Goal: Information Seeking & Learning: Learn about a topic

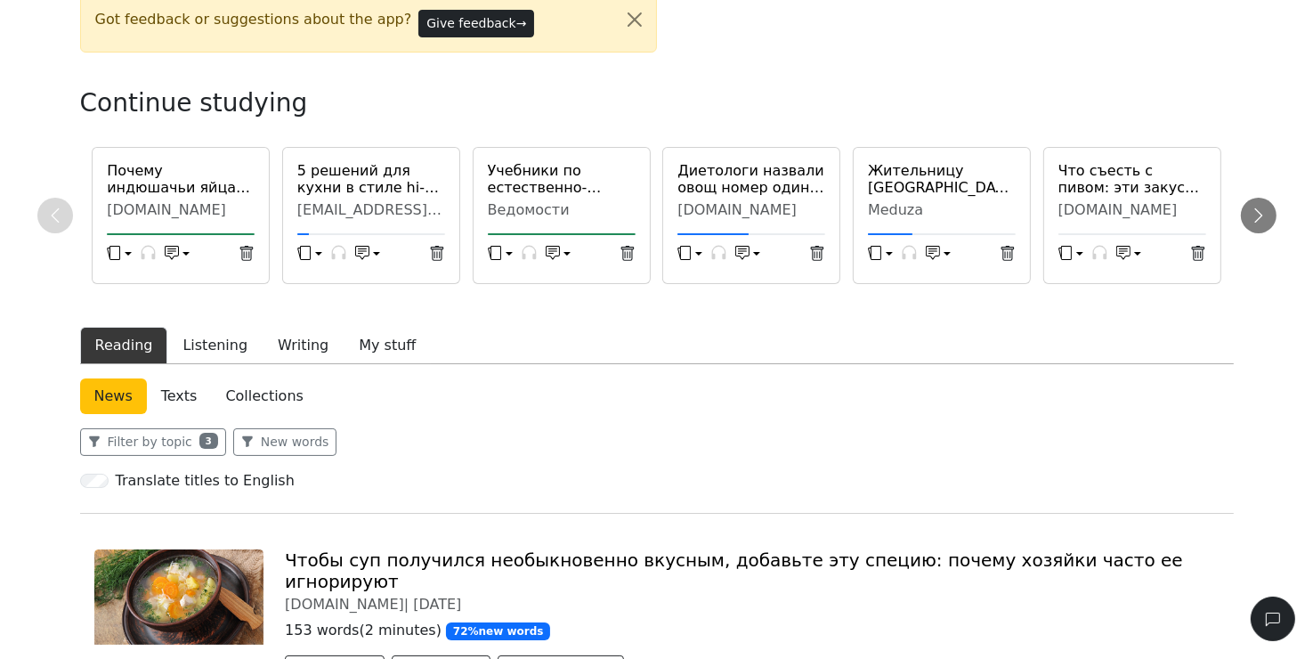
scroll to position [89, 0]
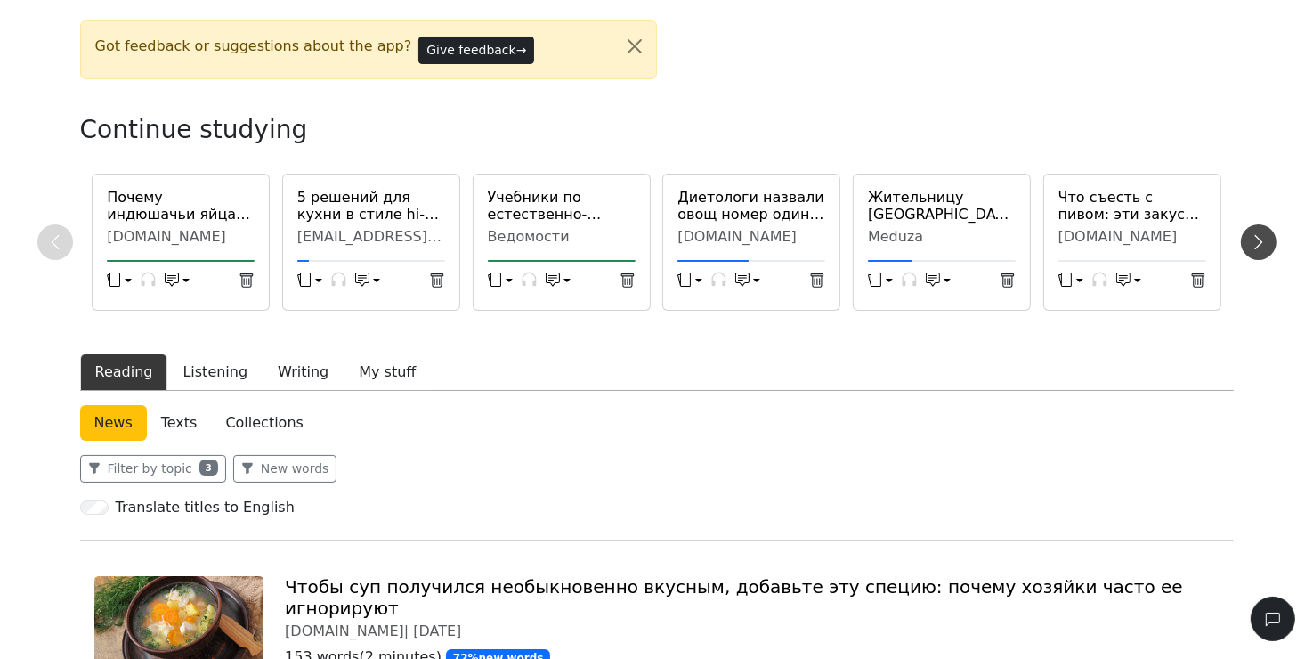
click at [1266, 241] on icon at bounding box center [1259, 242] width 18 height 18
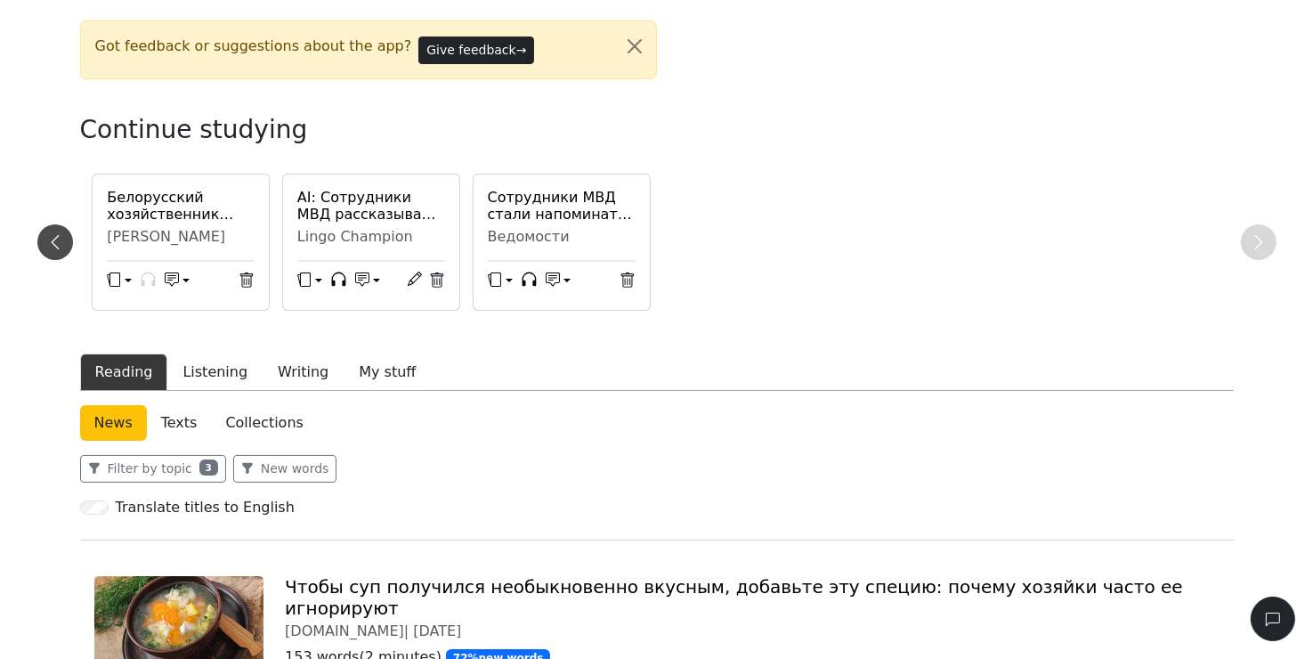
click at [58, 231] on button at bounding box center [55, 242] width 36 height 36
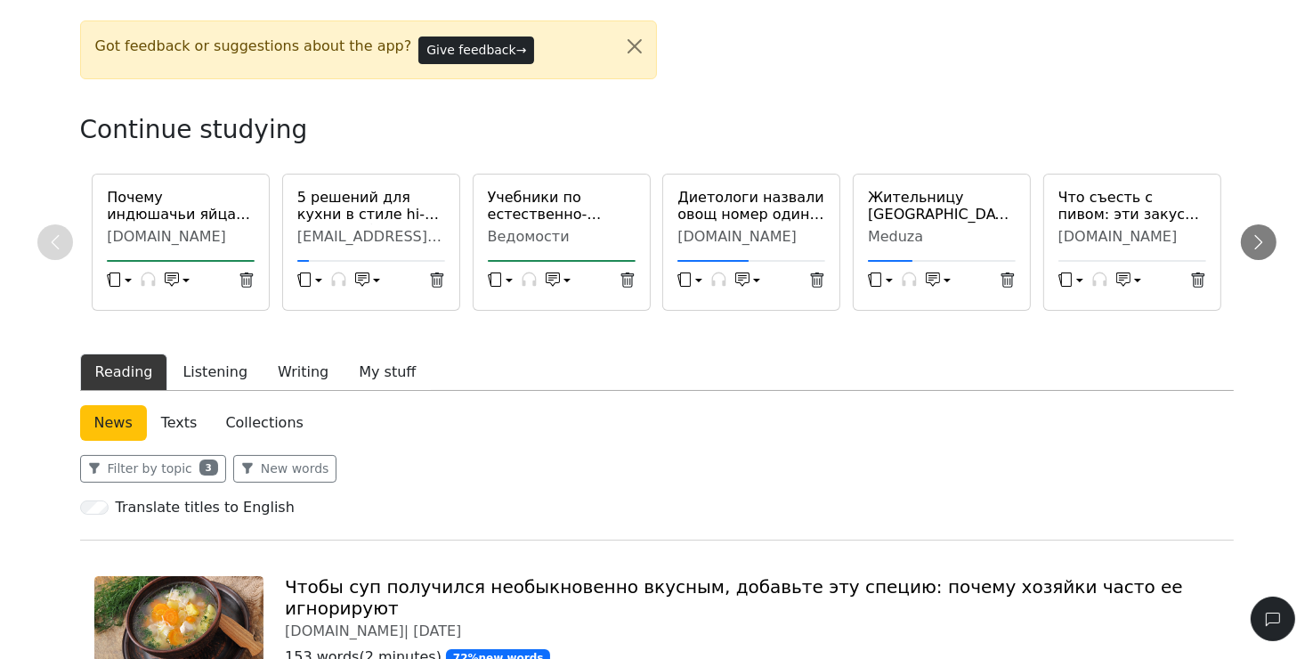
click at [750, 221] on h6 "Диетологи назвали овощ номер один для долголетия" at bounding box center [751, 206] width 148 height 34
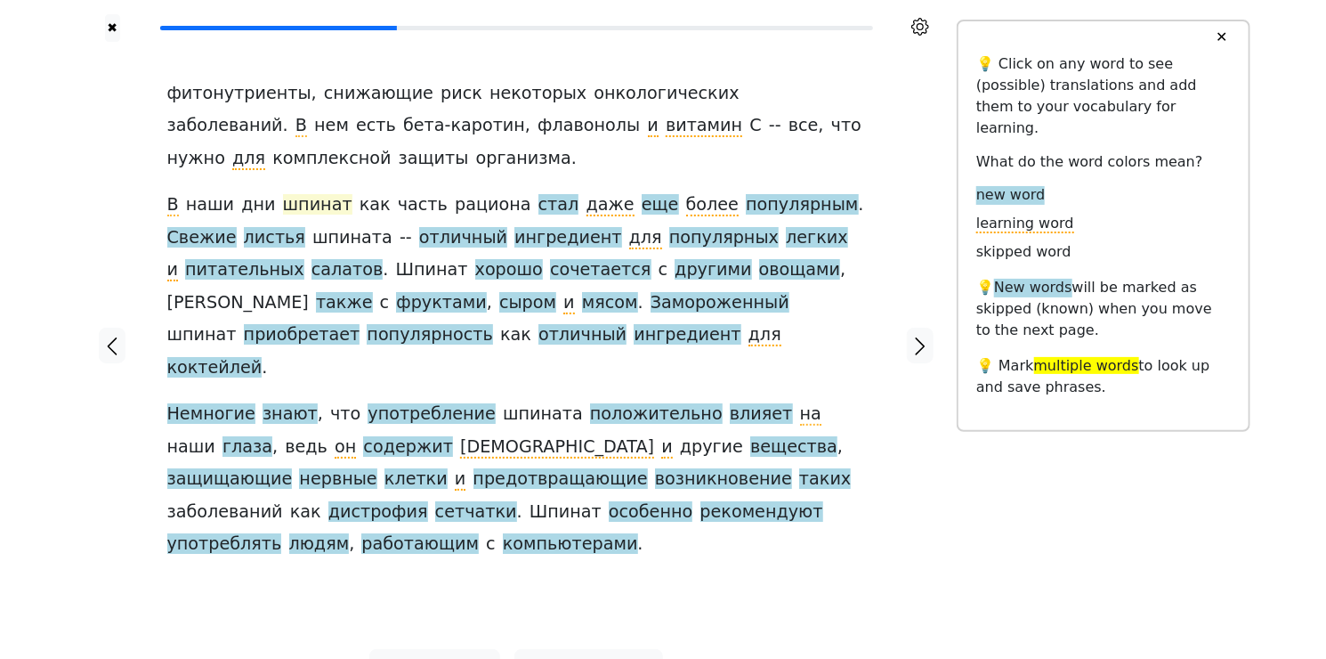
click at [300, 203] on span "шпинат" at bounding box center [317, 205] width 69 height 22
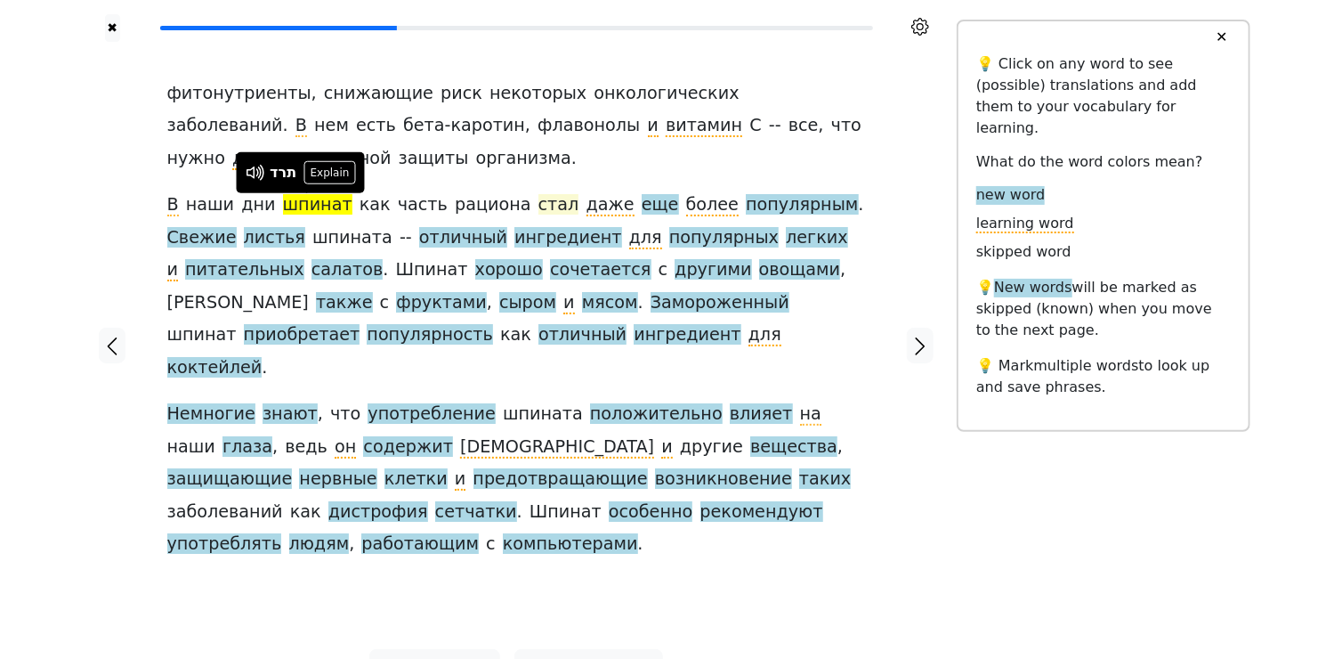
click at [538, 201] on span "стал" at bounding box center [558, 205] width 41 height 22
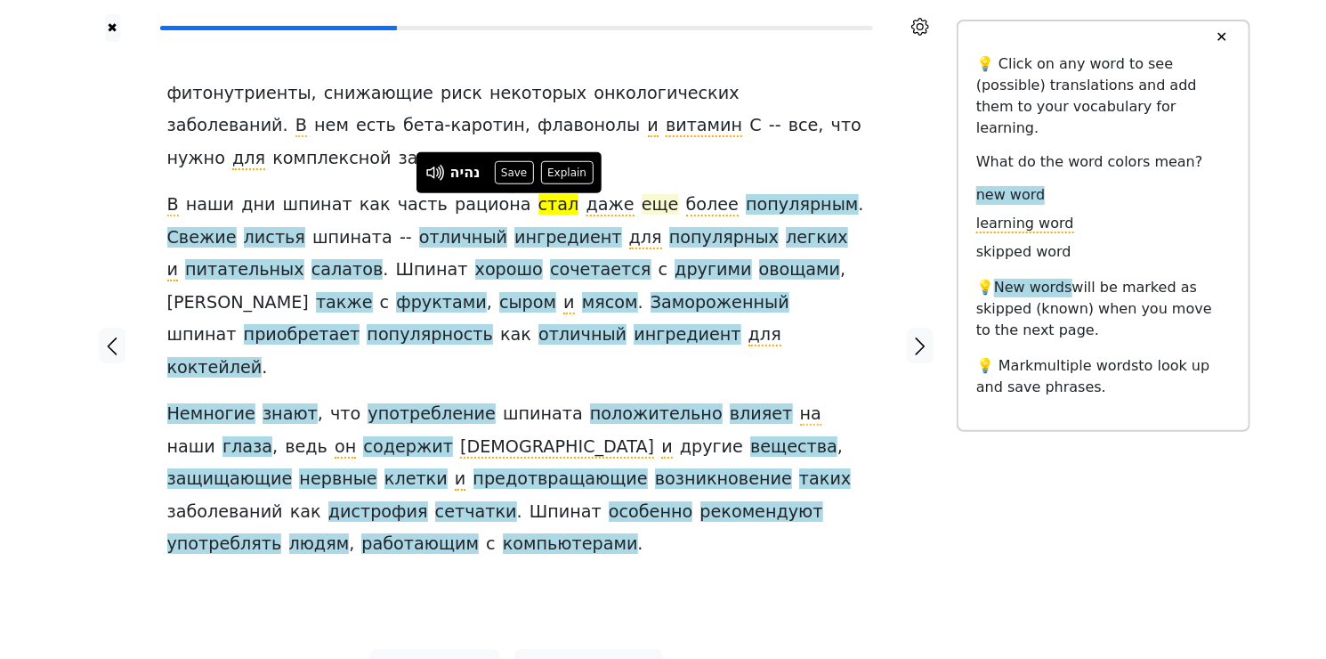
click at [642, 209] on span "еще" at bounding box center [660, 205] width 37 height 22
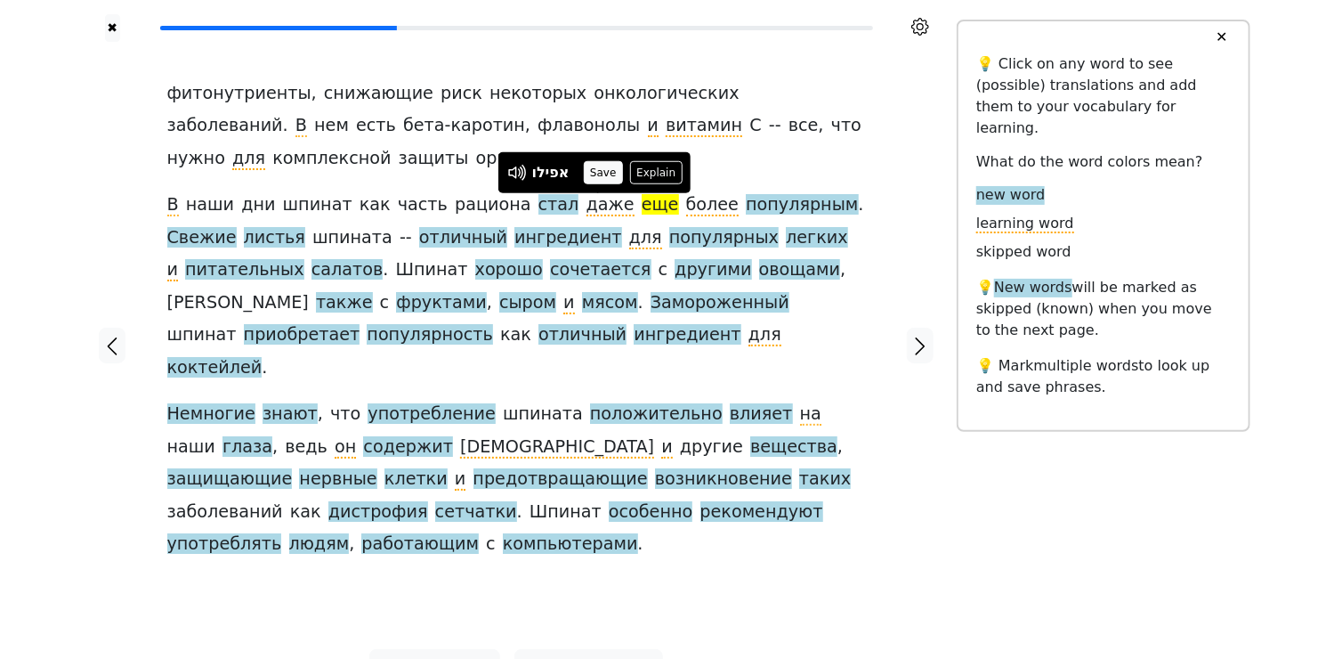
click at [601, 174] on button "Save" at bounding box center [603, 172] width 39 height 23
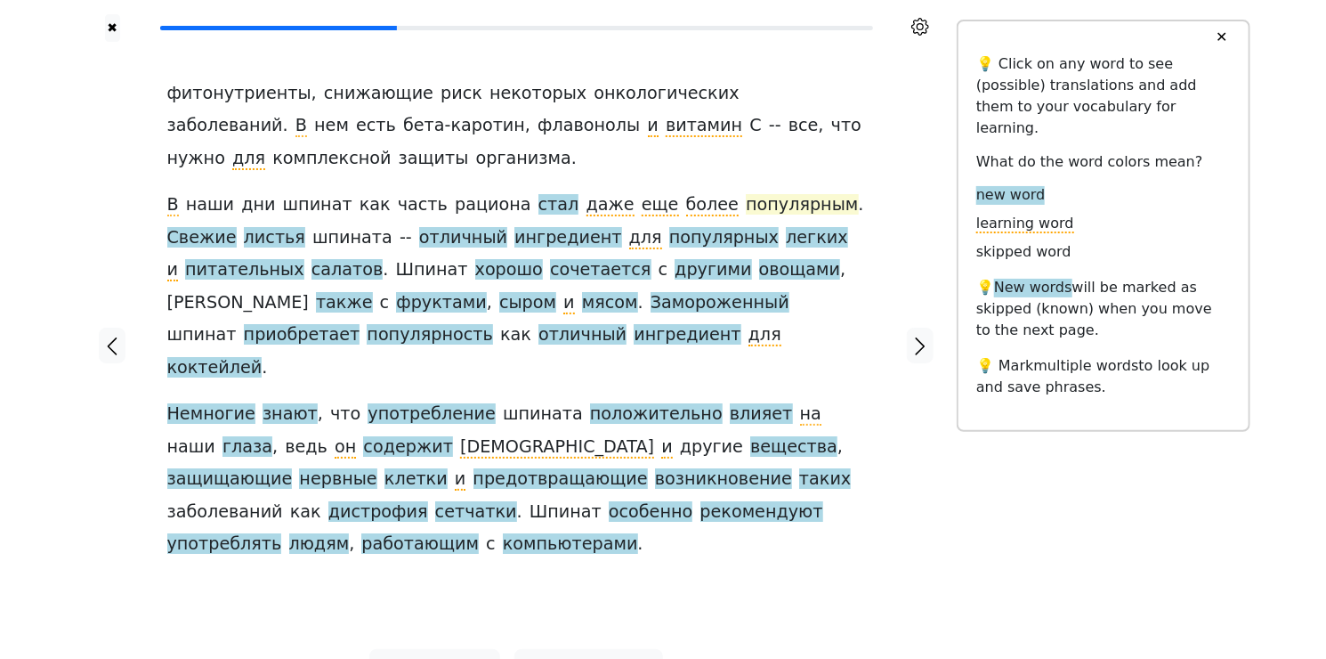
click at [746, 207] on span "популярным" at bounding box center [802, 205] width 112 height 22
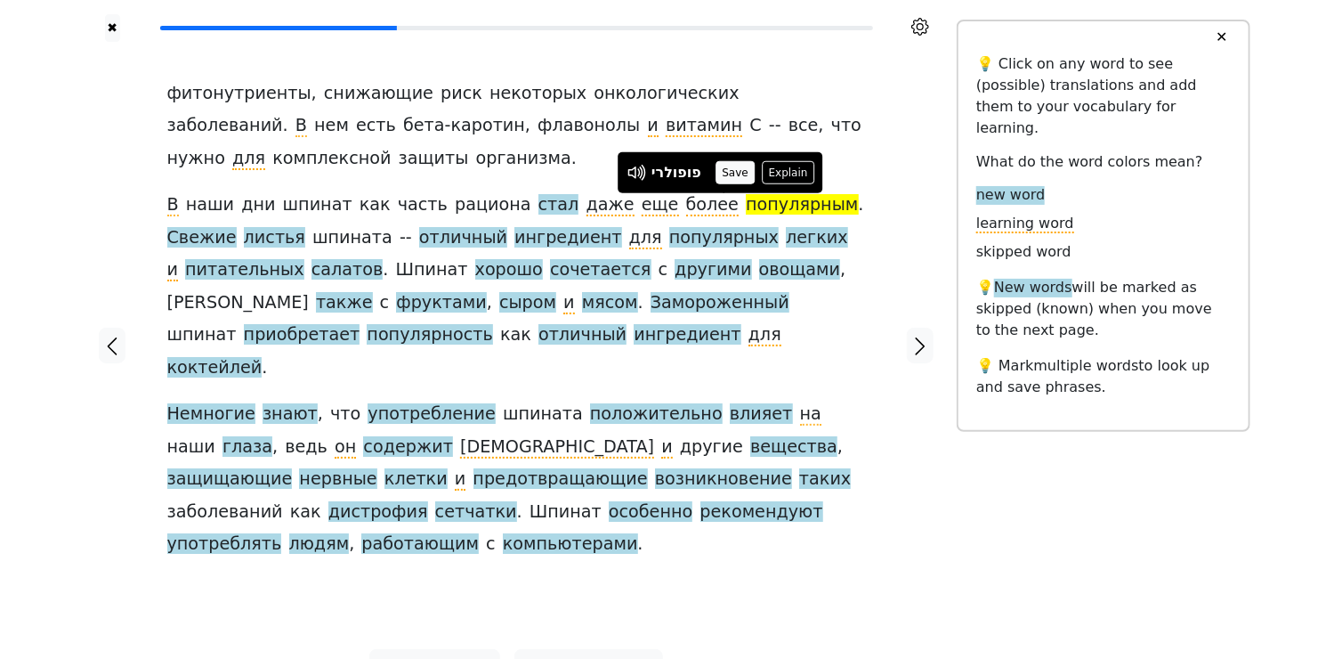
click at [727, 175] on button "Save" at bounding box center [735, 172] width 39 height 23
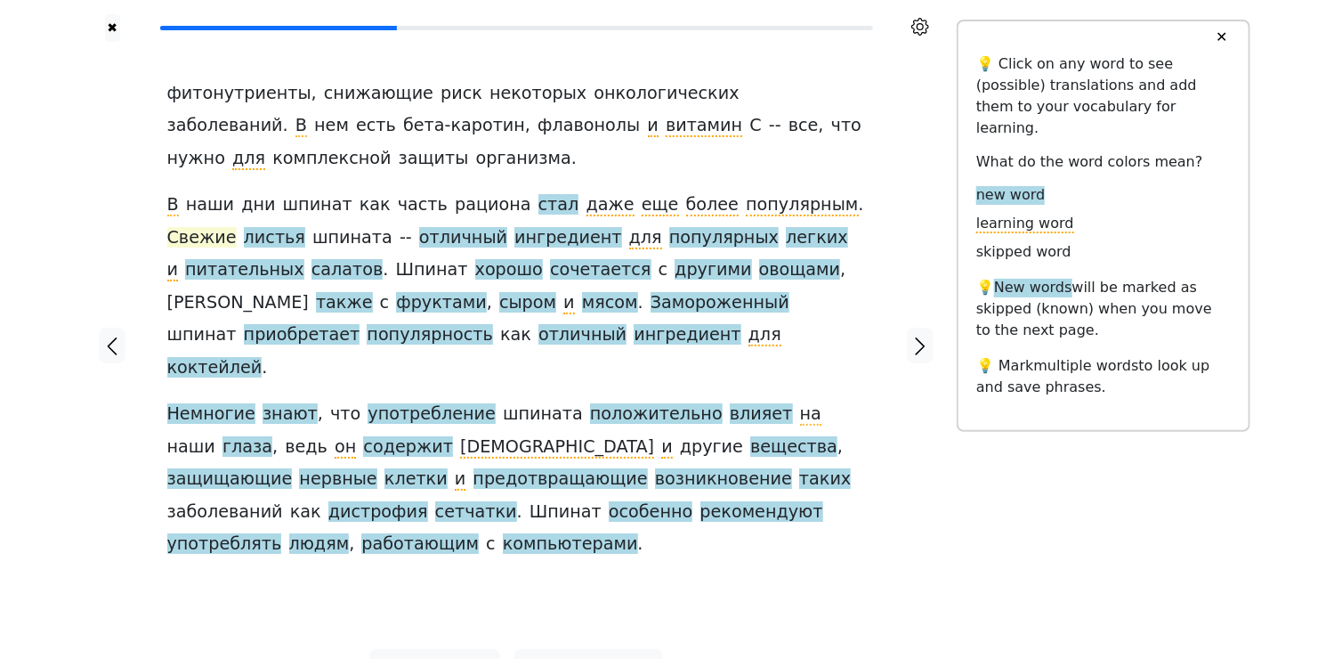
click at [237, 227] on span "Свежие" at bounding box center [201, 238] width 69 height 22
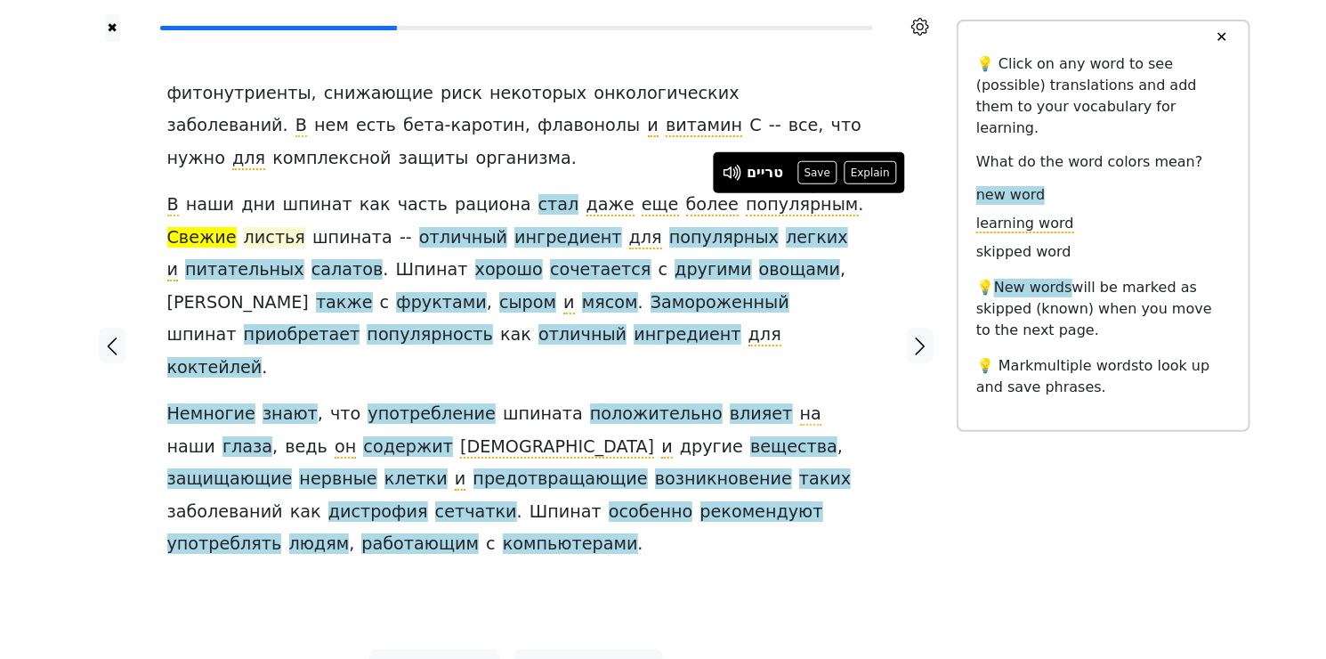
click at [244, 235] on span "листья" at bounding box center [274, 238] width 61 height 22
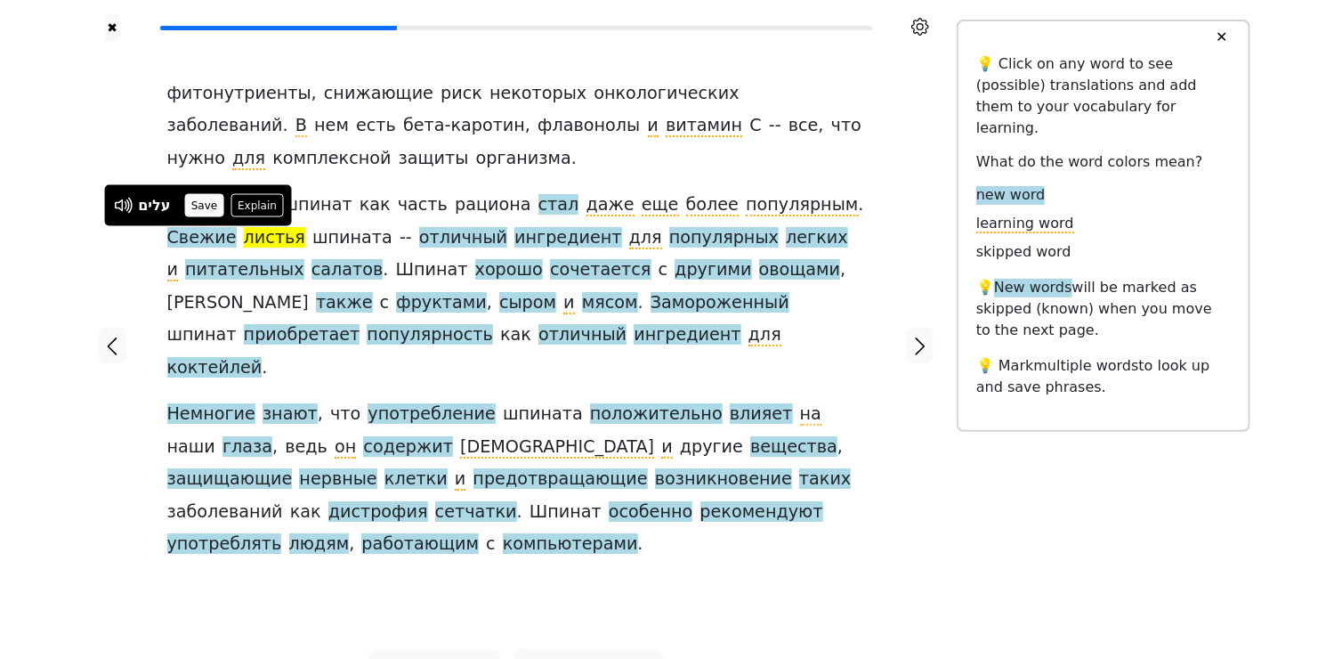
click at [197, 206] on button "Save" at bounding box center [203, 205] width 39 height 23
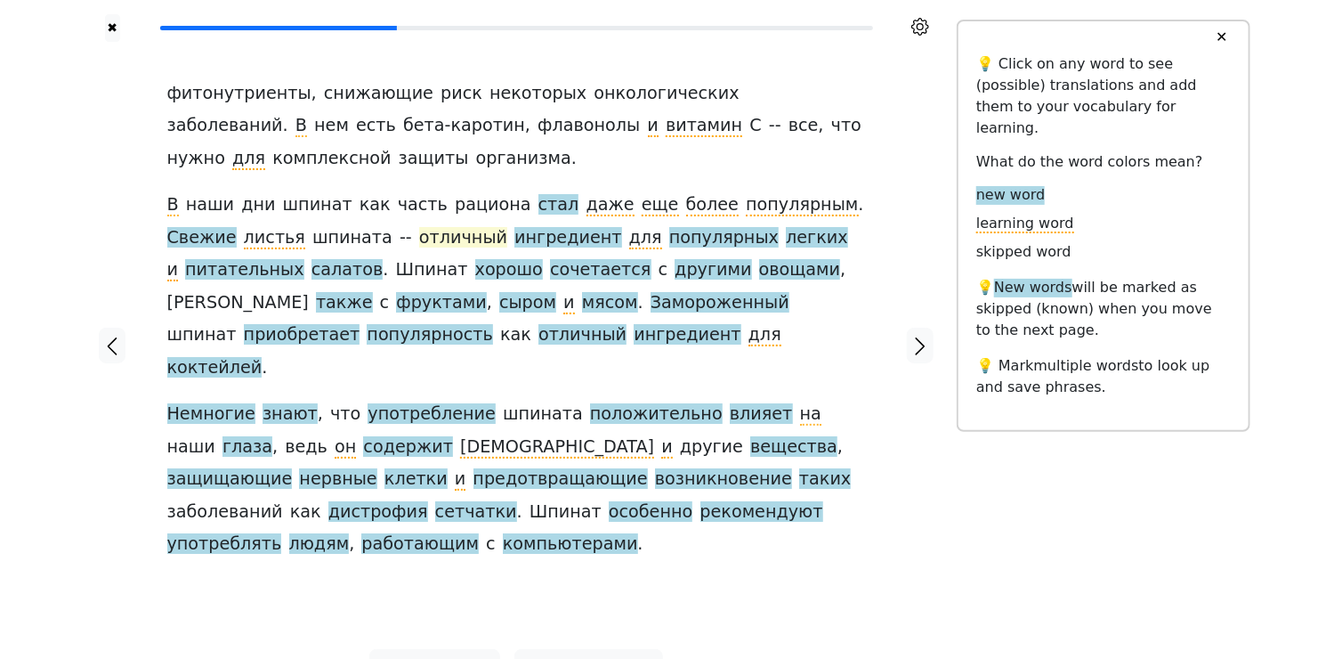
click at [419, 235] on span "отличный" at bounding box center [463, 238] width 88 height 22
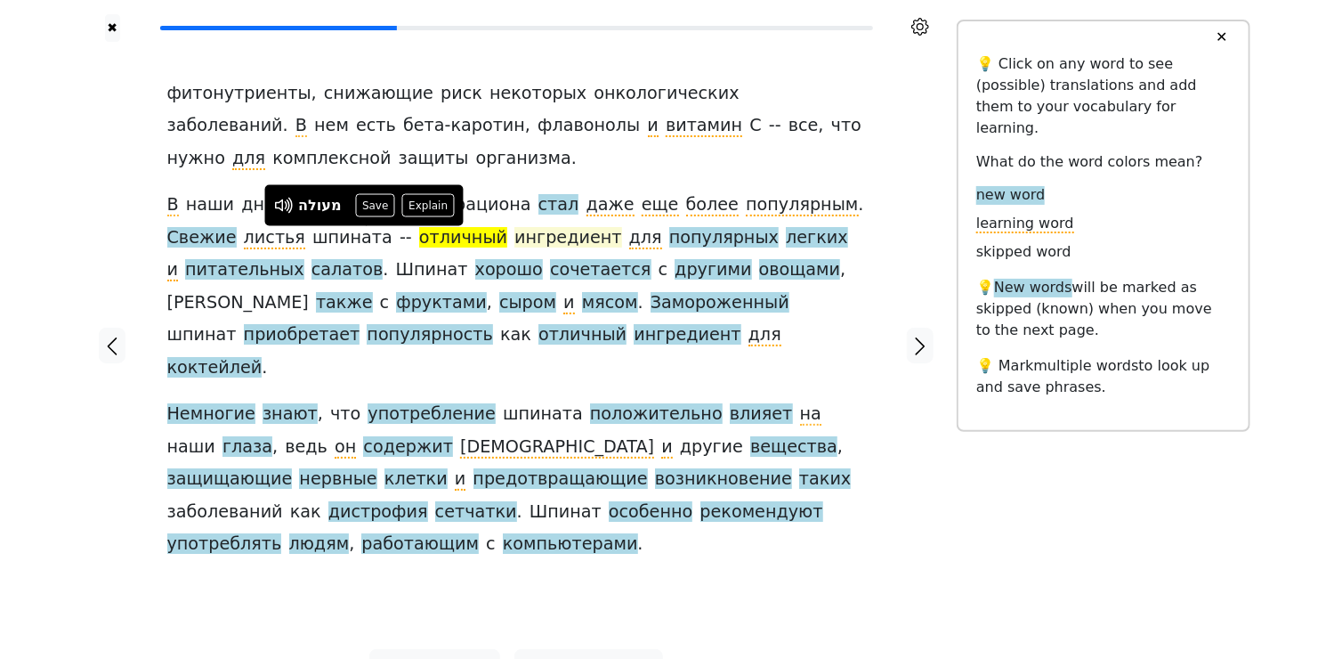
click at [514, 239] on span "ингредиент" at bounding box center [567, 238] width 107 height 22
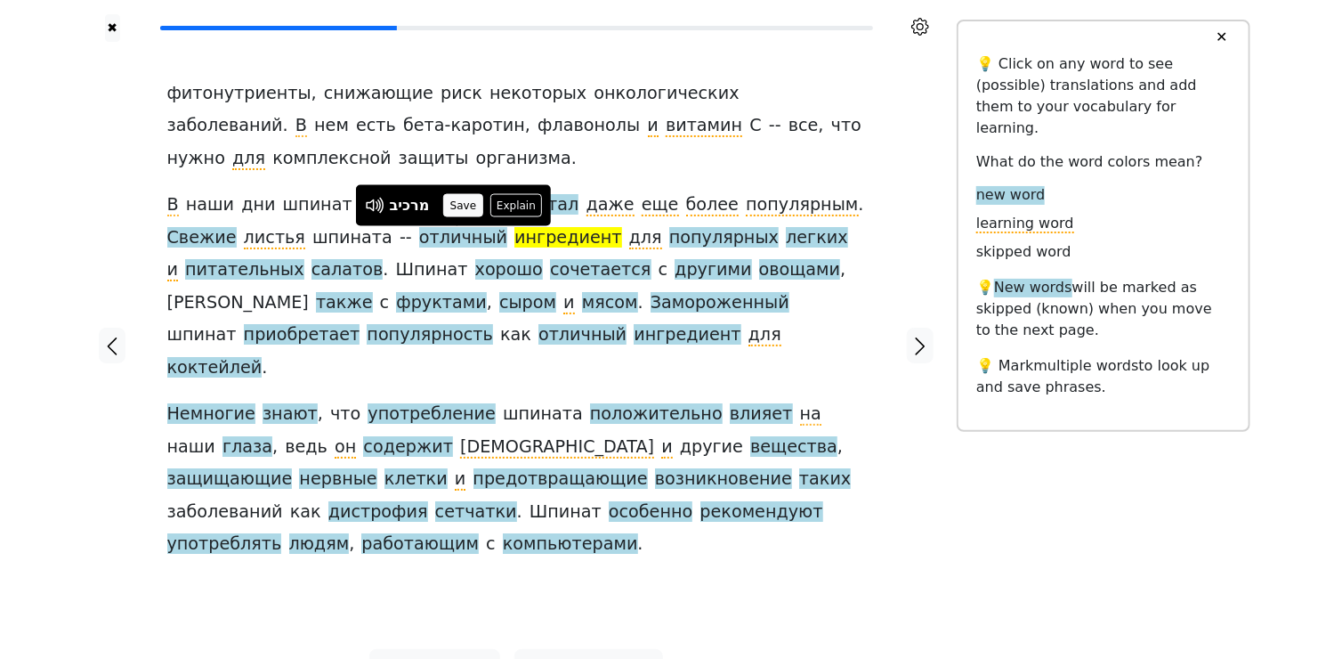
click at [457, 208] on button "Save" at bounding box center [462, 205] width 39 height 23
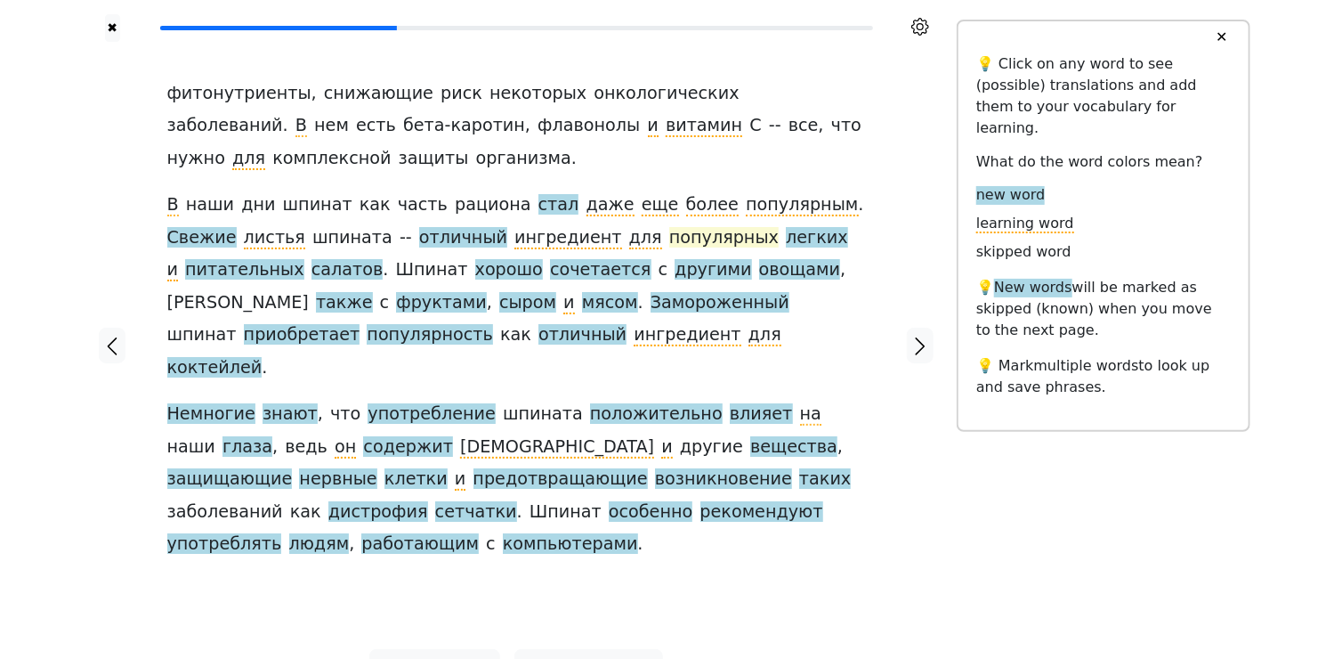
click at [669, 239] on span "популярных" at bounding box center [723, 238] width 109 height 22
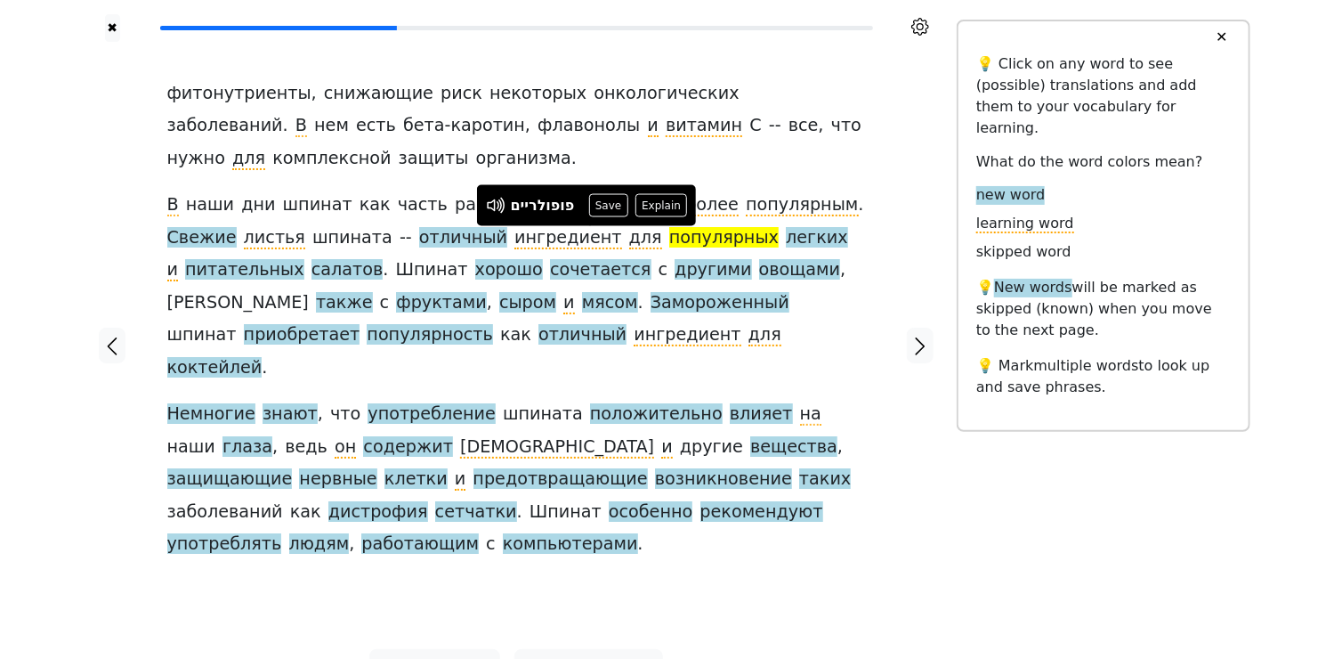
click at [625, 198] on div "פופולריים Save Explain" at bounding box center [587, 205] width 202 height 23
click at [595, 199] on button "Save" at bounding box center [608, 205] width 39 height 23
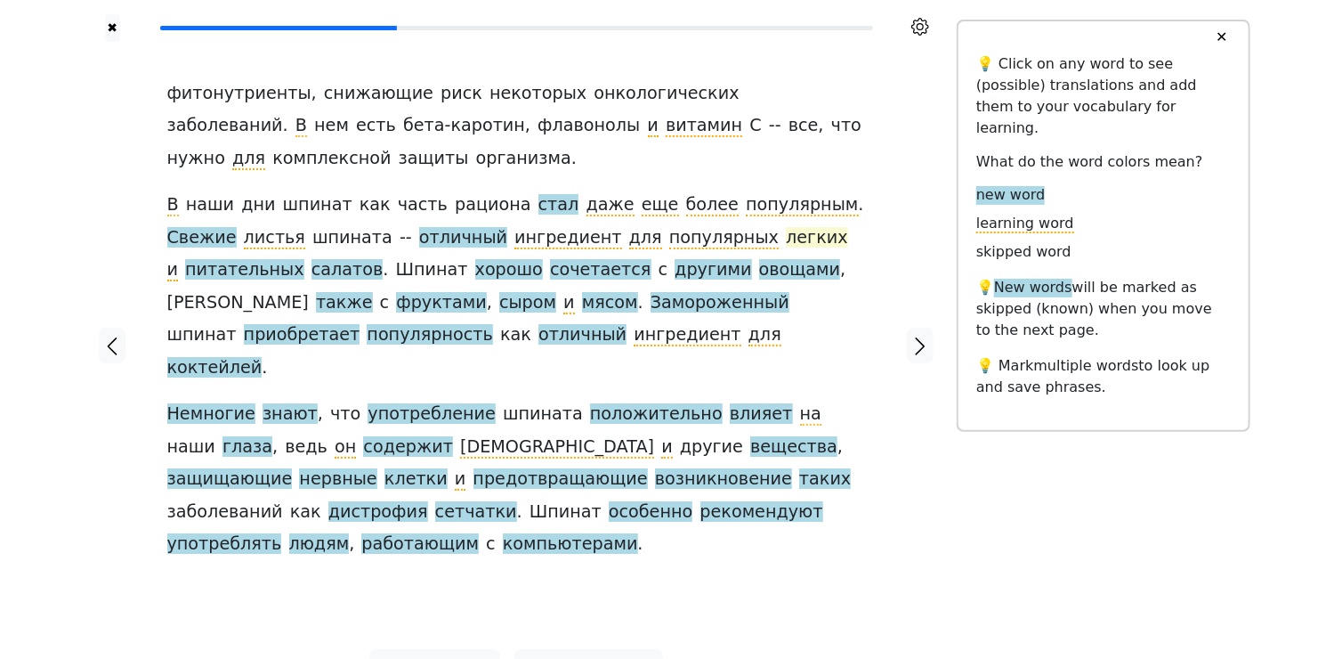
click at [786, 235] on span "легких" at bounding box center [817, 238] width 62 height 22
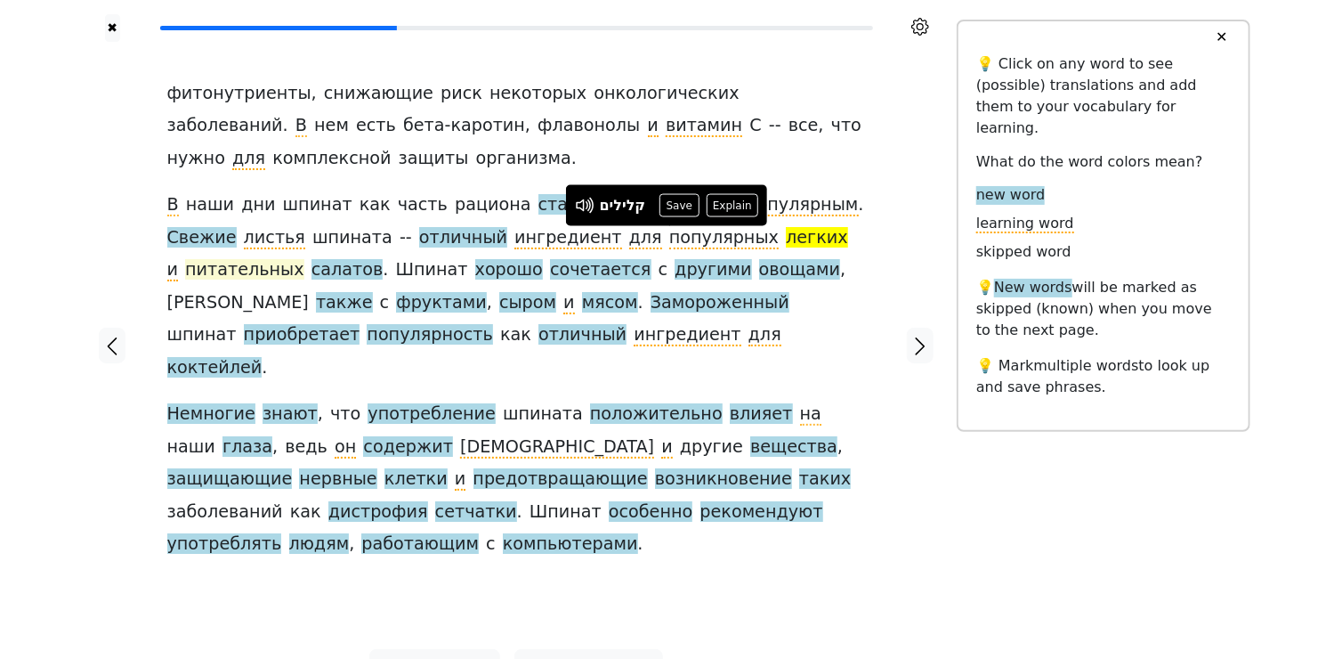
click at [304, 259] on span "питательных" at bounding box center [244, 270] width 119 height 22
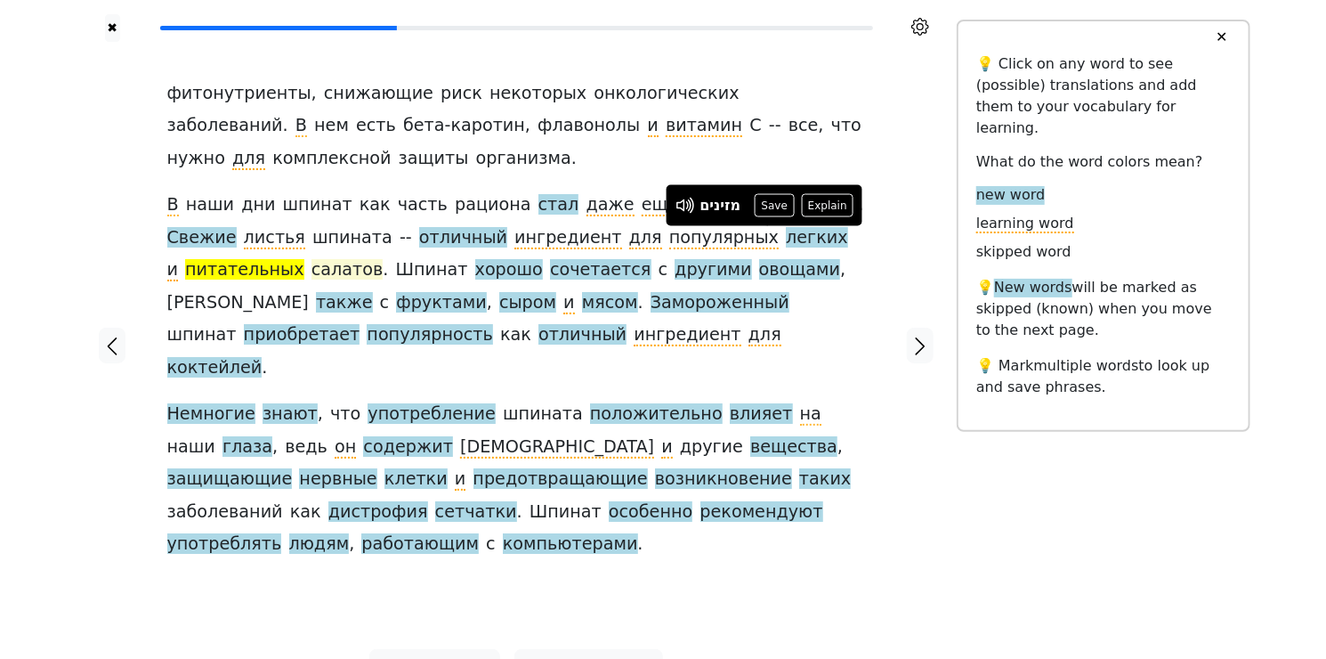
click at [311, 265] on span "салатов" at bounding box center [347, 270] width 72 height 22
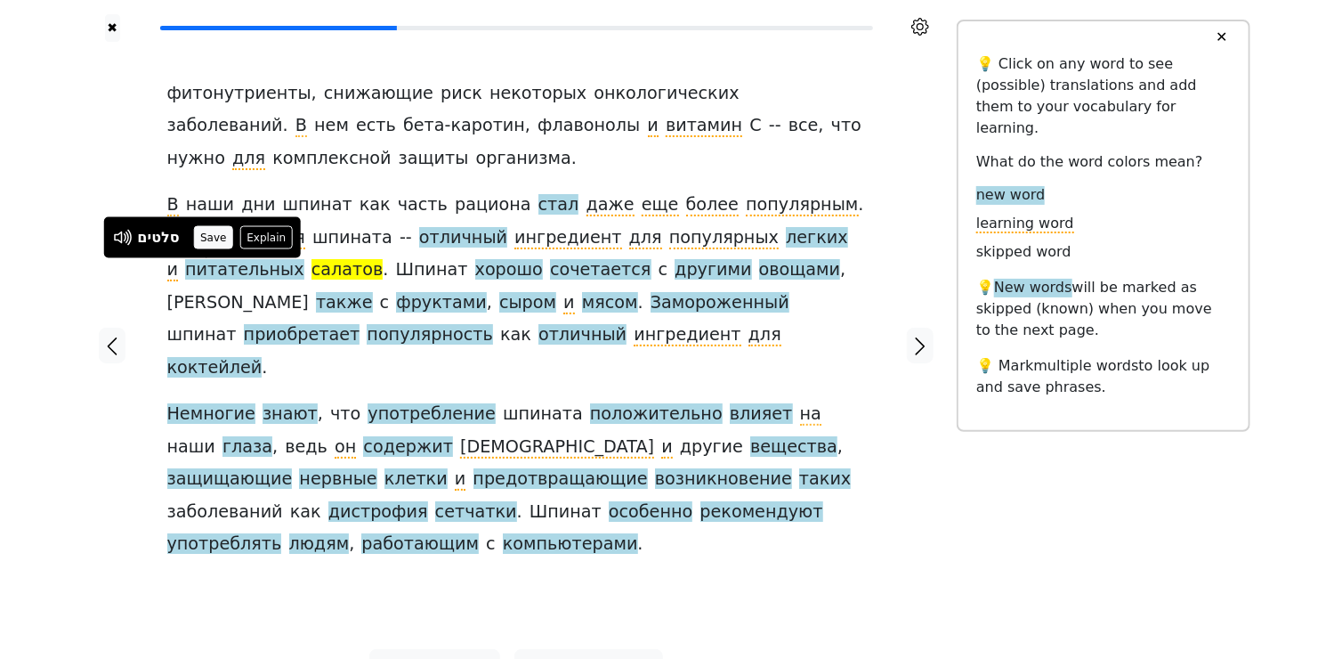
click at [218, 235] on button "Save" at bounding box center [213, 237] width 39 height 23
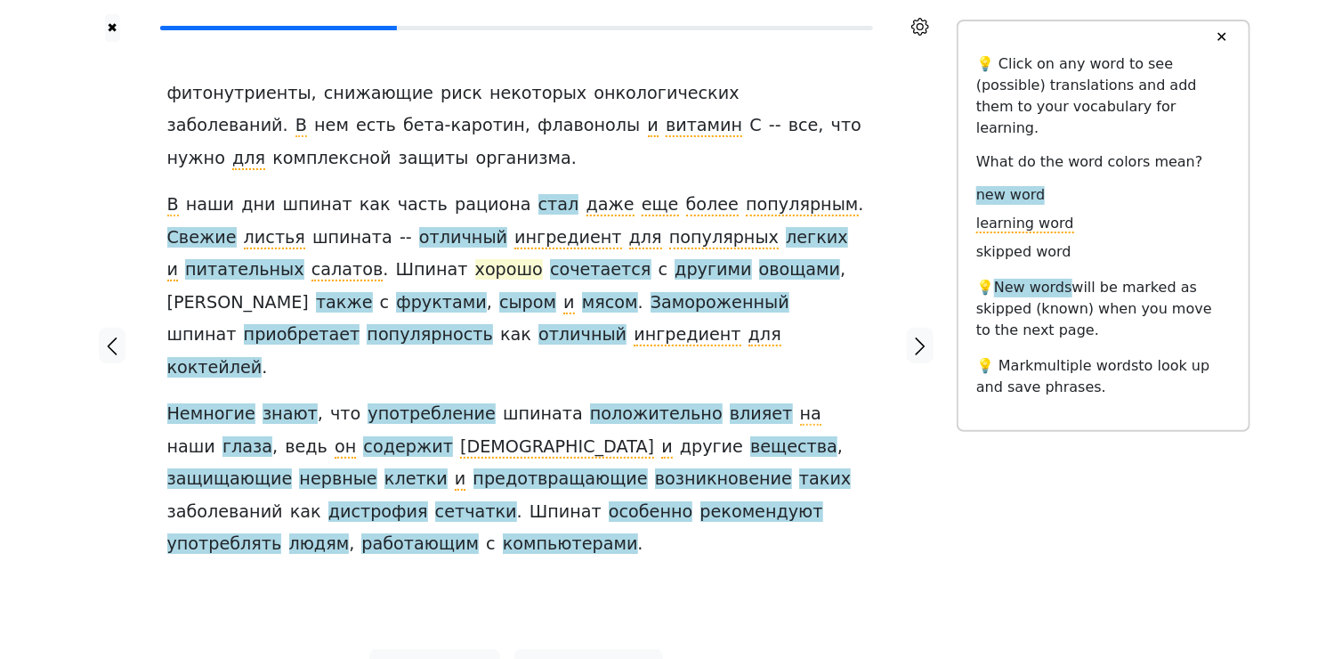
click at [475, 267] on span "хорошо" at bounding box center [509, 270] width 68 height 22
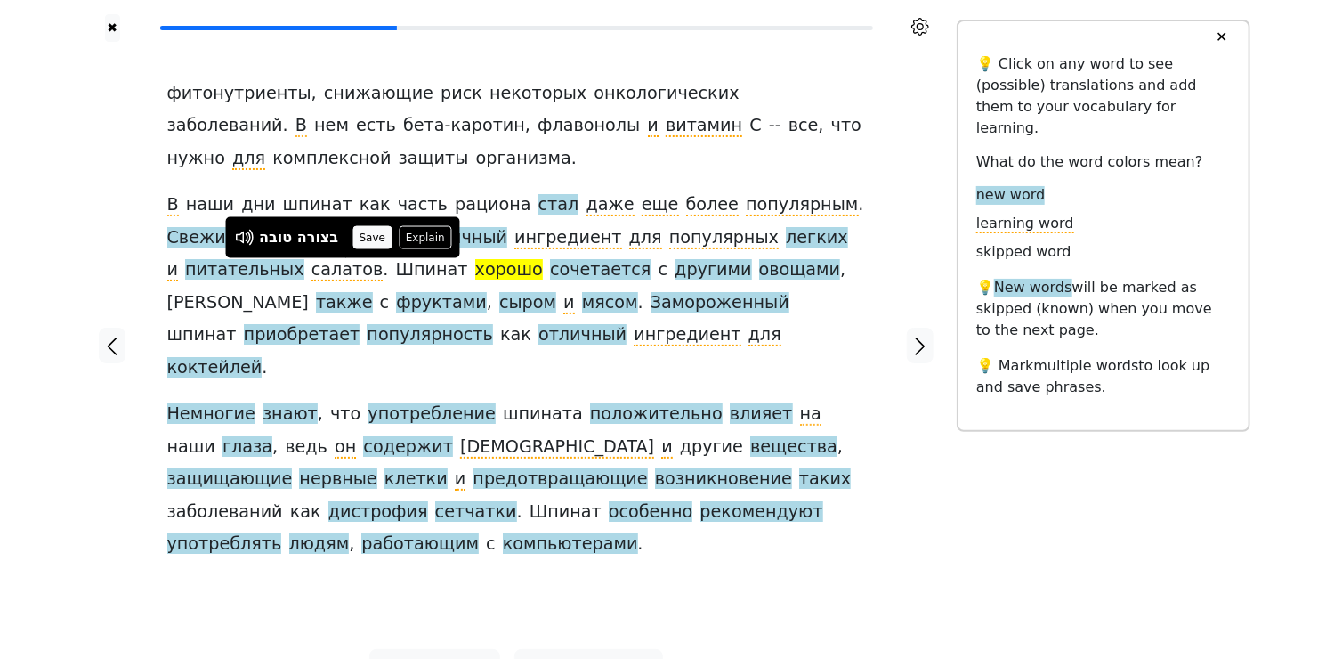
click at [365, 235] on button "Save" at bounding box center [371, 237] width 39 height 23
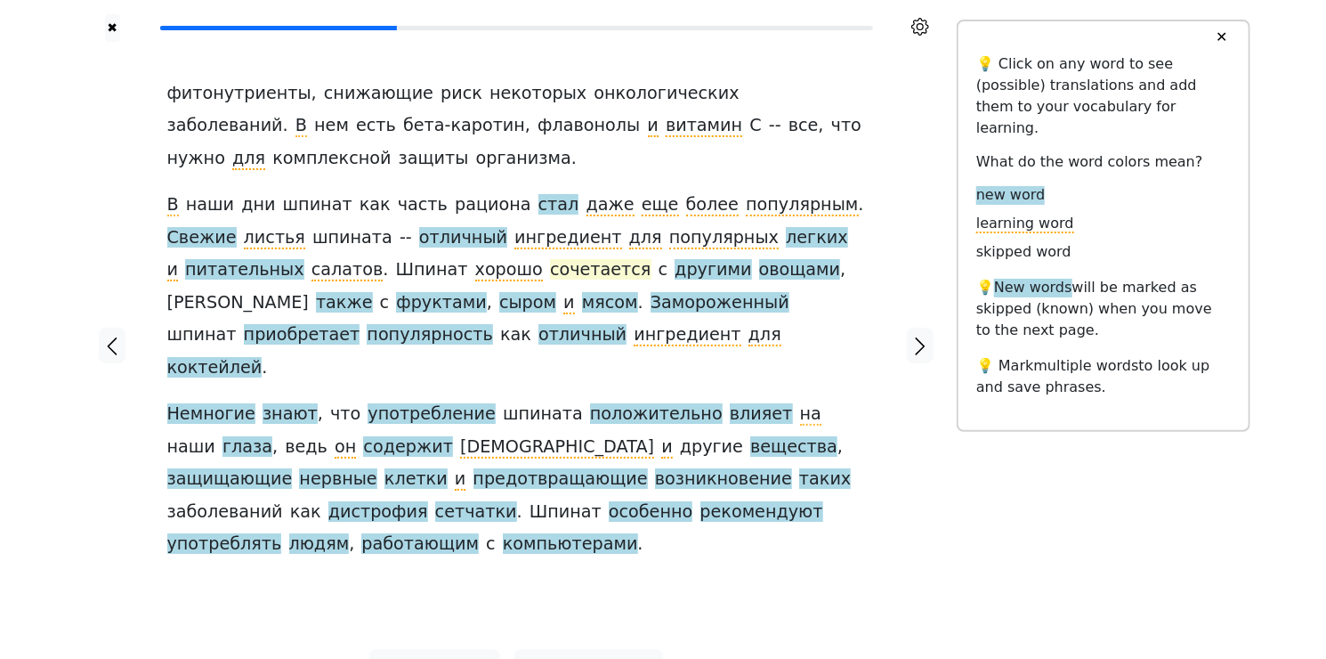
click at [550, 272] on span "сочетается" at bounding box center [600, 270] width 101 height 22
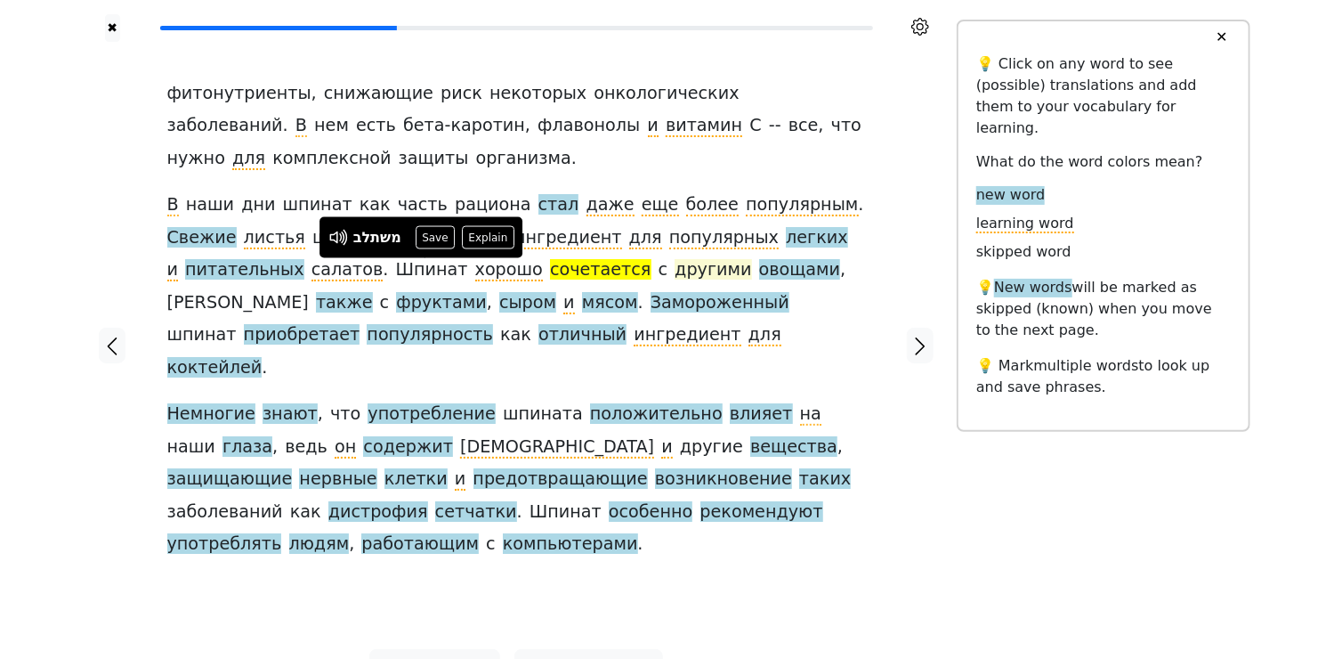
click at [675, 270] on span "другими" at bounding box center [713, 270] width 77 height 22
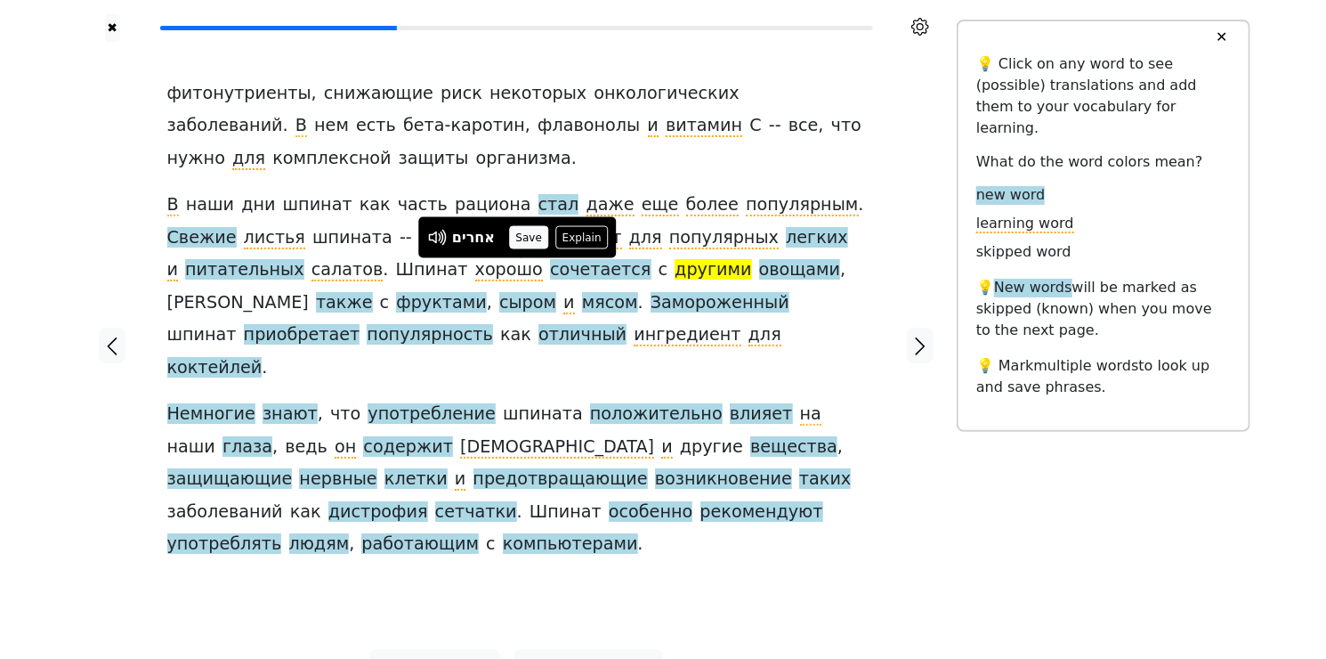
click at [524, 240] on button "Save" at bounding box center [528, 237] width 39 height 23
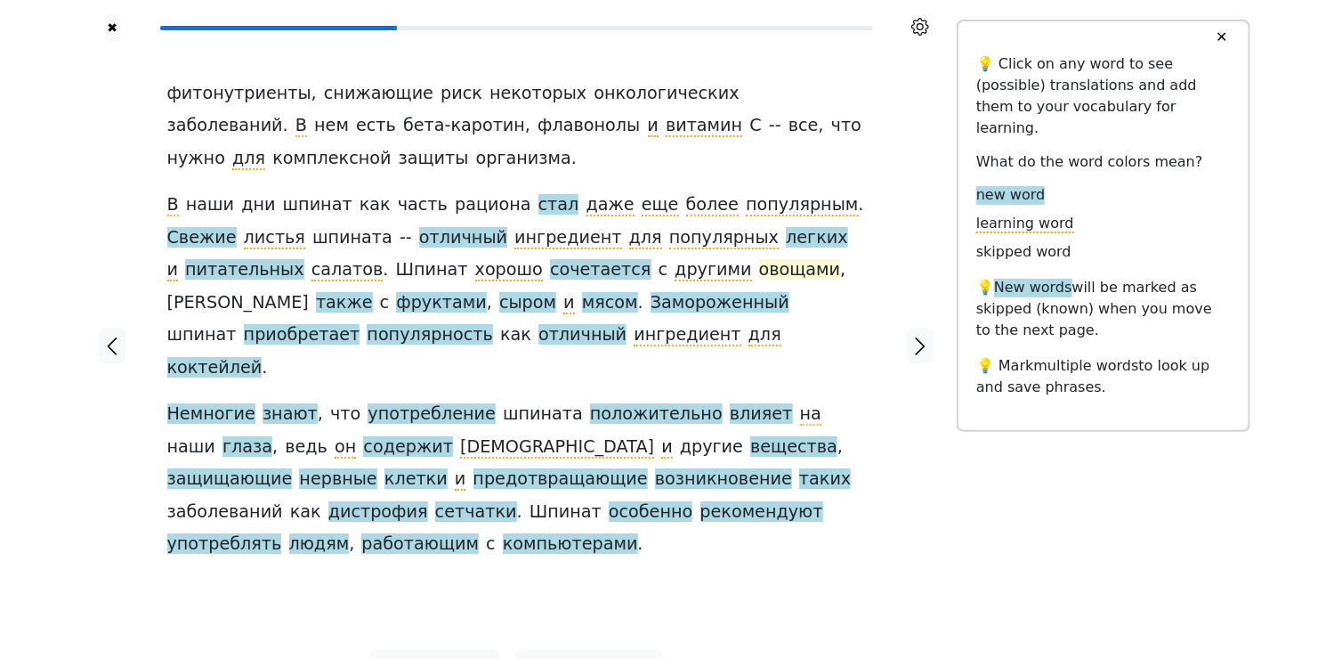
click at [759, 275] on span "овощами" at bounding box center [800, 270] width 82 height 22
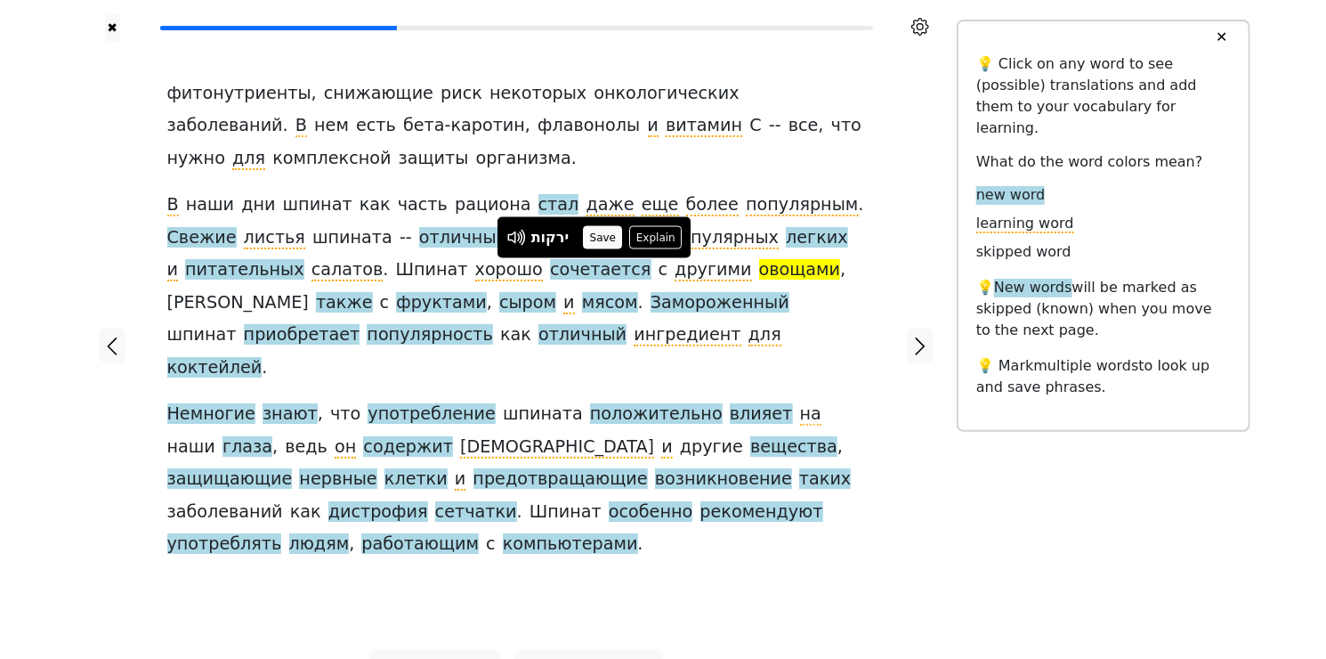
click at [603, 238] on button "Save" at bounding box center [602, 237] width 39 height 23
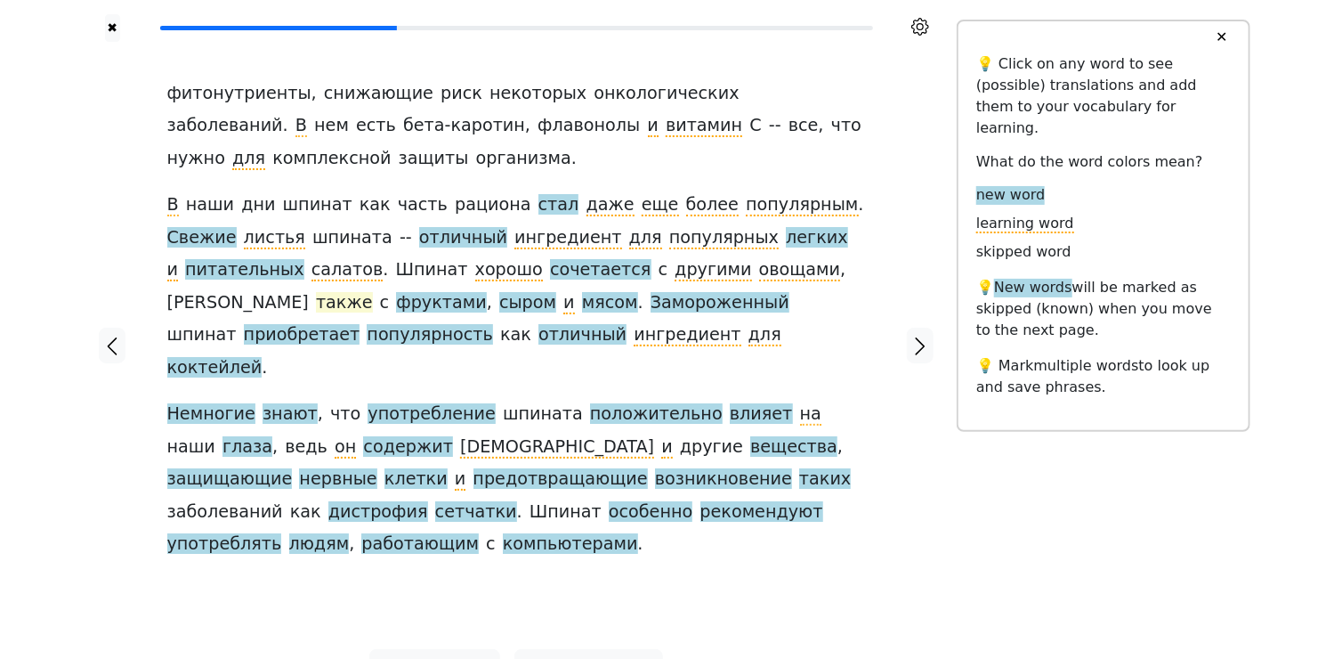
click at [373, 292] on span "также" at bounding box center [344, 303] width 57 height 22
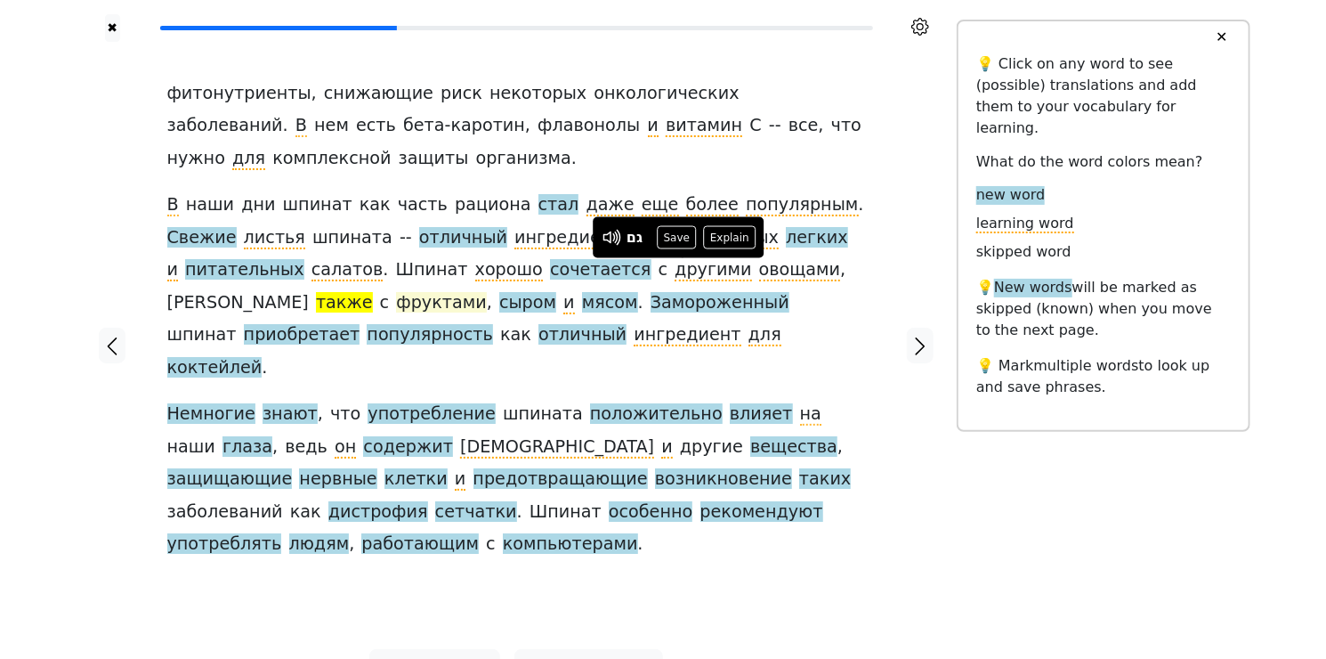
click at [486, 292] on span "фруктами" at bounding box center [441, 303] width 90 height 22
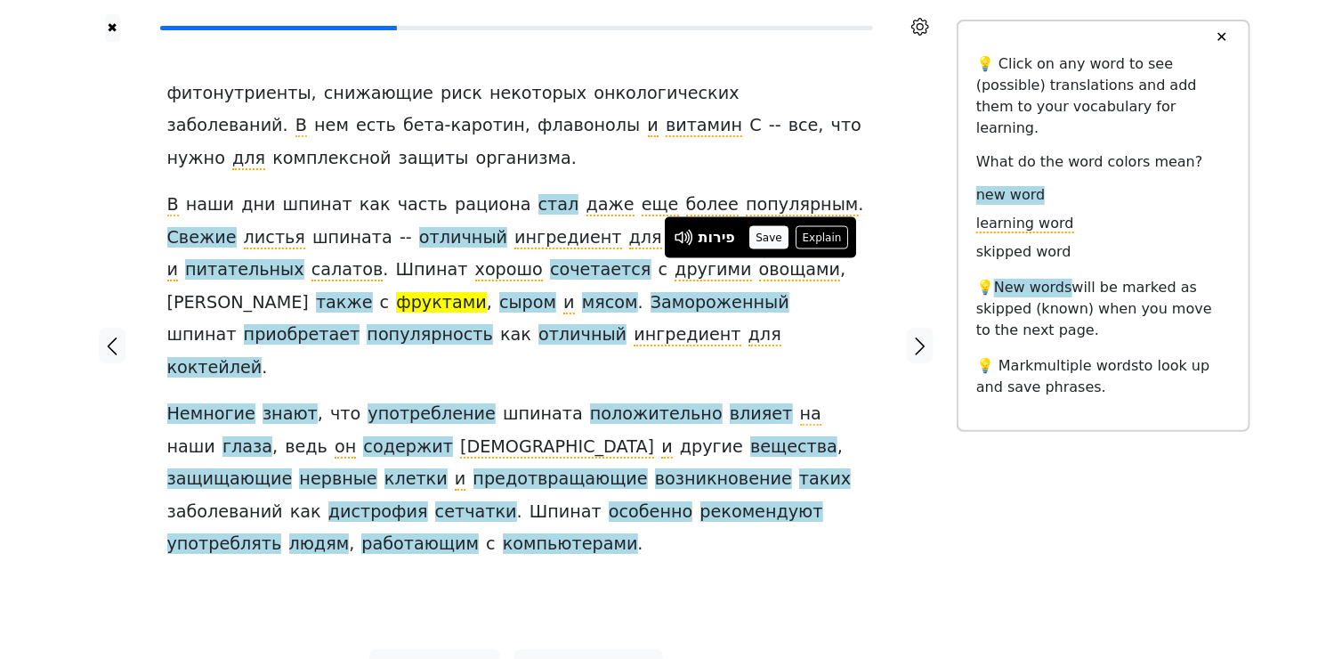
click at [771, 238] on button "Save" at bounding box center [768, 237] width 39 height 23
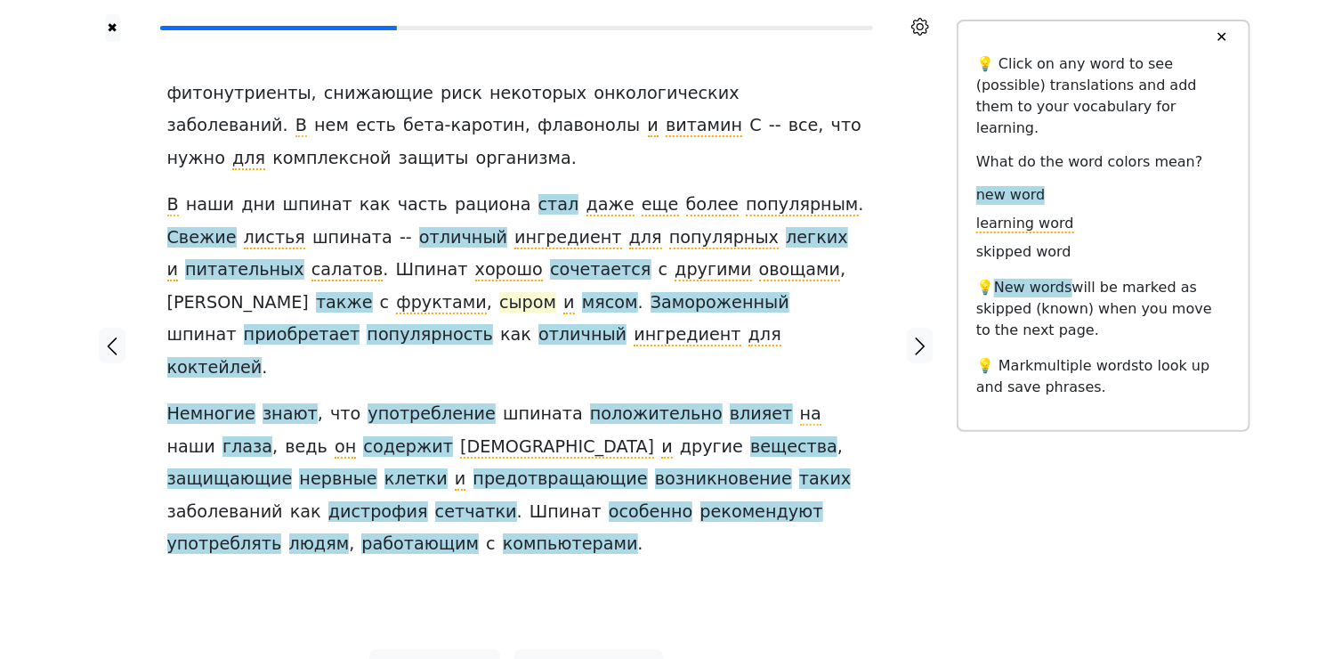
click at [556, 292] on span "сыром" at bounding box center [527, 303] width 57 height 22
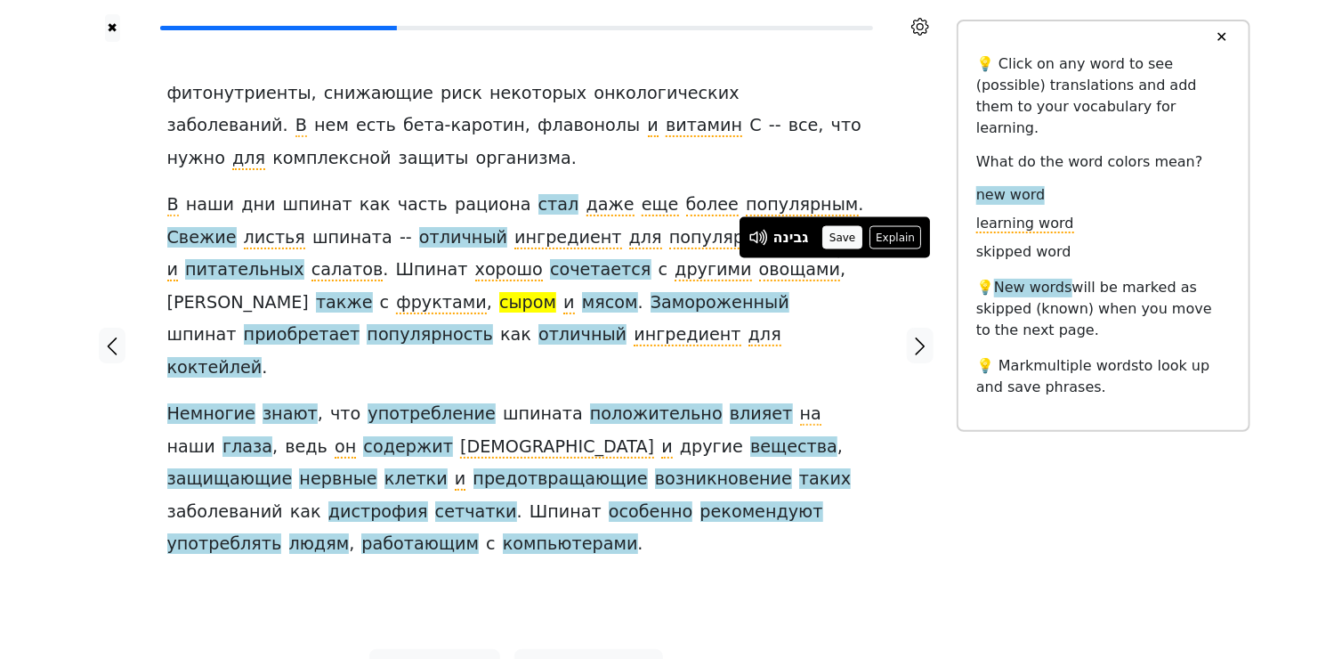
click at [845, 239] on button "Save" at bounding box center [842, 237] width 39 height 23
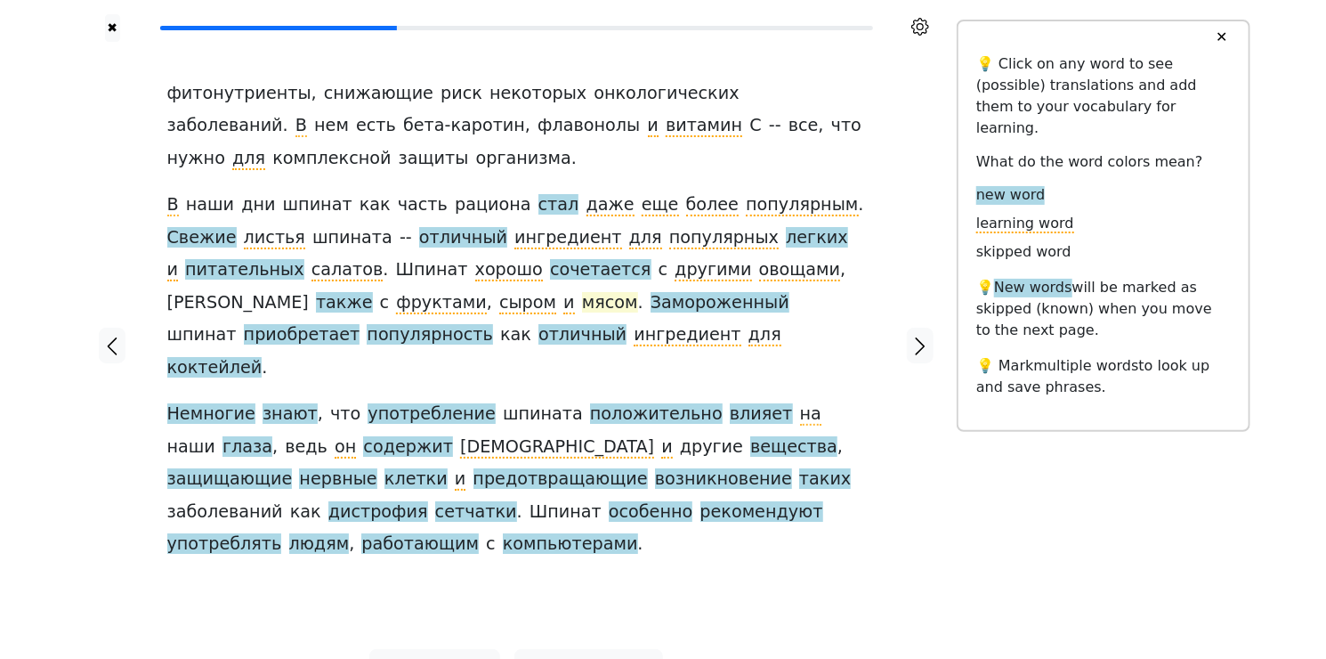
click at [582, 303] on span "мясом" at bounding box center [610, 303] width 56 height 22
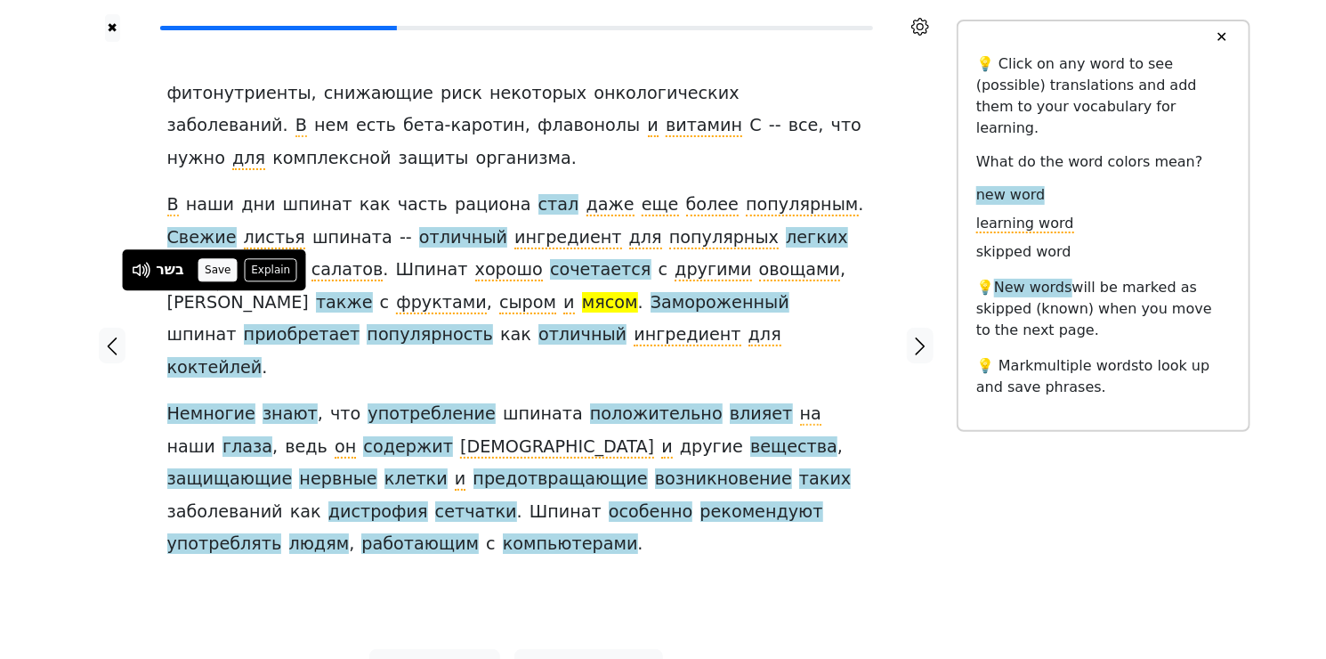
click at [209, 267] on button "Save" at bounding box center [217, 269] width 39 height 23
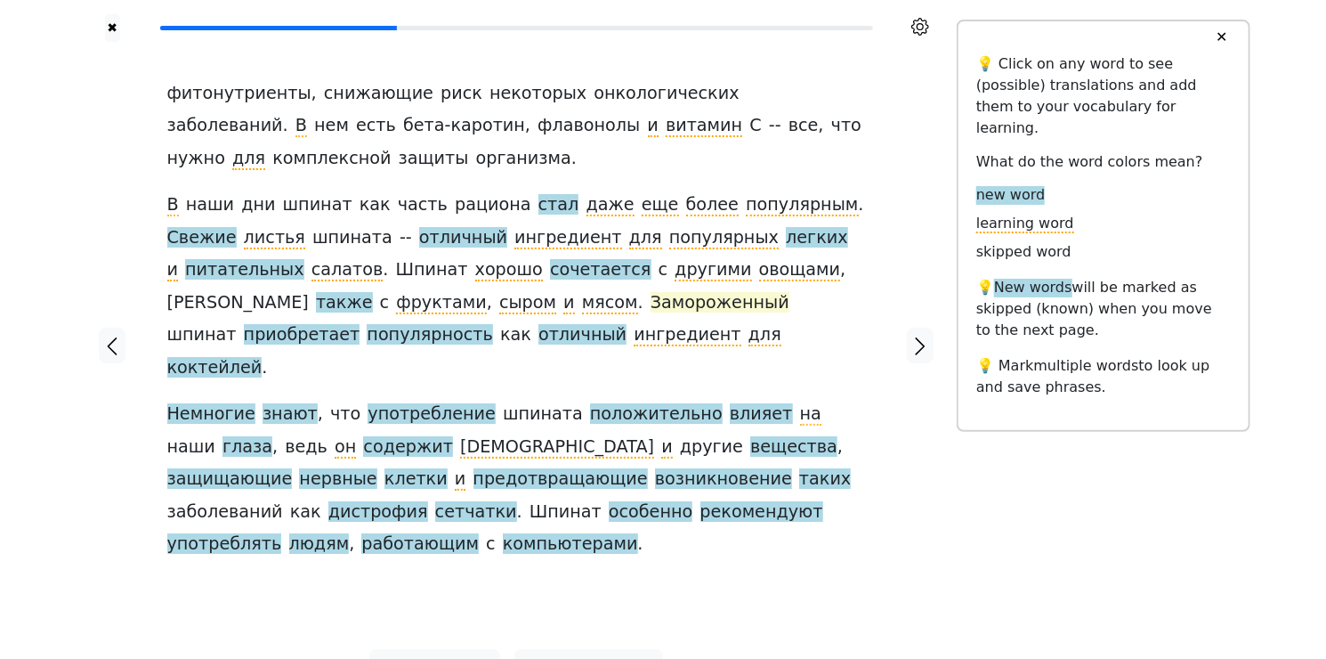
click at [651, 303] on span "Замороженный" at bounding box center [720, 303] width 139 height 22
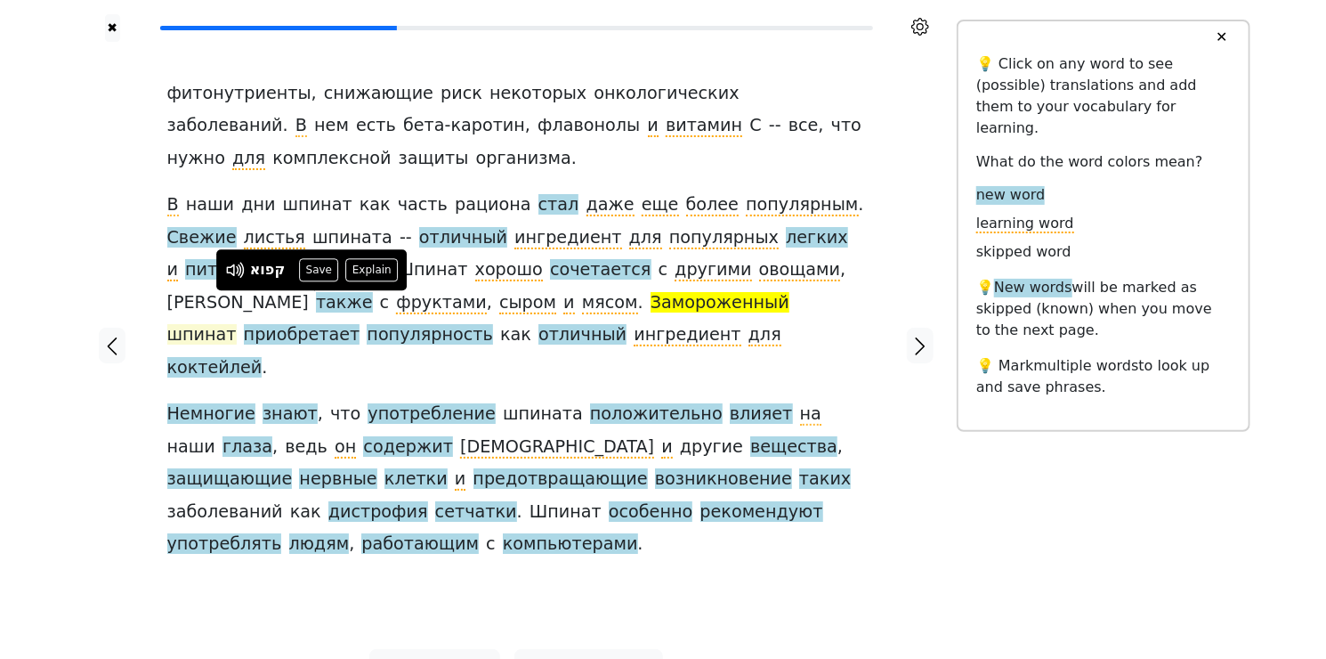
click at [237, 324] on span "шпинат" at bounding box center [201, 335] width 69 height 22
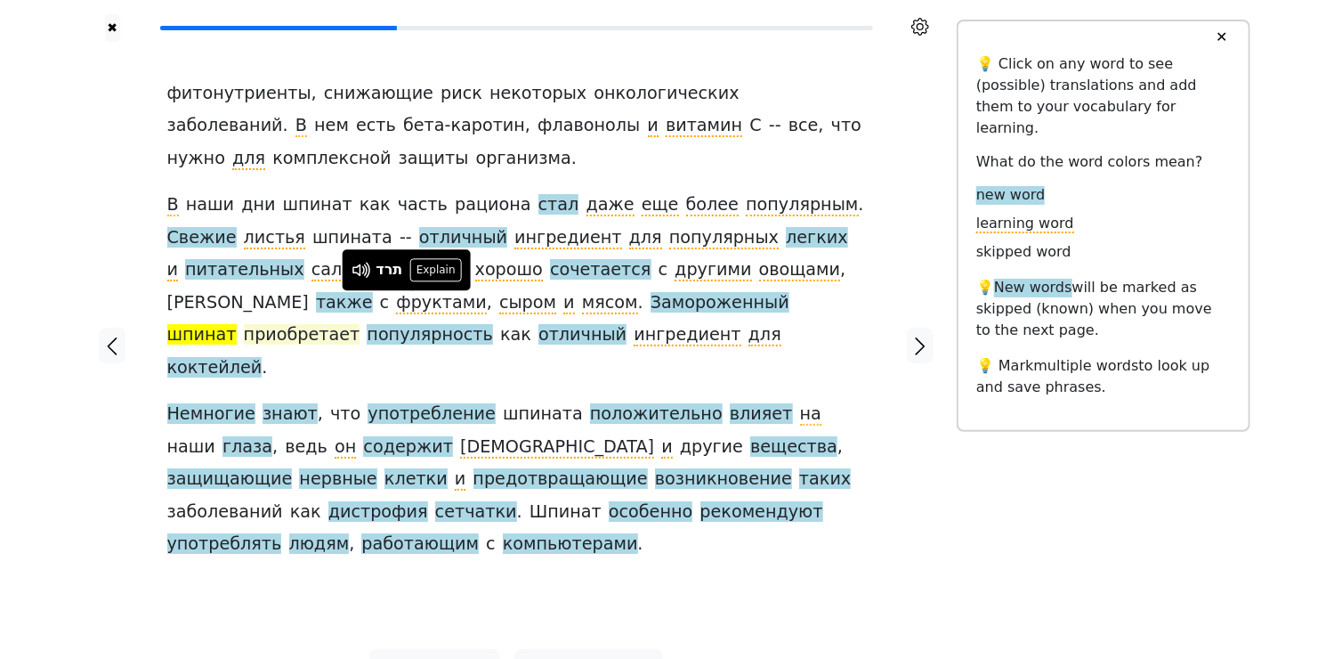
click at [360, 324] on span "приобретает" at bounding box center [302, 335] width 117 height 22
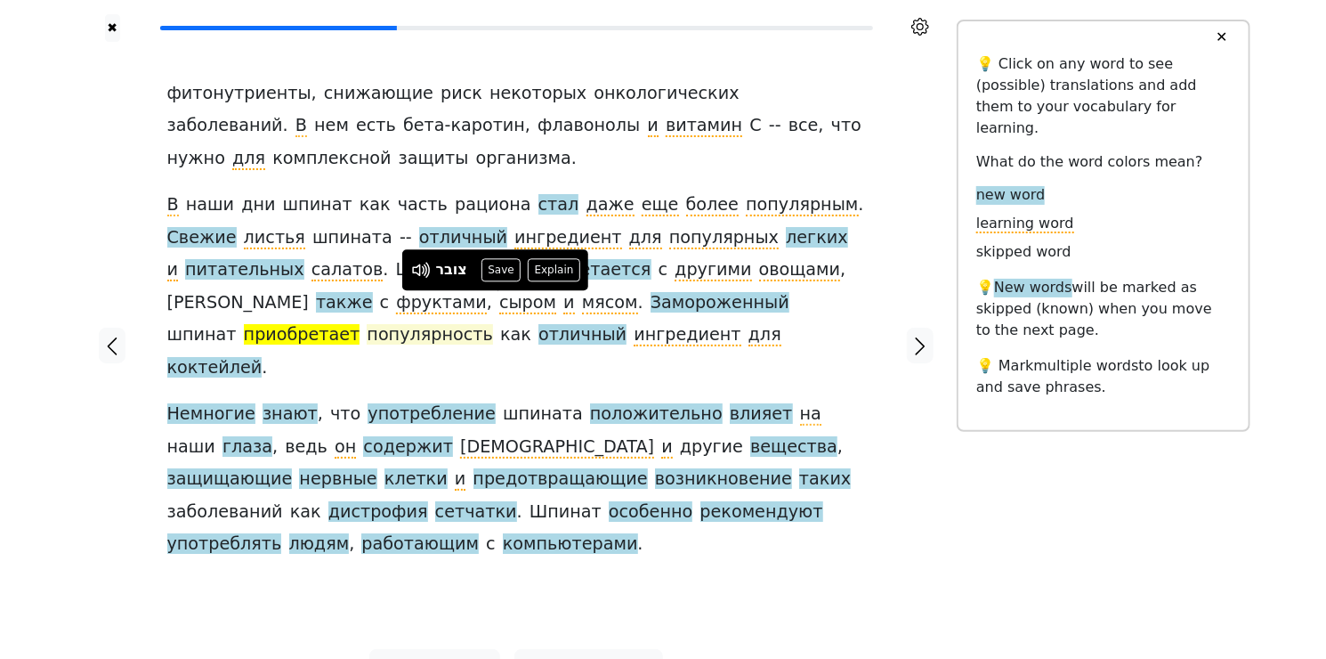
click at [493, 324] on span "популярность" at bounding box center [430, 335] width 126 height 22
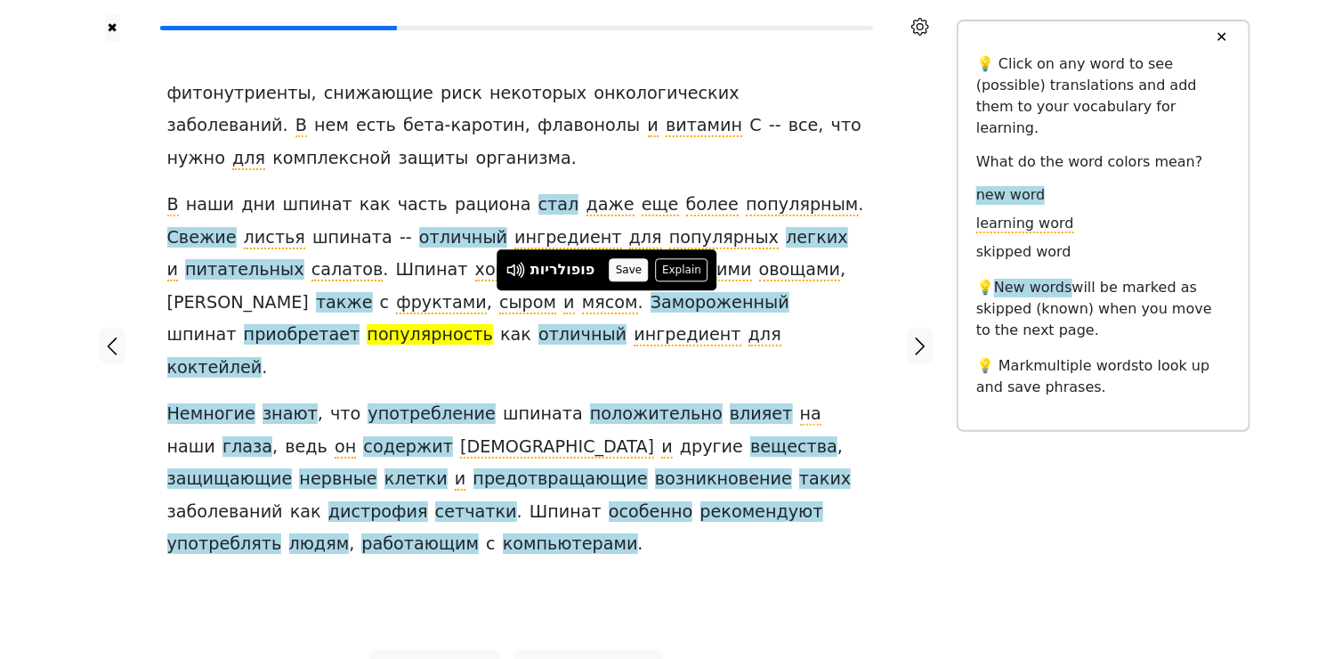
click at [639, 263] on button "Save" at bounding box center [628, 269] width 39 height 23
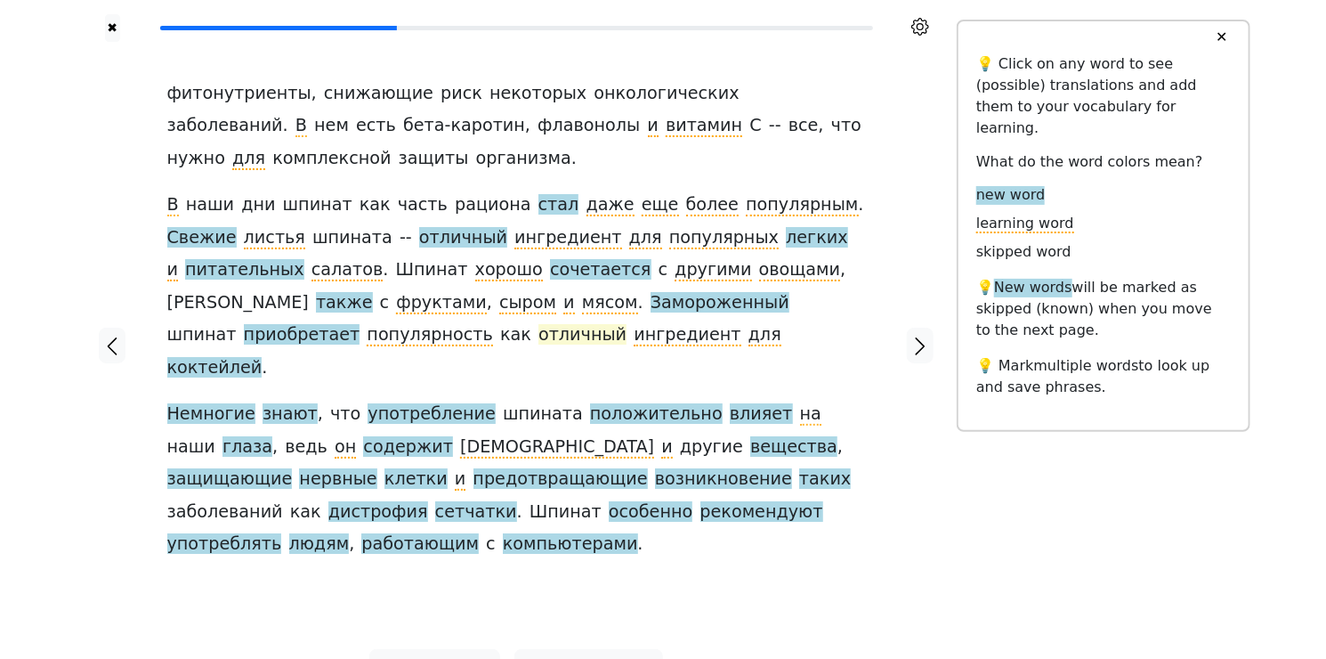
click at [627, 324] on span "отличный" at bounding box center [582, 335] width 88 height 22
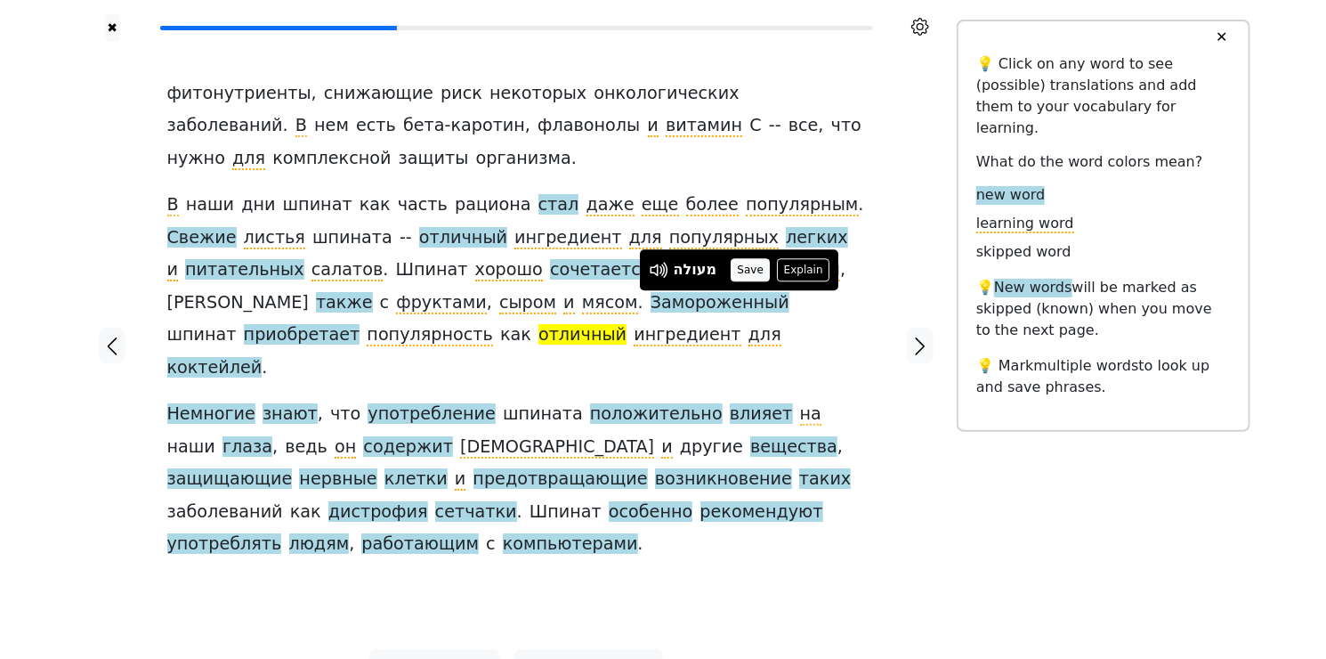
click at [735, 267] on button "Save" at bounding box center [750, 269] width 39 height 23
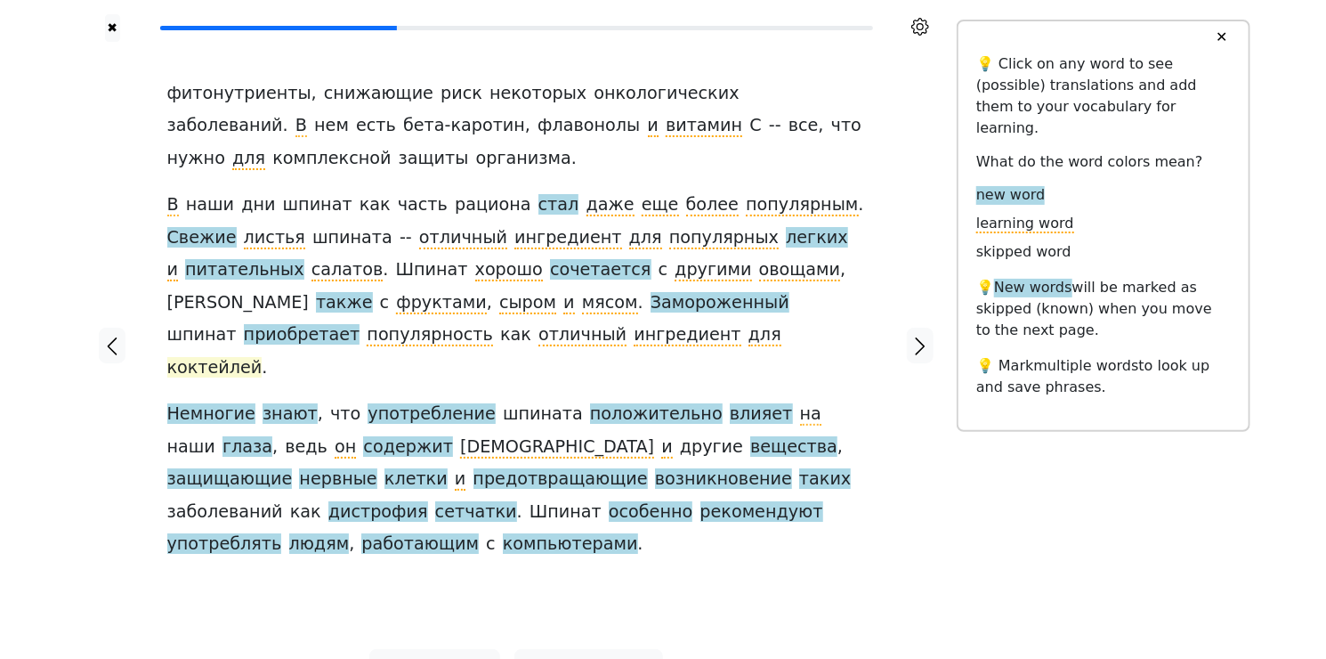
click at [263, 357] on span "коктейлей" at bounding box center [214, 368] width 95 height 22
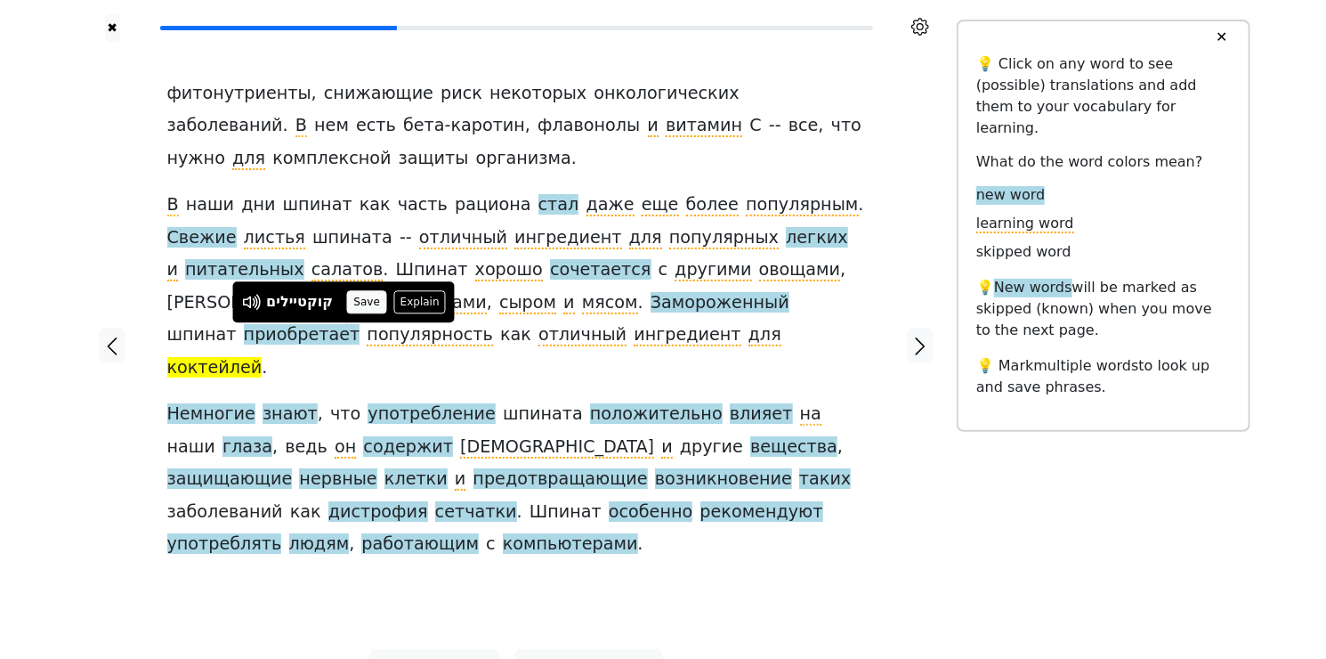
click at [373, 301] on button "Save" at bounding box center [366, 301] width 39 height 23
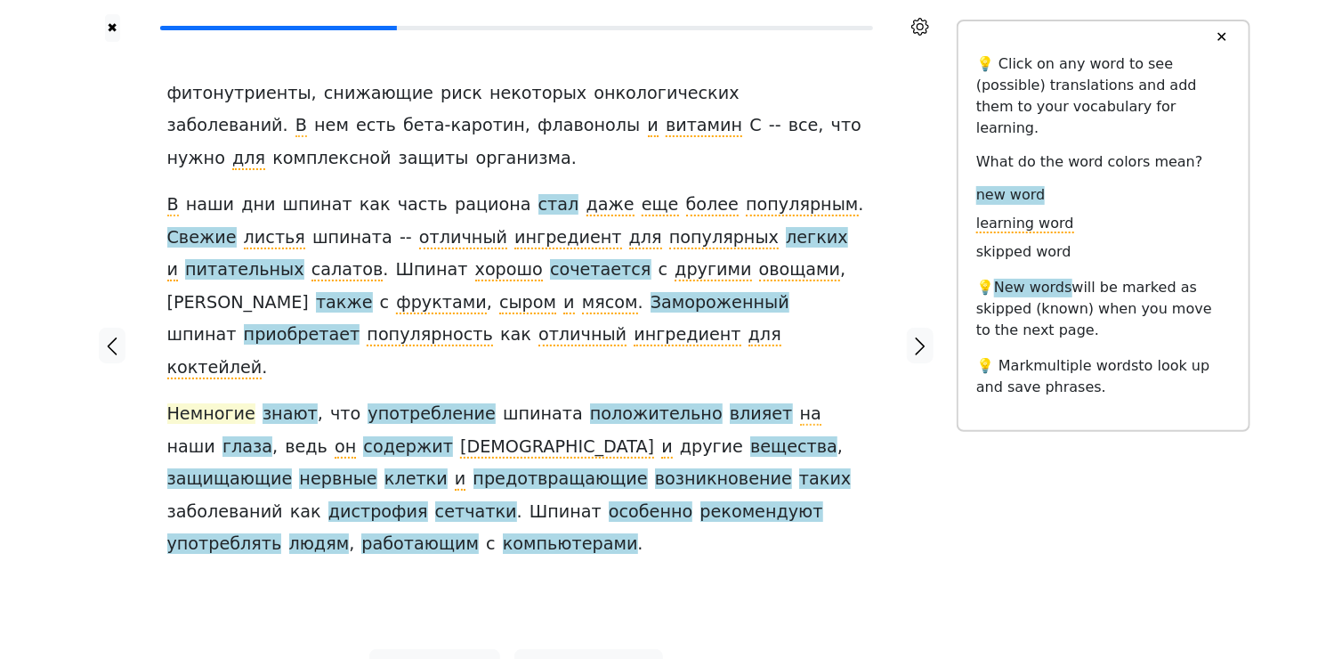
click at [208, 403] on span "Немногие" at bounding box center [211, 414] width 88 height 22
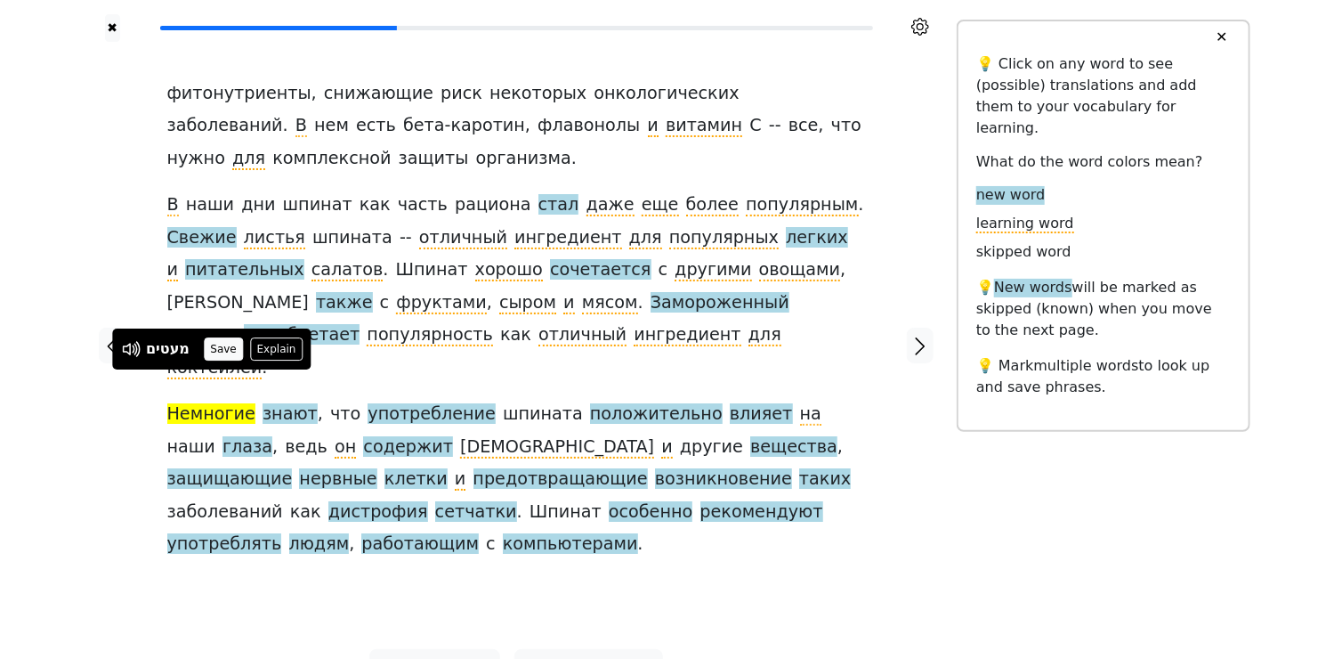
click at [226, 346] on button "Save" at bounding box center [223, 348] width 39 height 23
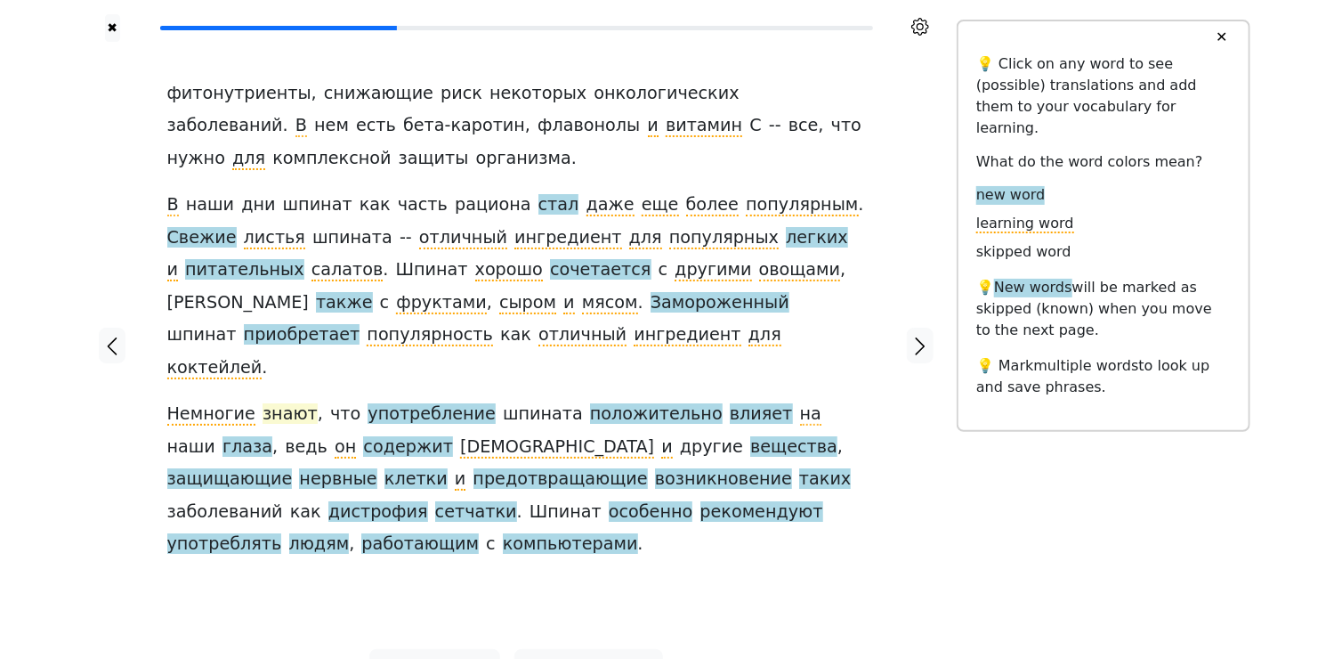
click at [286, 403] on span "знают" at bounding box center [290, 414] width 55 height 22
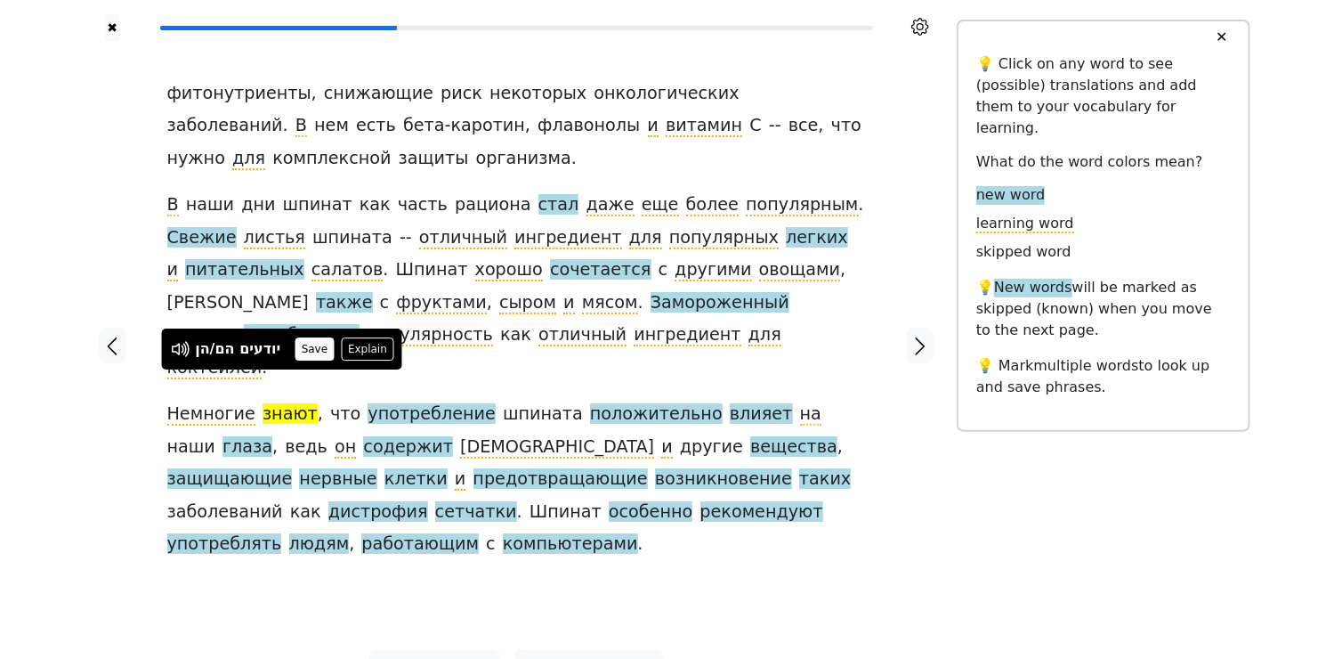
click at [315, 350] on button "Save" at bounding box center [314, 348] width 39 height 23
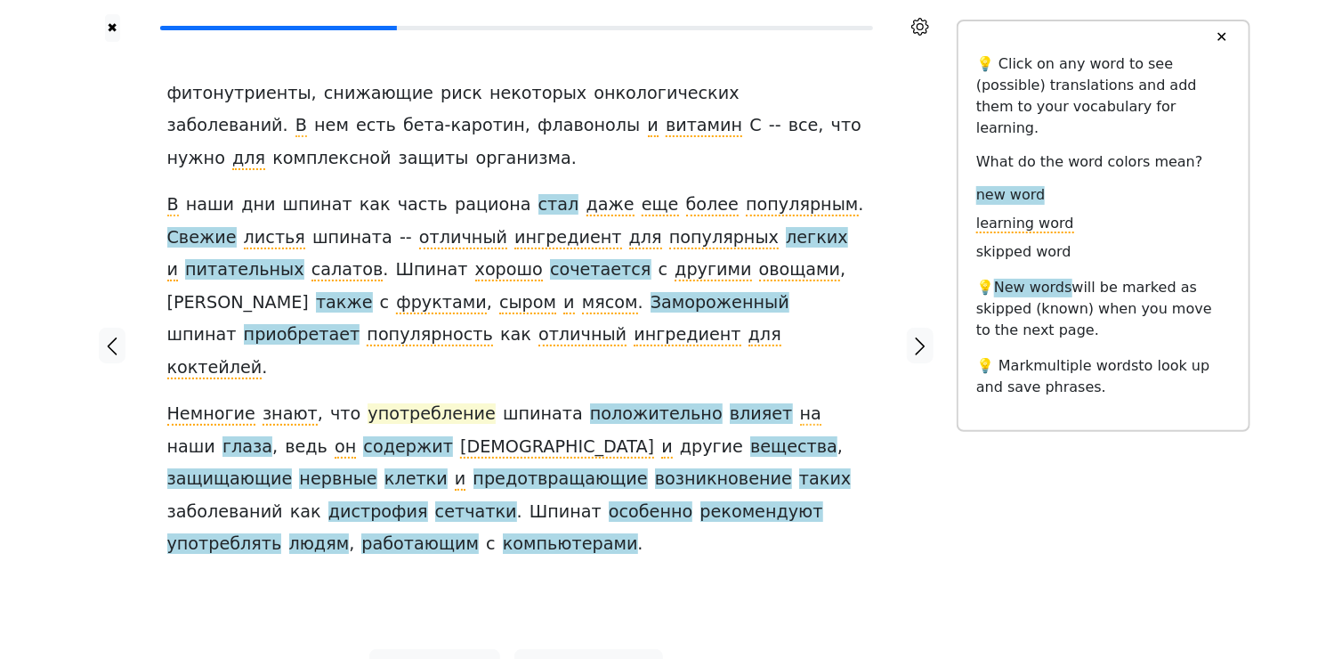
click at [417, 403] on span "употребление" at bounding box center [432, 414] width 128 height 22
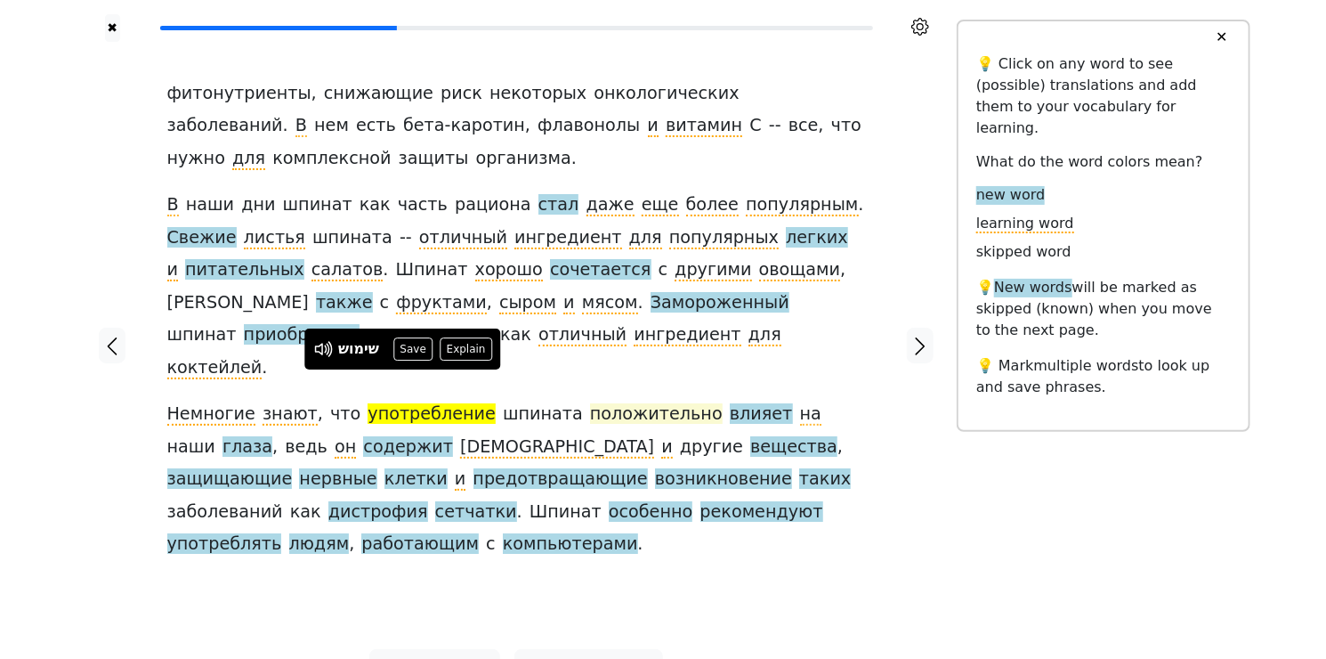
click at [602, 403] on span "положительно" at bounding box center [656, 414] width 133 height 22
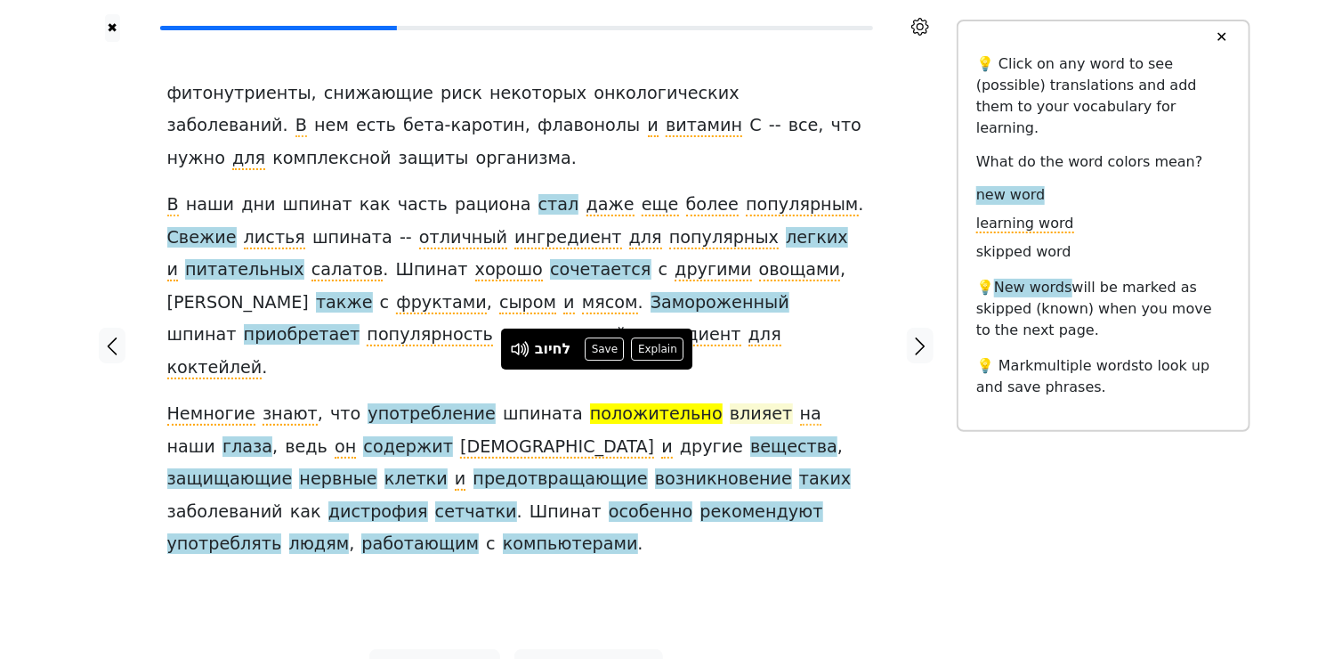
click at [730, 403] on span "влияет" at bounding box center [761, 414] width 63 height 22
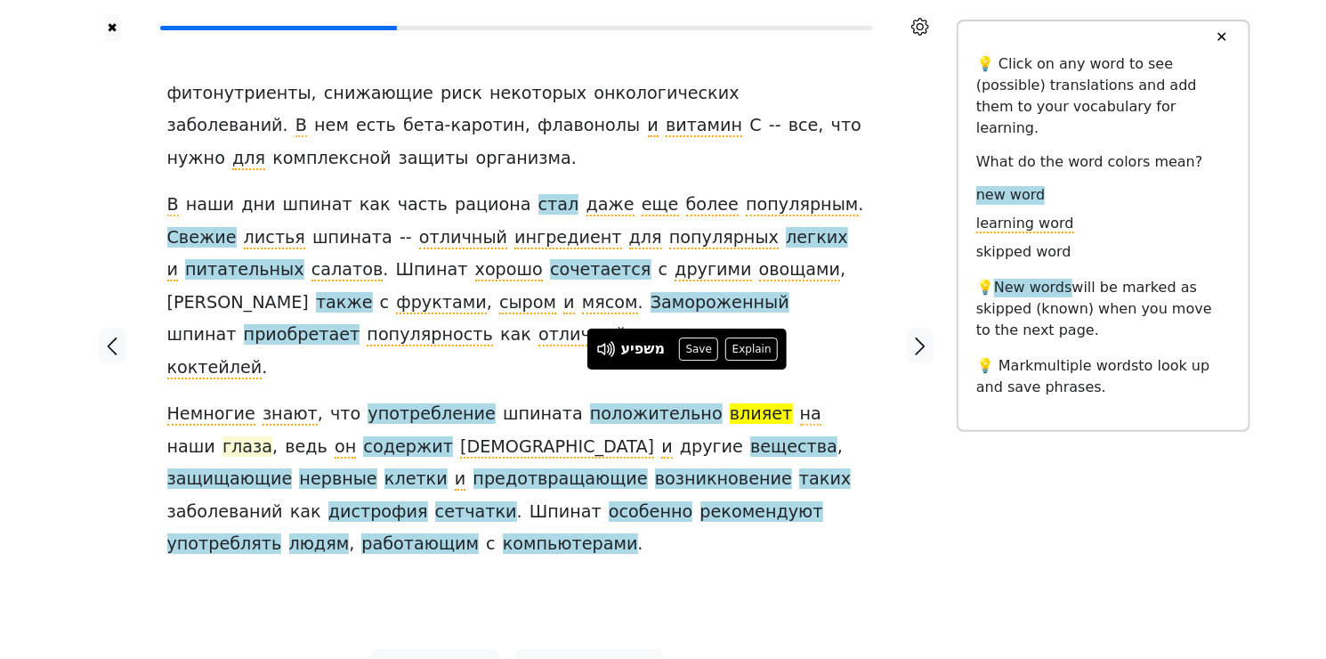
click at [272, 436] on span "глаза" at bounding box center [247, 447] width 50 height 22
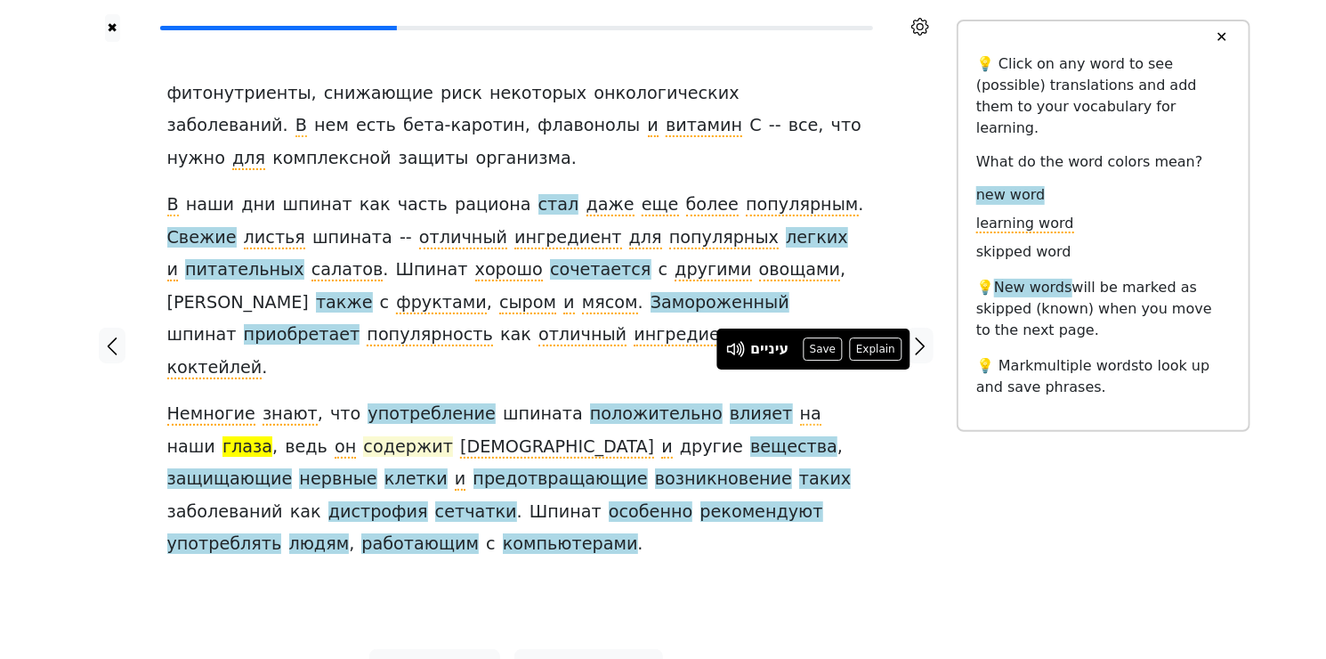
click at [363, 436] on span "содержит" at bounding box center [407, 447] width 89 height 22
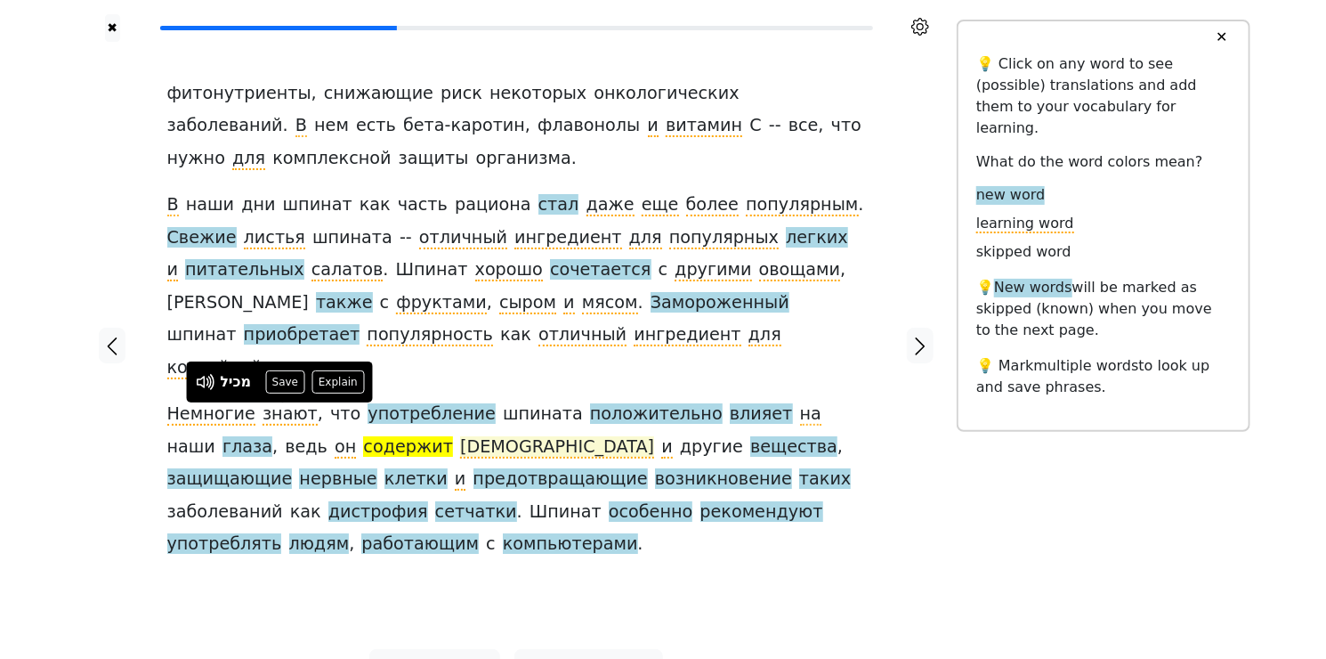
click at [460, 436] on span "[DEMOGRAPHIC_DATA]" at bounding box center [557, 447] width 194 height 22
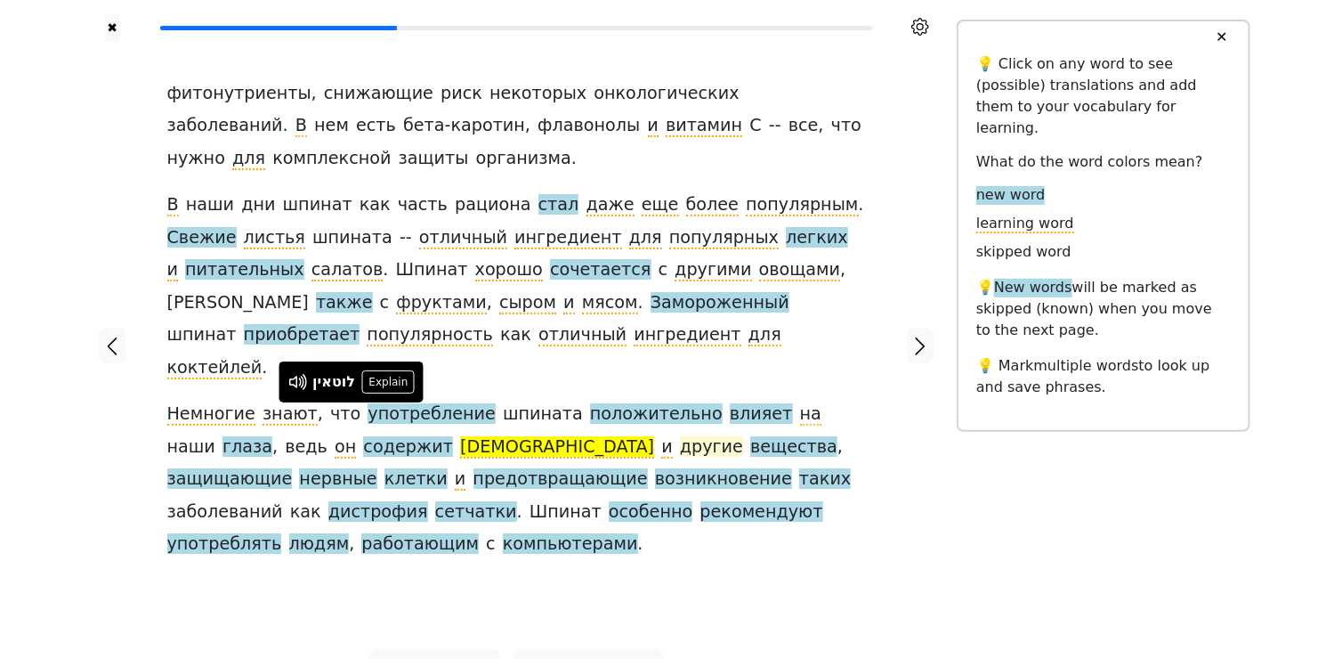
click at [680, 436] on span "другие" at bounding box center [711, 447] width 63 height 22
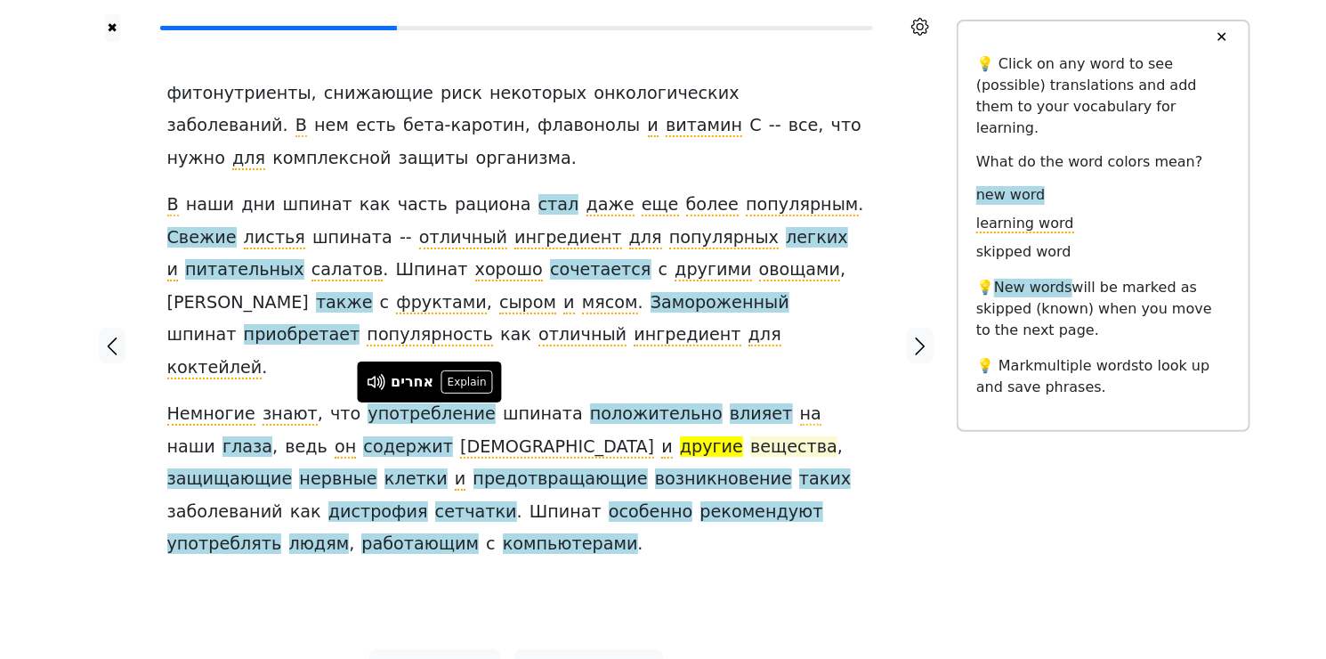
click at [750, 436] on span "вещества" at bounding box center [793, 447] width 87 height 22
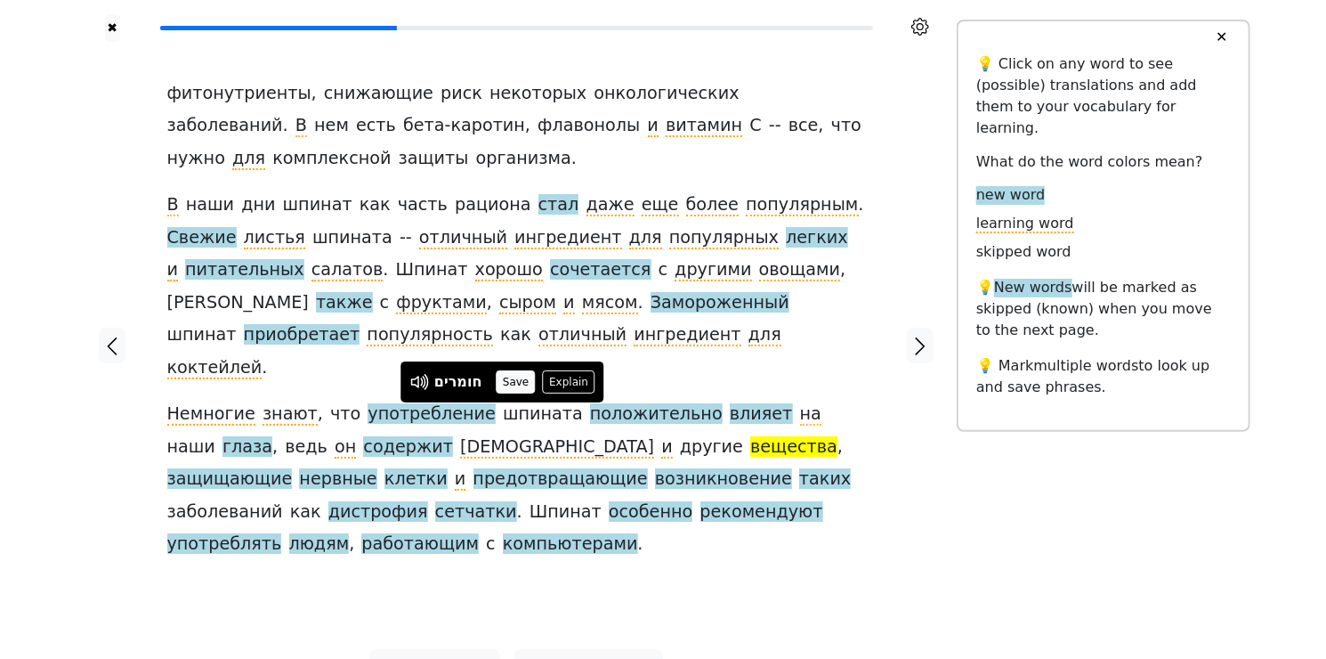
click at [521, 377] on button "Save" at bounding box center [516, 381] width 39 height 23
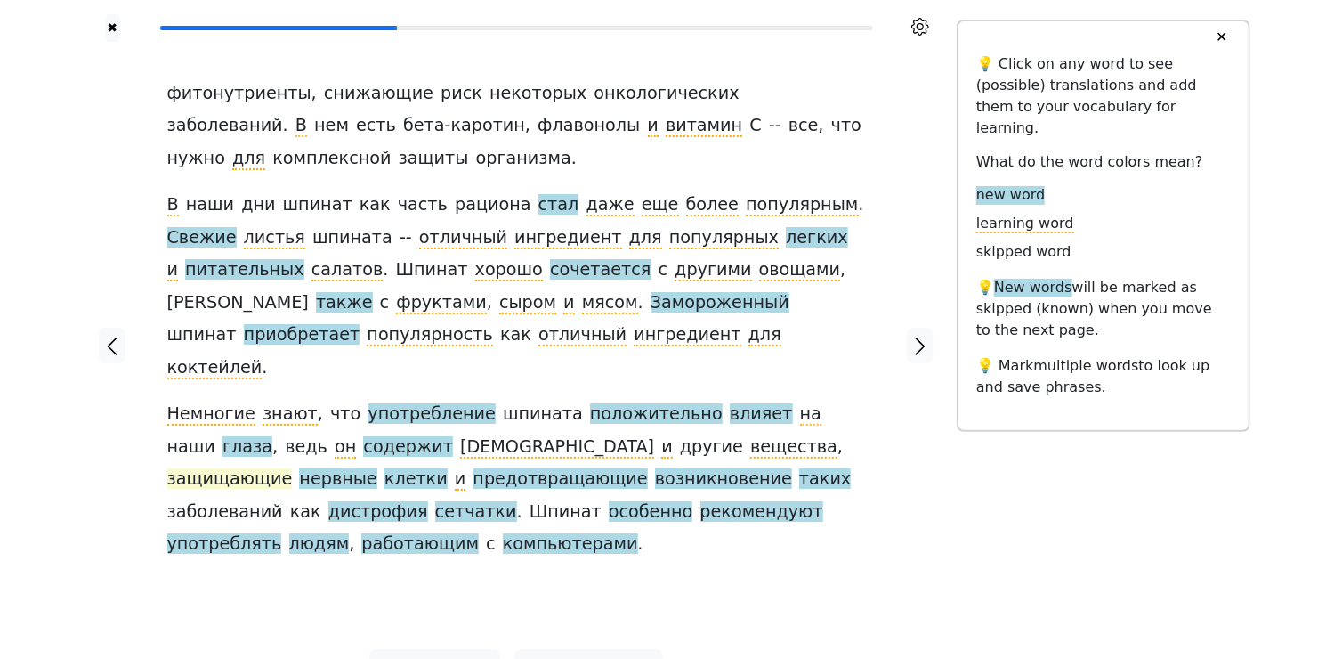
click at [293, 468] on span "защищающие" at bounding box center [229, 479] width 125 height 22
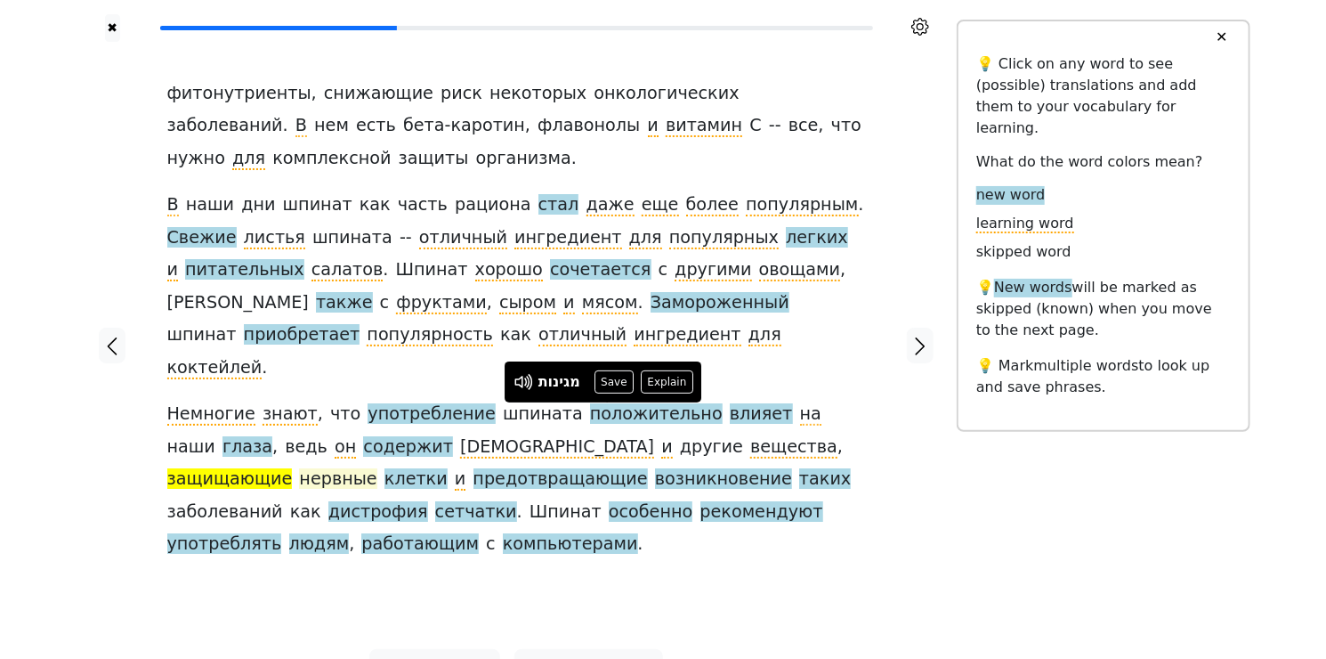
click at [376, 468] on span "нервные" at bounding box center [337, 479] width 77 height 22
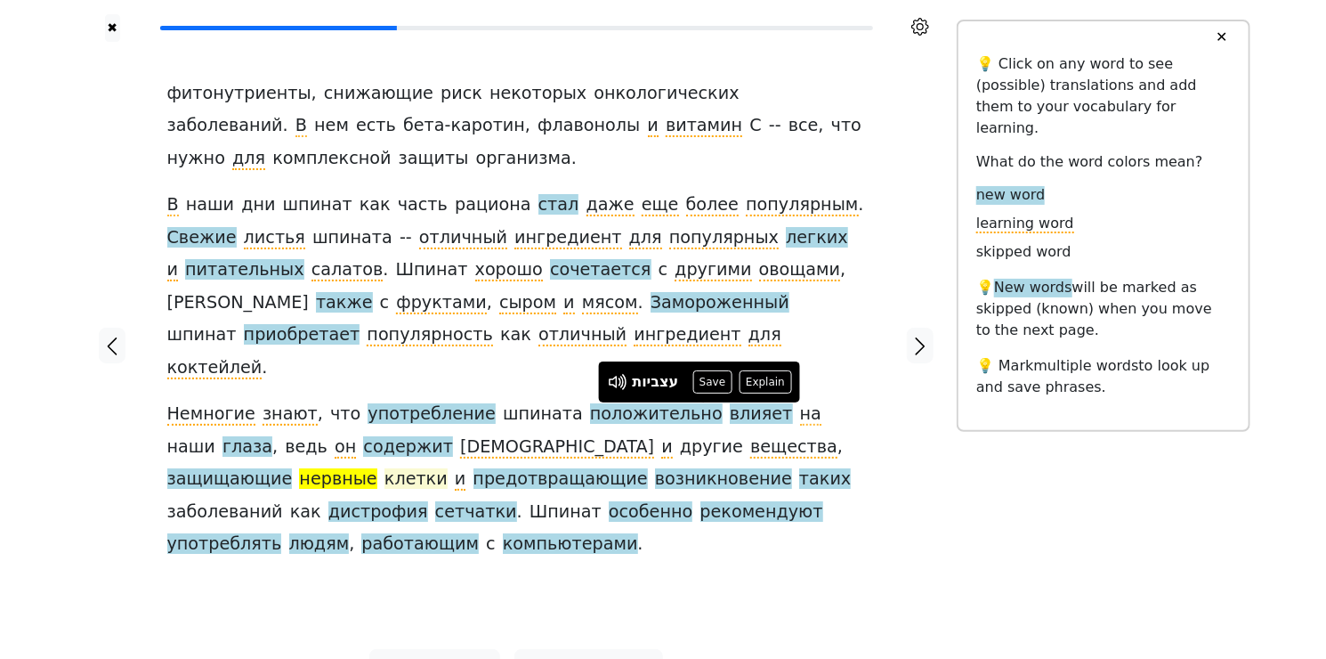
click at [448, 468] on span "клетки" at bounding box center [415, 479] width 63 height 22
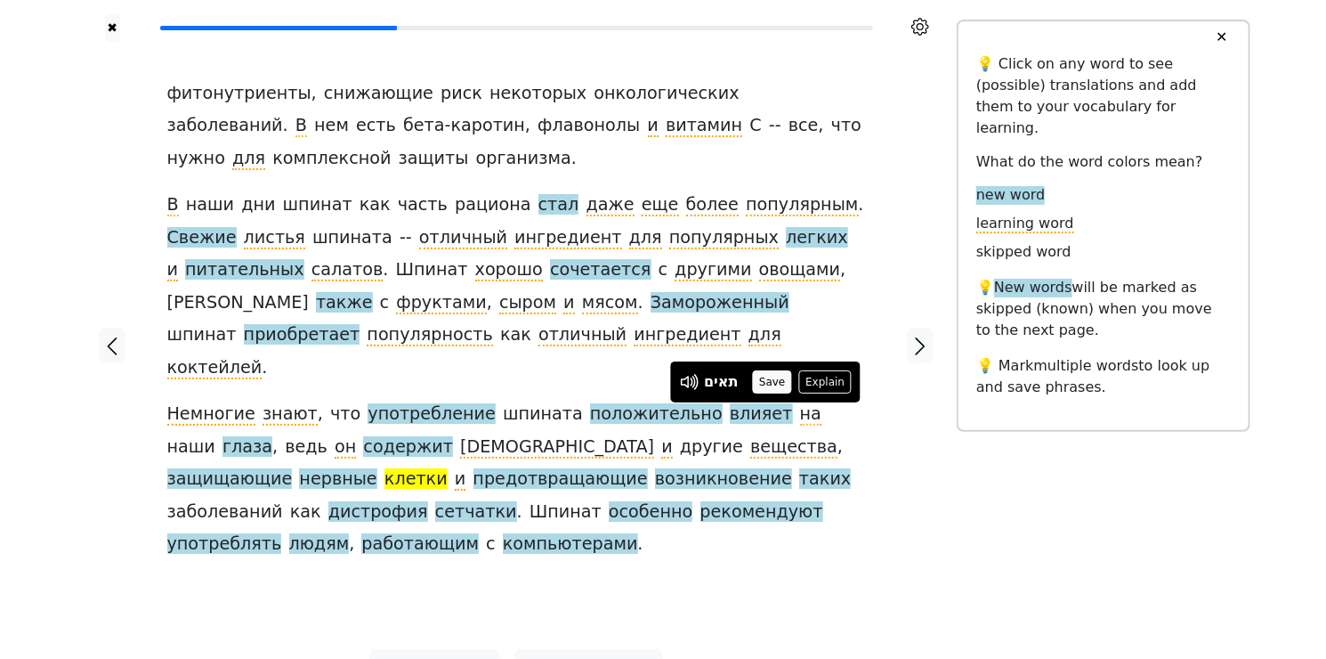
click at [773, 383] on button "Save" at bounding box center [772, 381] width 39 height 23
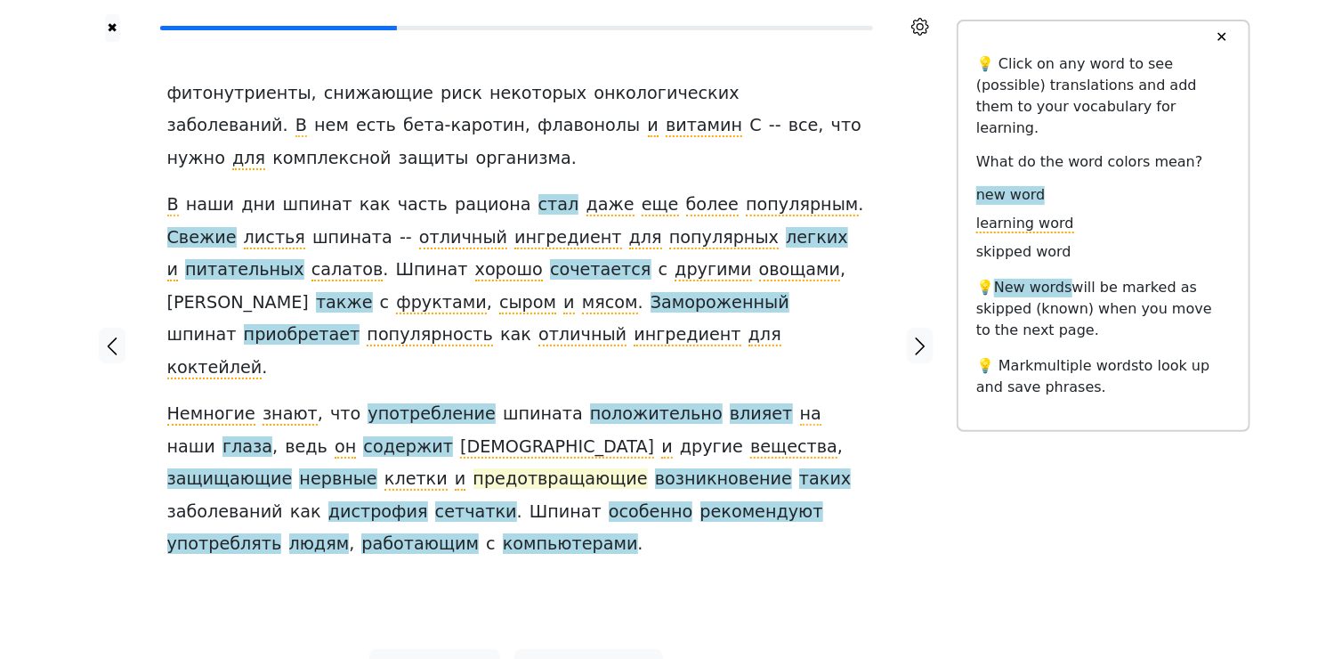
click at [473, 468] on span "предотвращающие" at bounding box center [560, 479] width 174 height 22
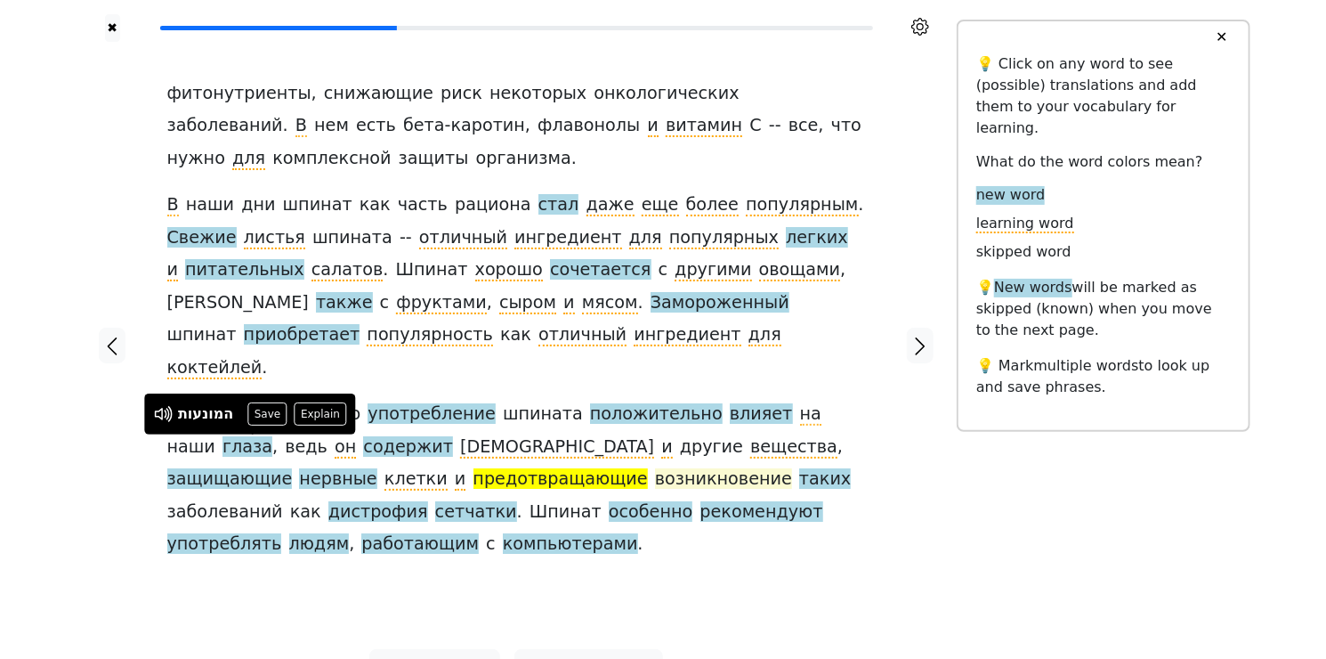
click at [655, 468] on span "возникновение" at bounding box center [723, 479] width 137 height 22
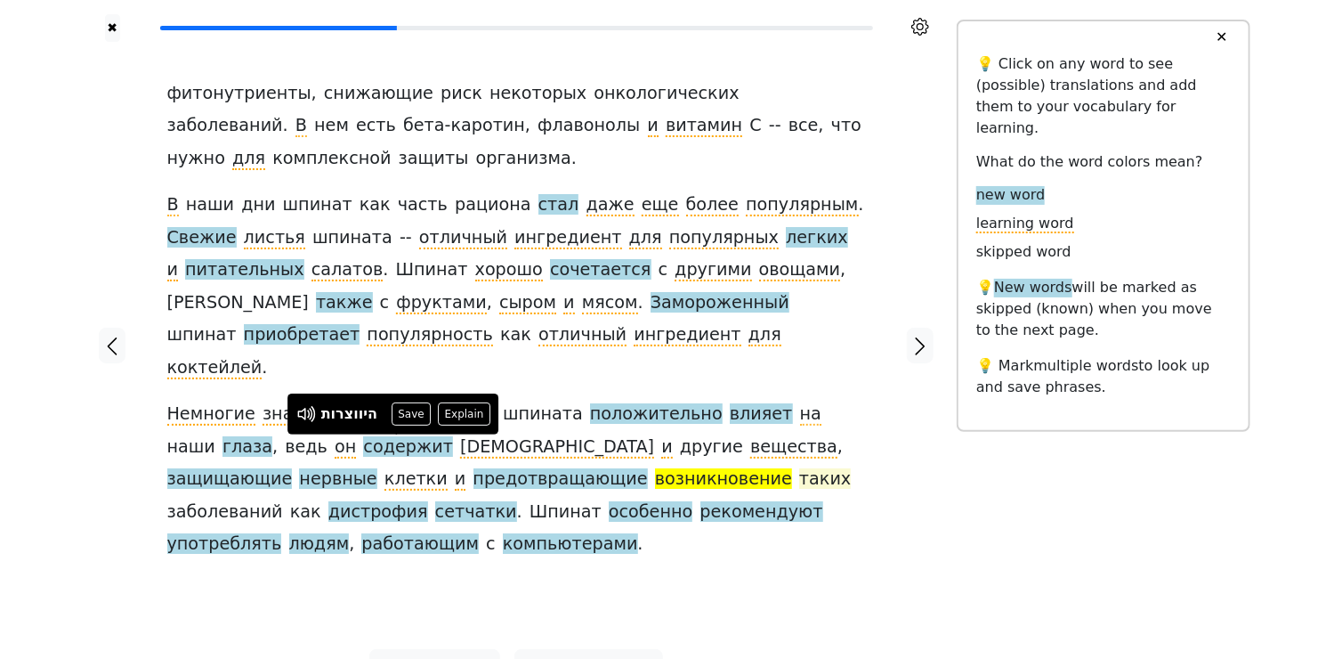
click at [799, 468] on span "таких" at bounding box center [825, 479] width 52 height 22
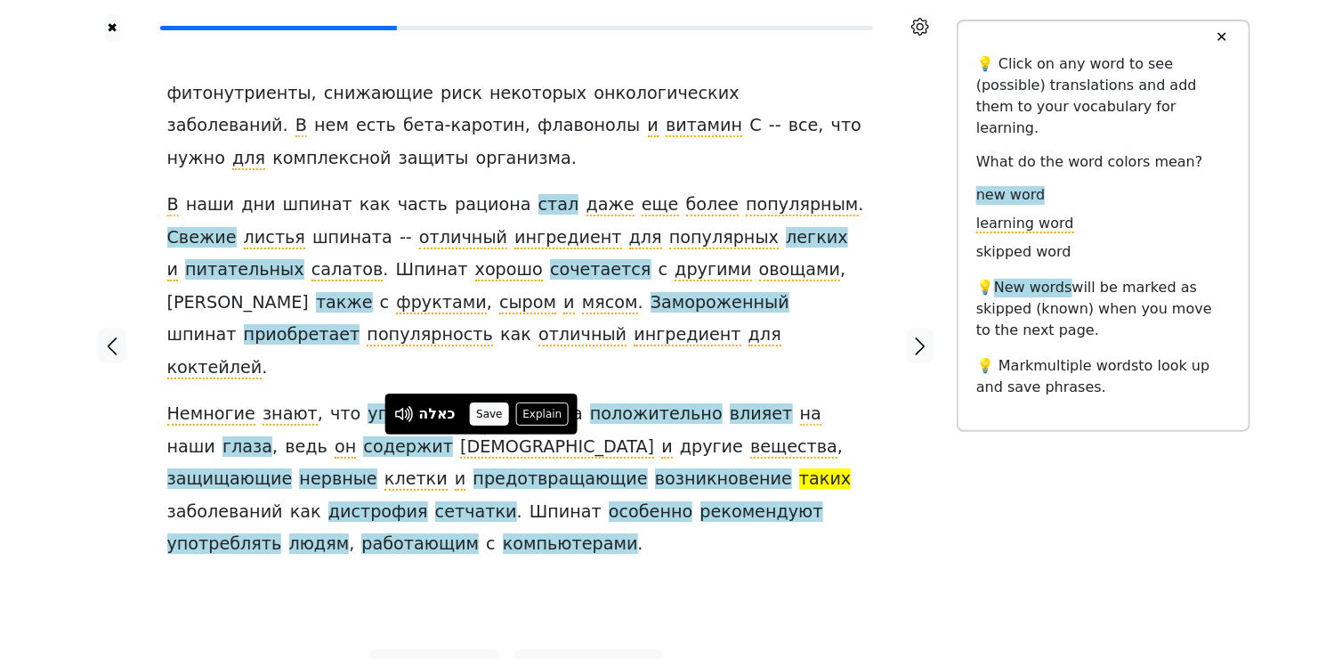
click at [492, 417] on button "Save" at bounding box center [489, 413] width 39 height 23
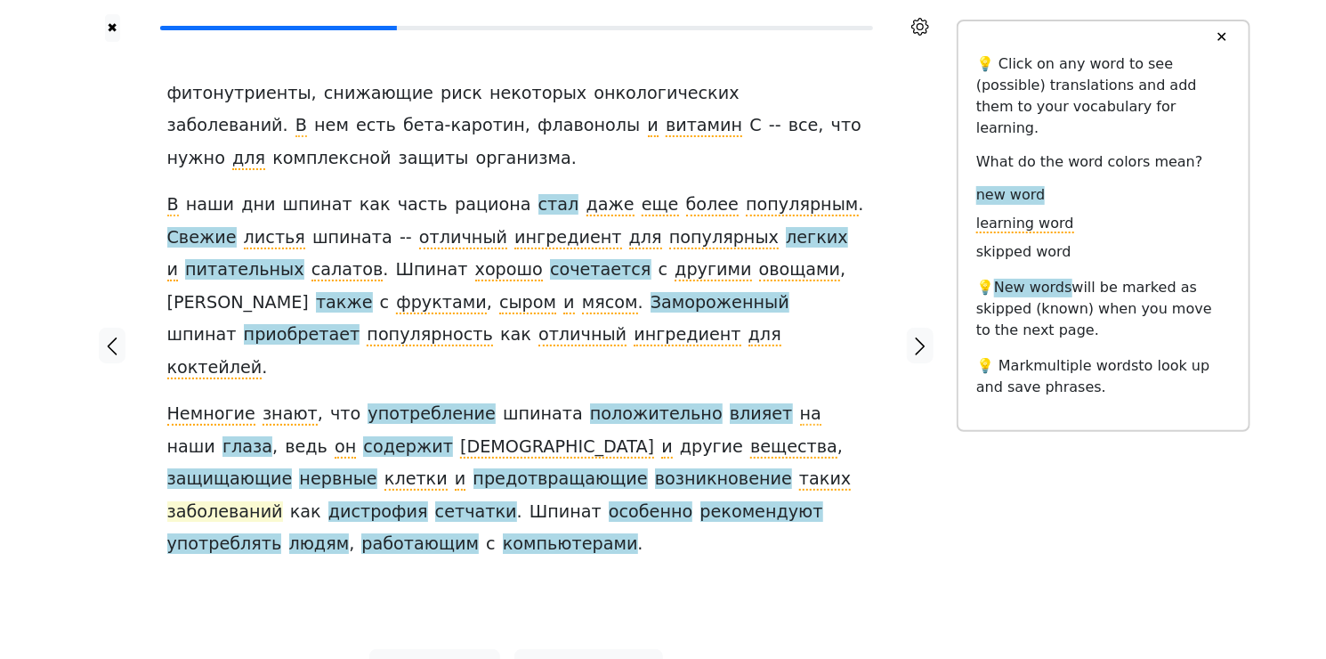
click at [283, 501] on span "заболеваний" at bounding box center [225, 512] width 116 height 22
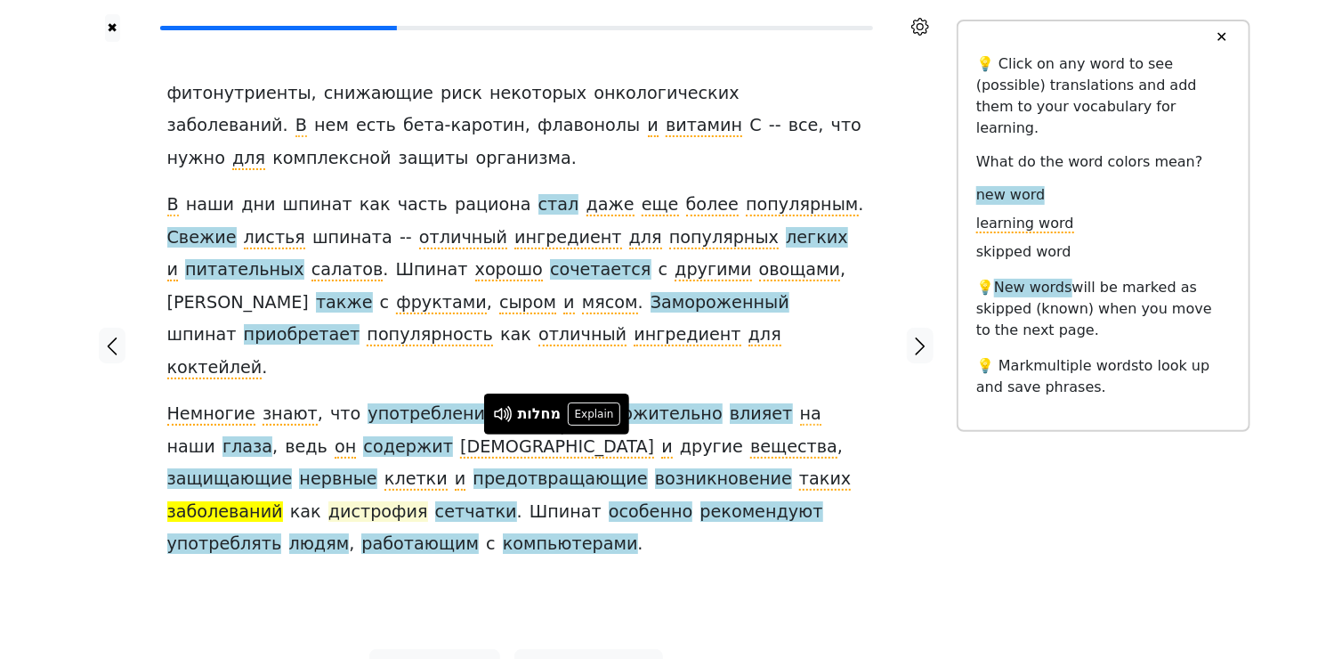
click at [428, 501] on span "дистрофия" at bounding box center [378, 512] width 100 height 22
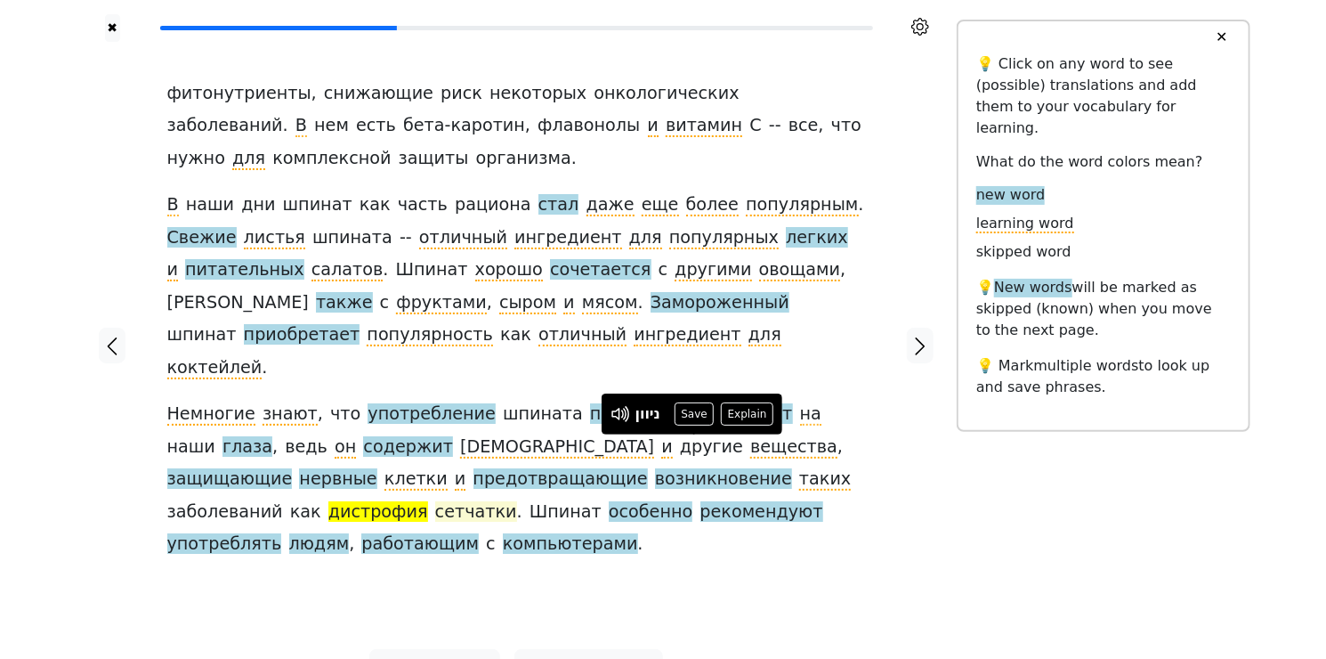
click at [517, 501] on span "сетчатки" at bounding box center [476, 512] width 82 height 22
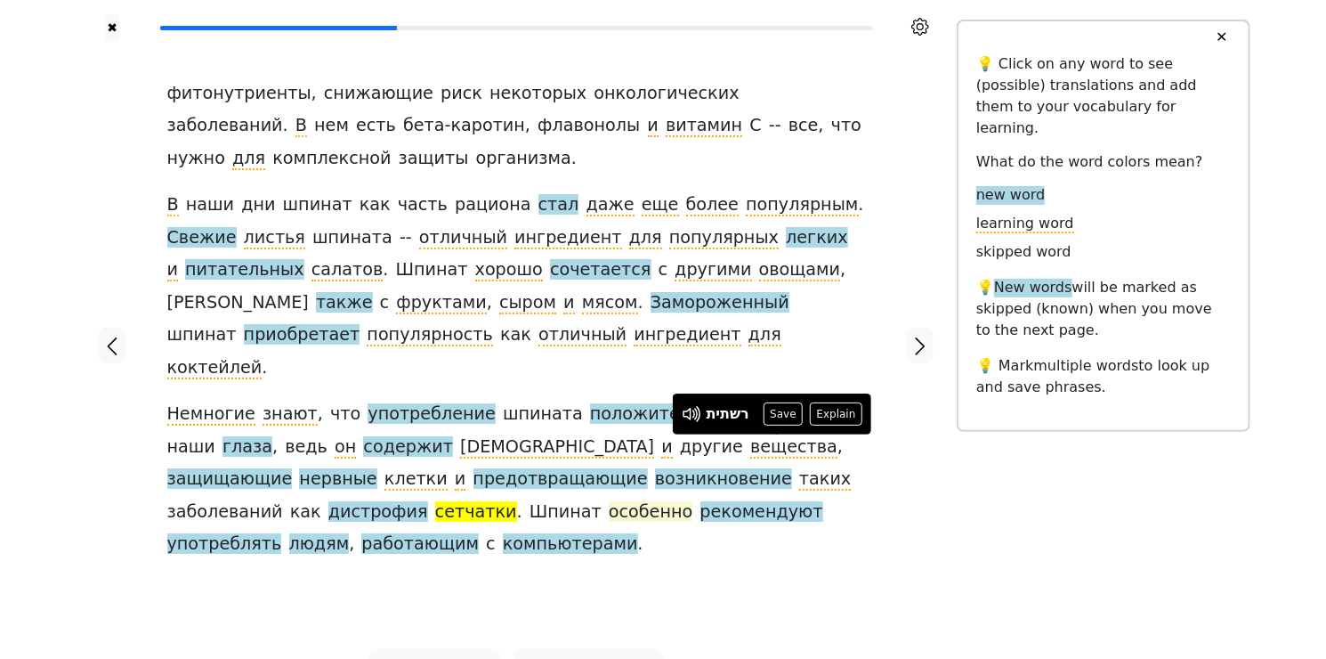
click at [609, 501] on span "особенно" at bounding box center [651, 512] width 85 height 22
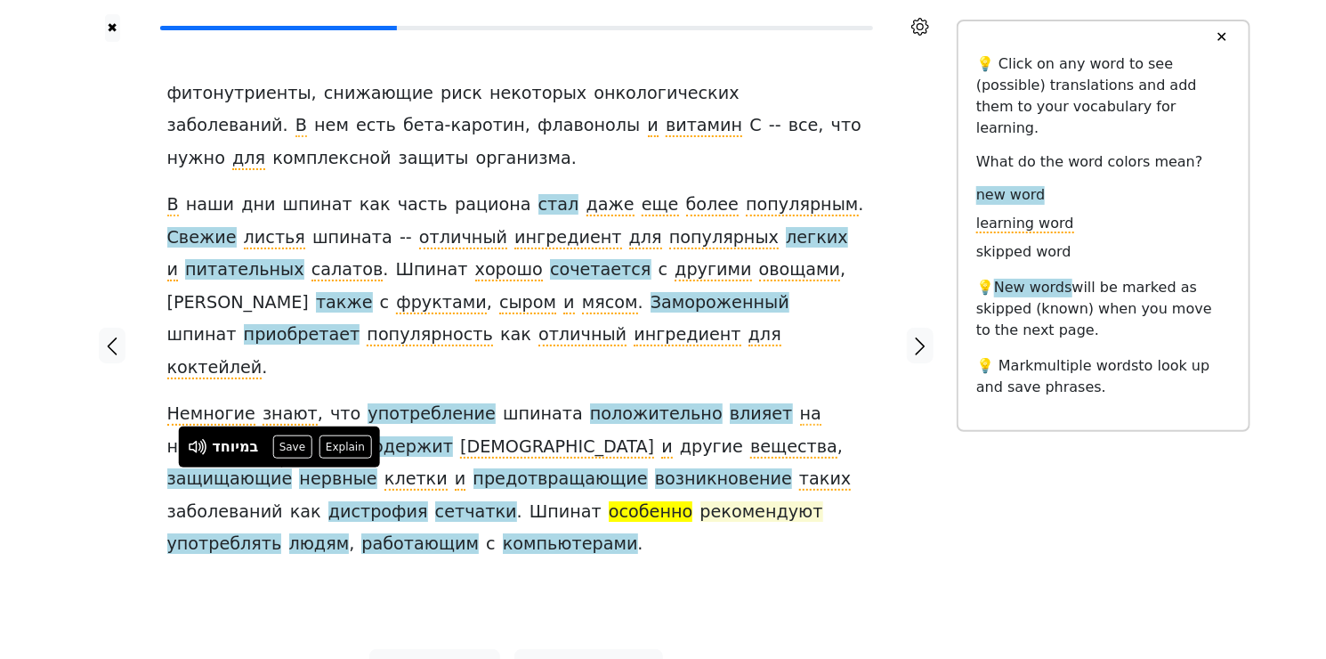
click at [700, 501] on span "рекомендуют" at bounding box center [761, 512] width 123 height 22
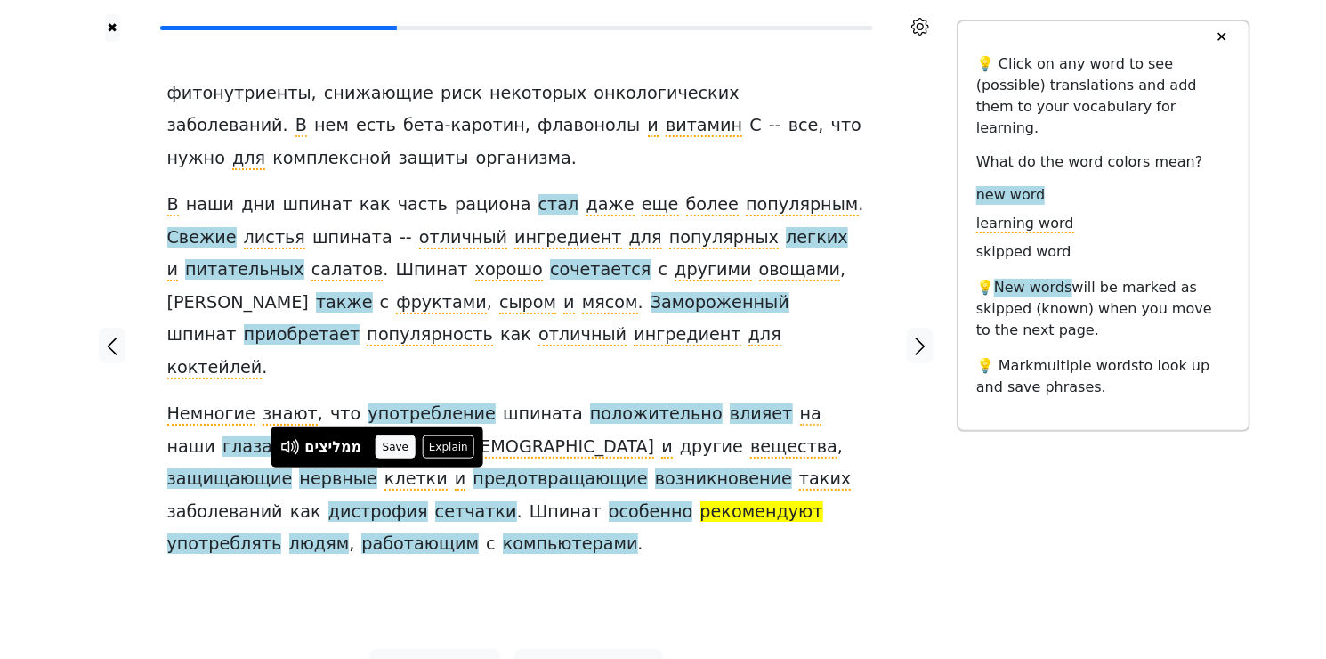
click at [397, 446] on button "Save" at bounding box center [395, 446] width 39 height 23
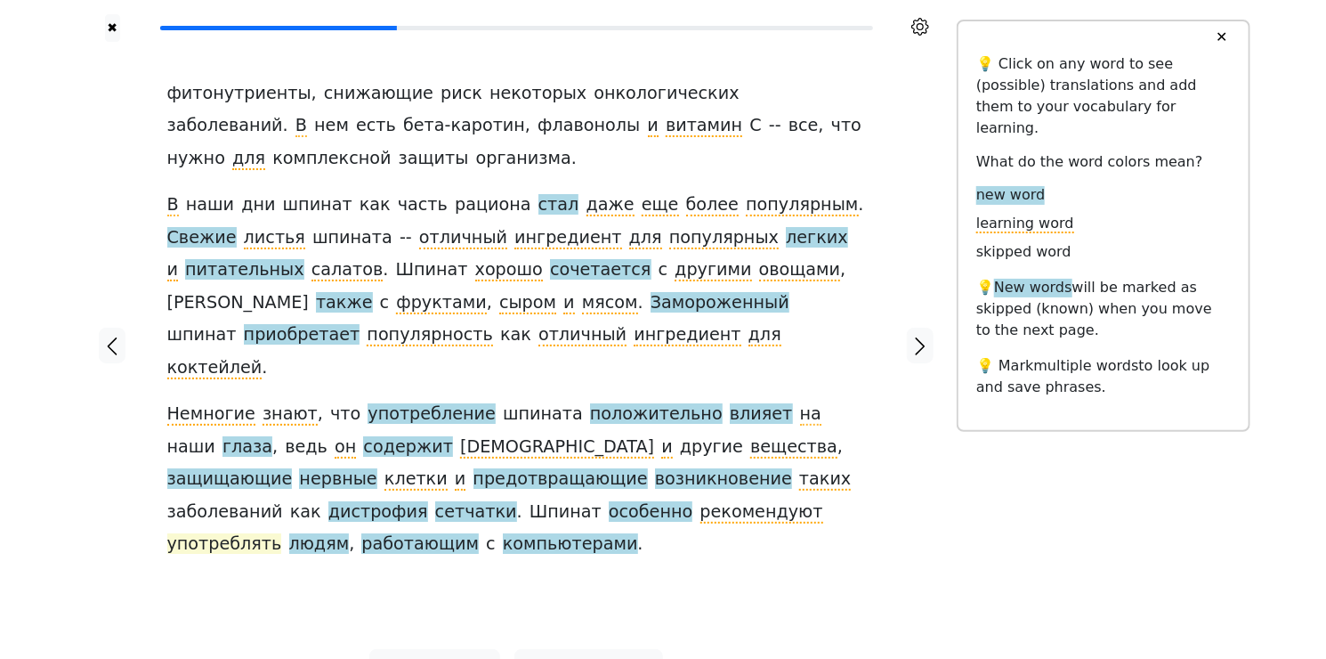
click at [282, 533] on span "употреблять" at bounding box center [224, 544] width 115 height 22
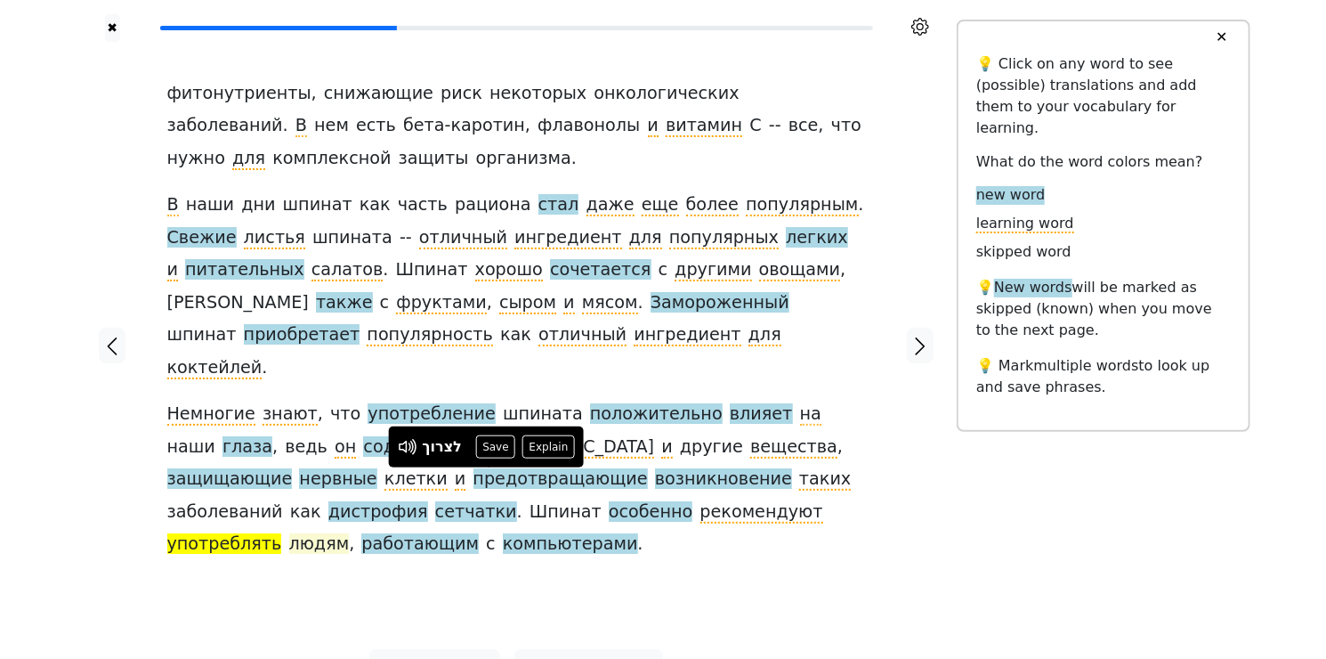
click at [350, 533] on span "людям" at bounding box center [319, 544] width 61 height 22
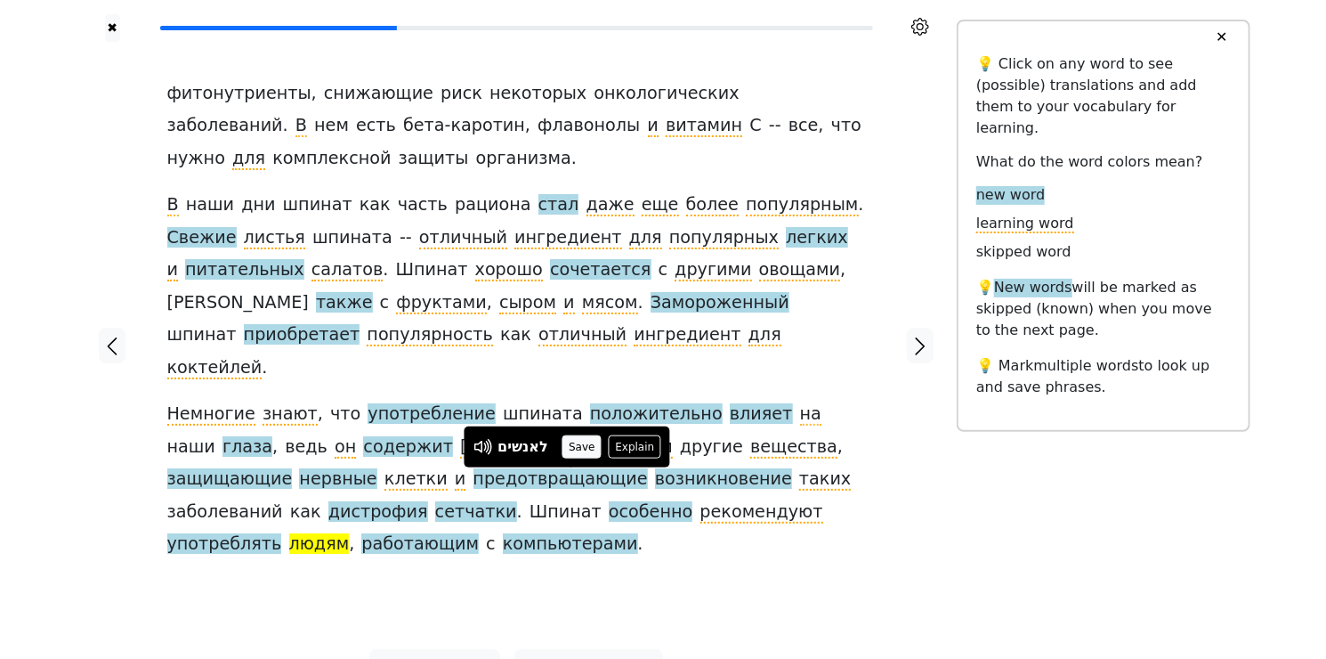
click at [586, 445] on button "Save" at bounding box center [581, 446] width 39 height 23
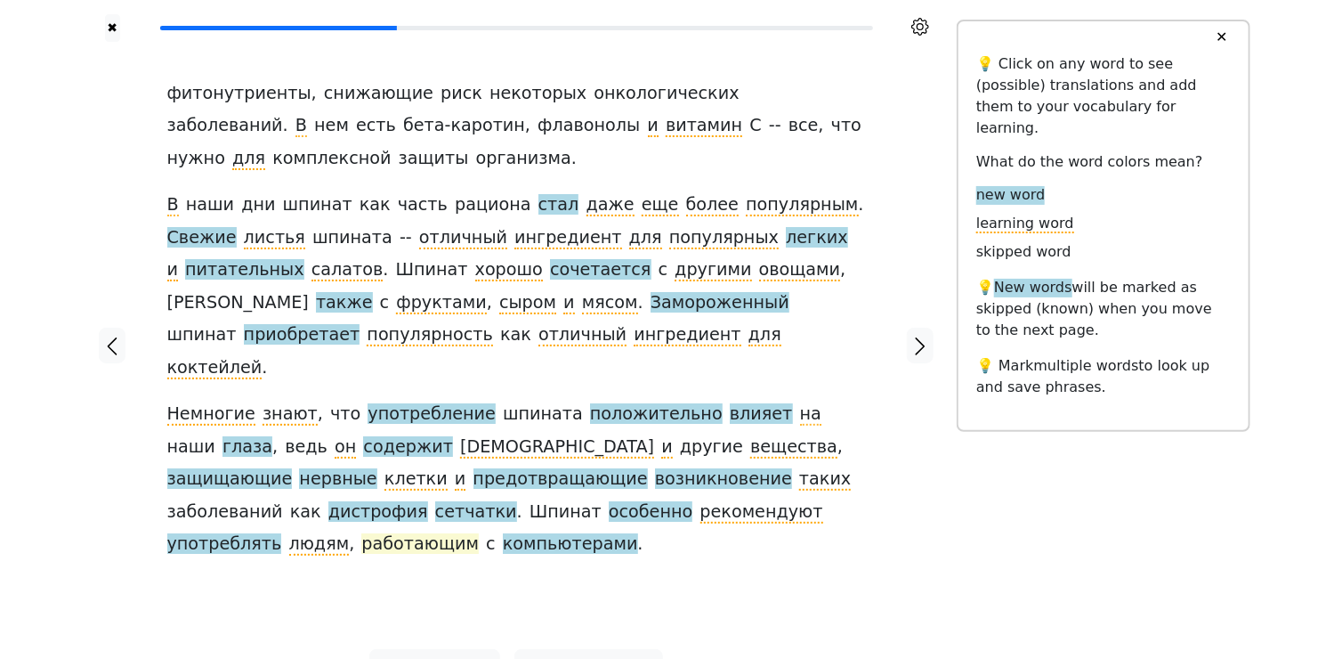
click at [479, 533] on span "работающим" at bounding box center [419, 544] width 117 height 22
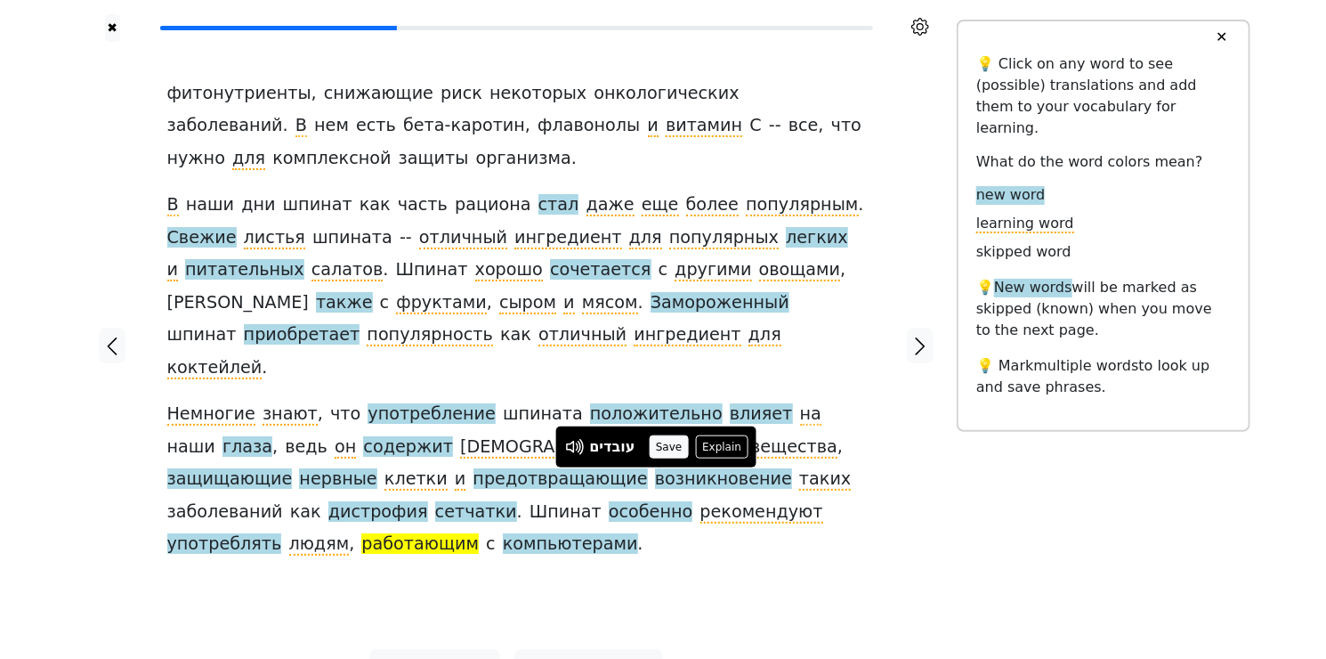
click at [671, 449] on button "Save" at bounding box center [669, 446] width 39 height 23
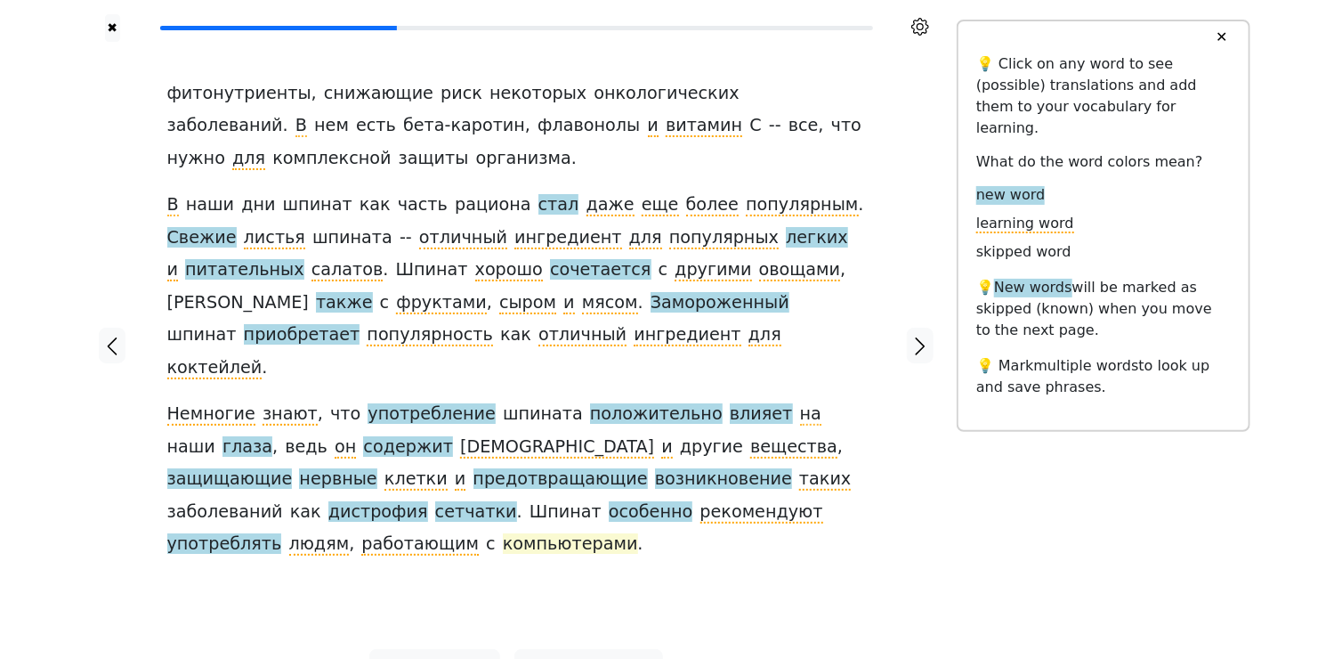
click at [638, 533] on span "компьютерами" at bounding box center [570, 544] width 135 height 22
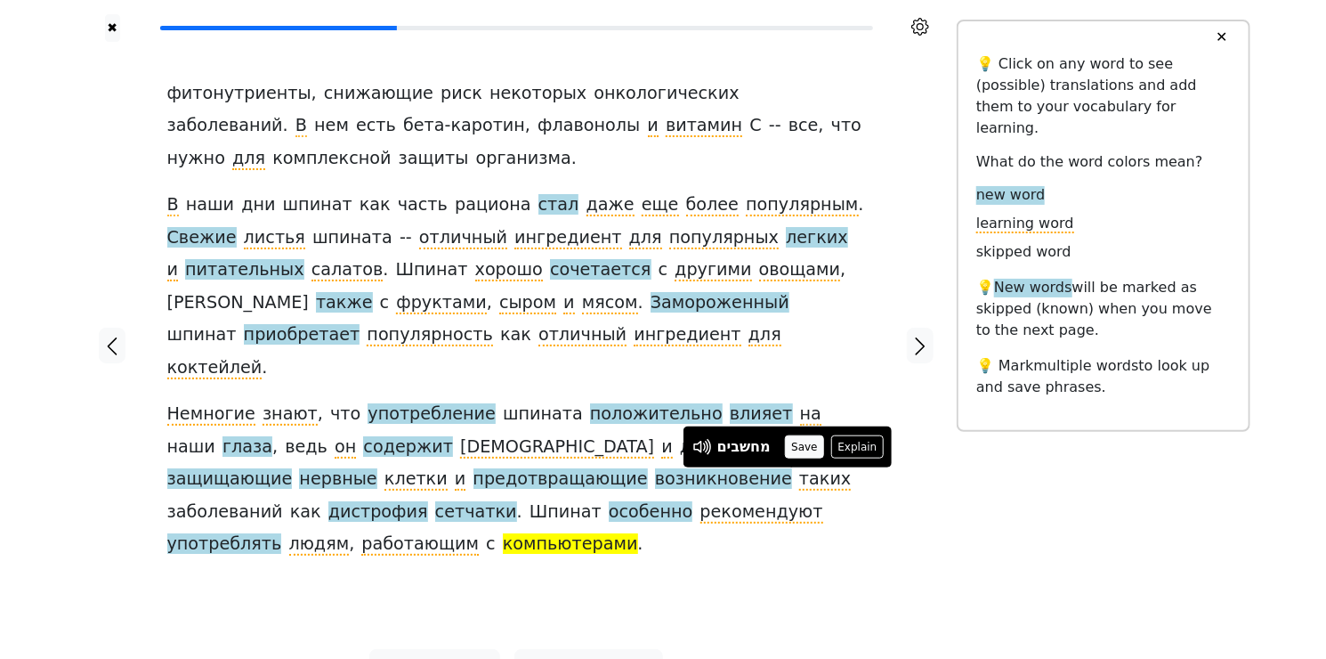
click at [806, 449] on button "Save" at bounding box center [804, 446] width 39 height 23
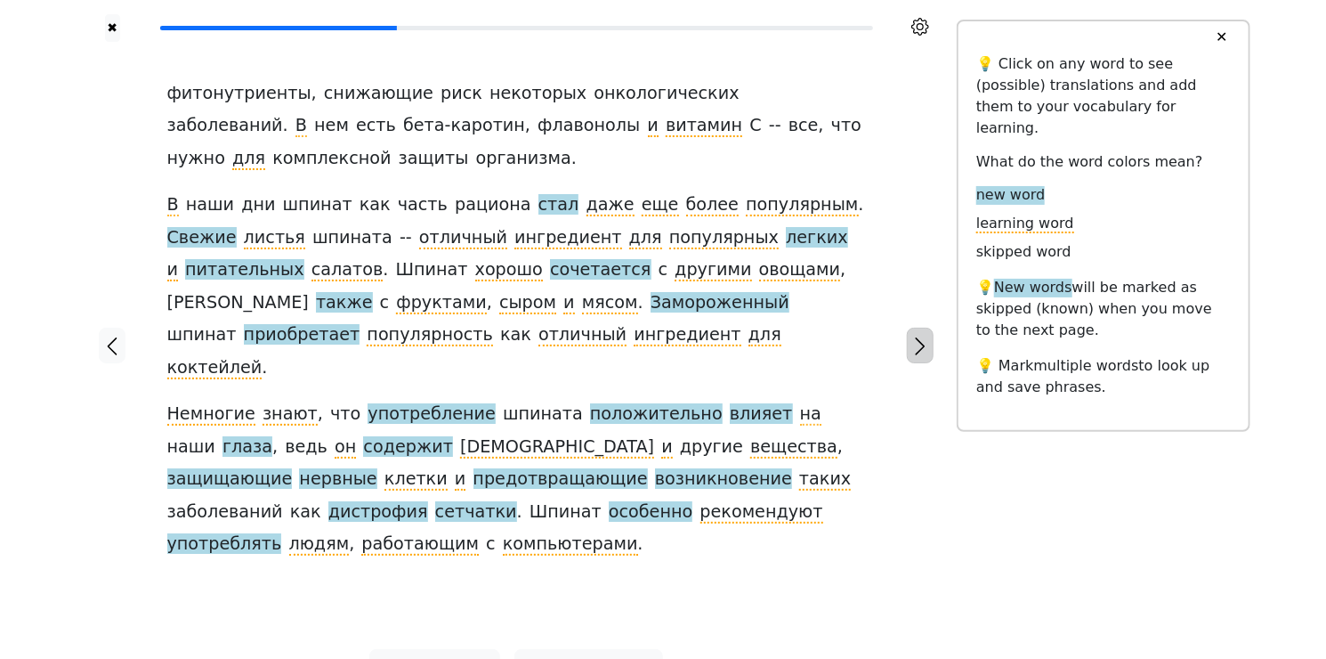
click at [920, 336] on icon "button" at bounding box center [920, 346] width 21 height 21
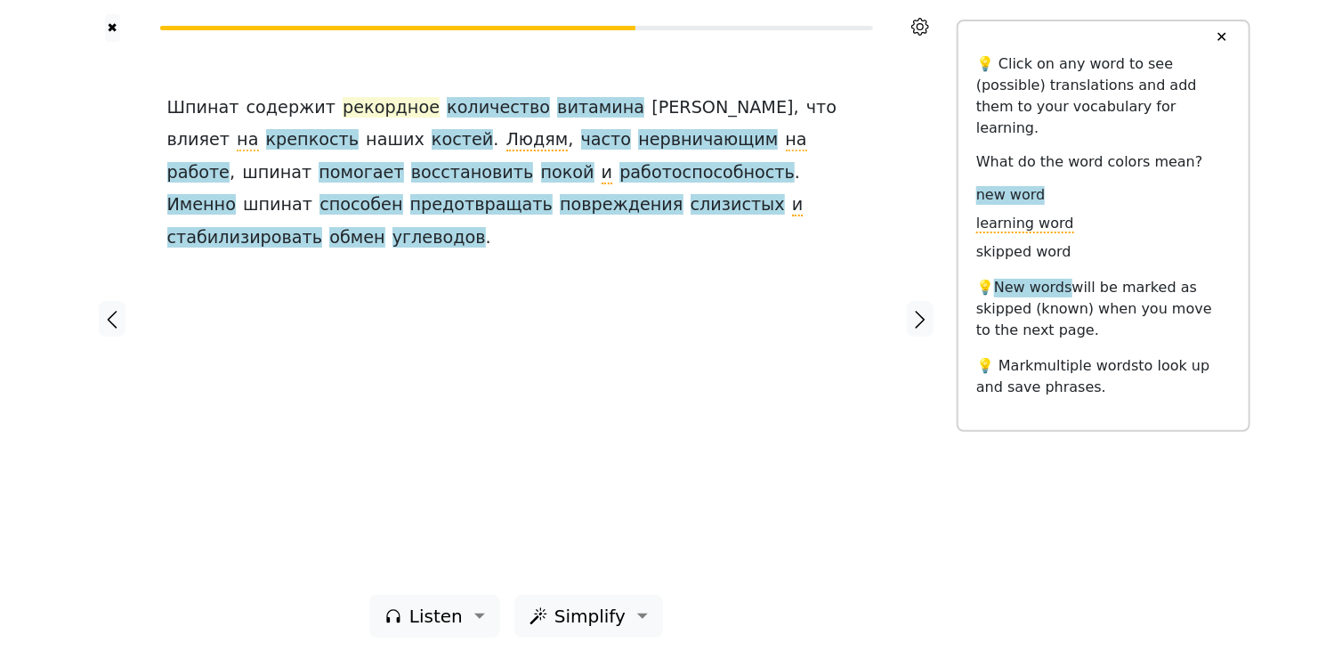
click at [379, 111] on span "рекордное" at bounding box center [391, 108] width 97 height 22
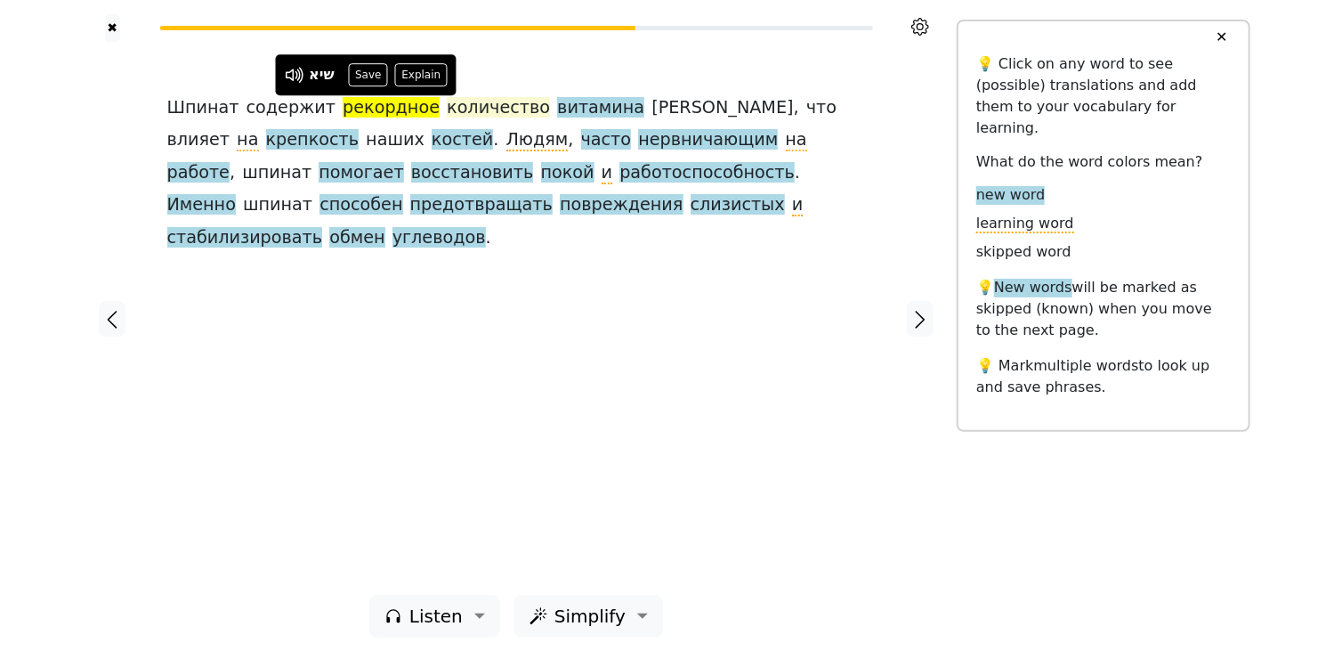
click at [479, 111] on span "количество" at bounding box center [498, 108] width 103 height 22
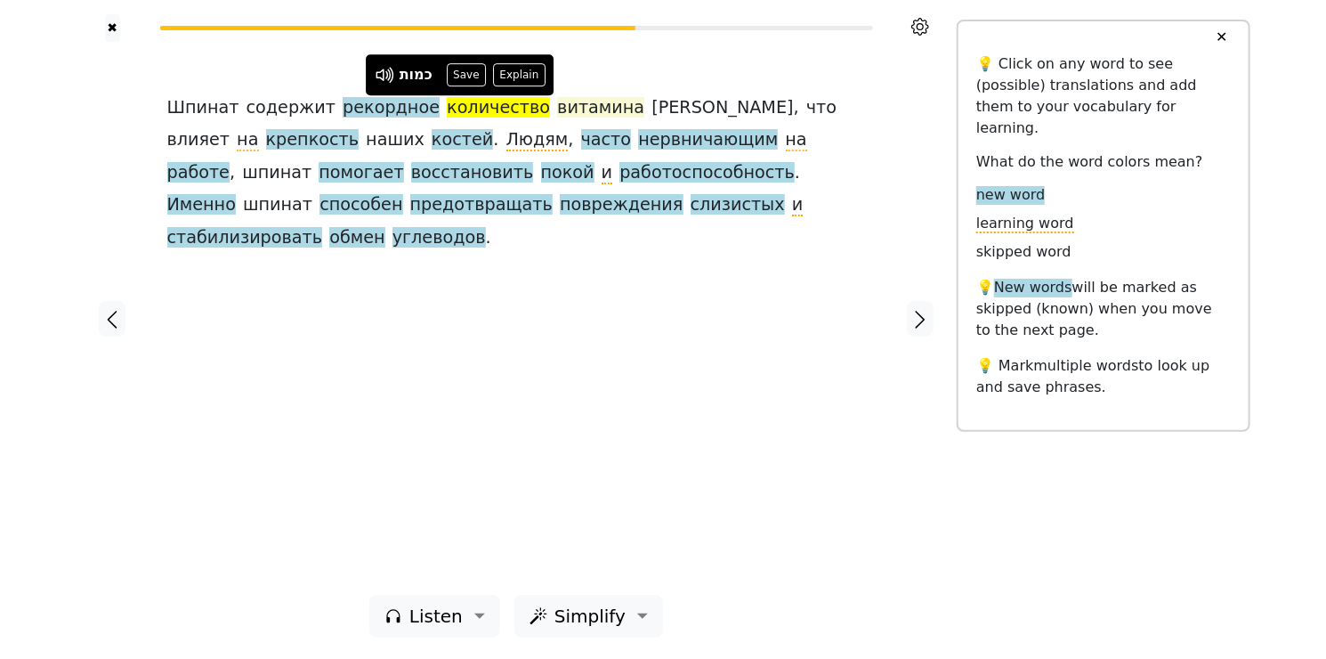
click at [570, 107] on span "витамина" at bounding box center [600, 108] width 87 height 22
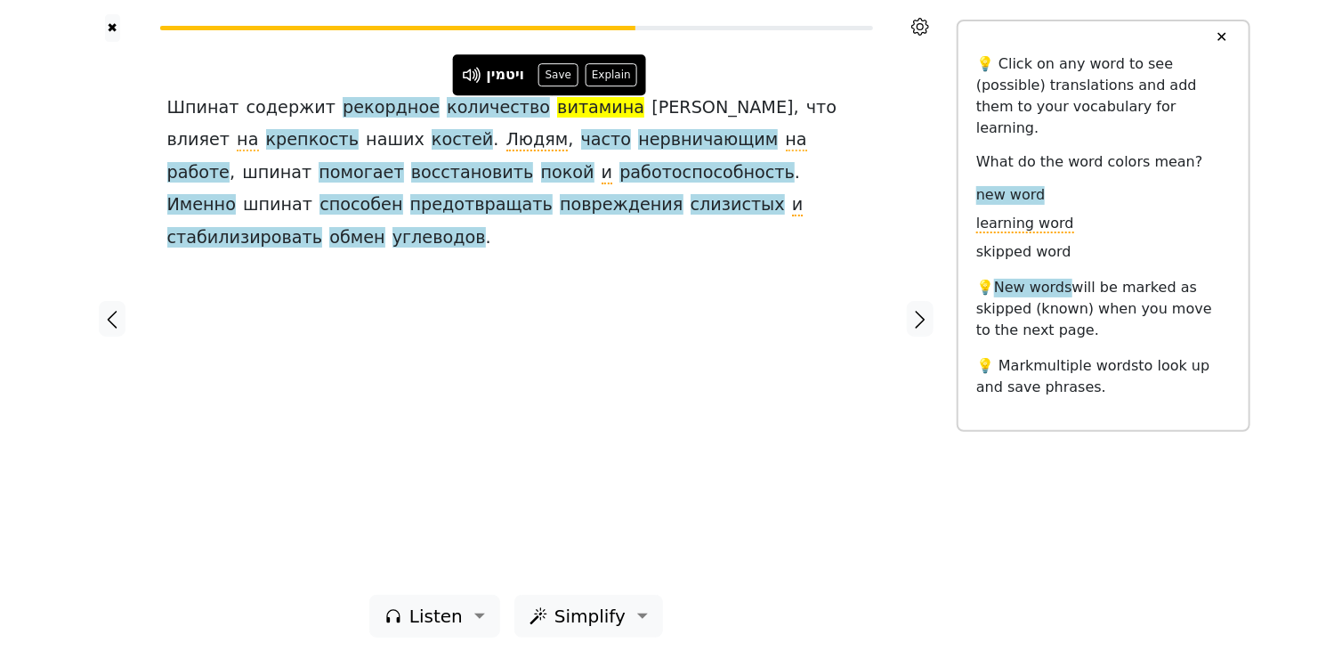
click at [504, 75] on div "ויטמין" at bounding box center [505, 74] width 38 height 21
click at [565, 77] on button "Save" at bounding box center [557, 74] width 39 height 23
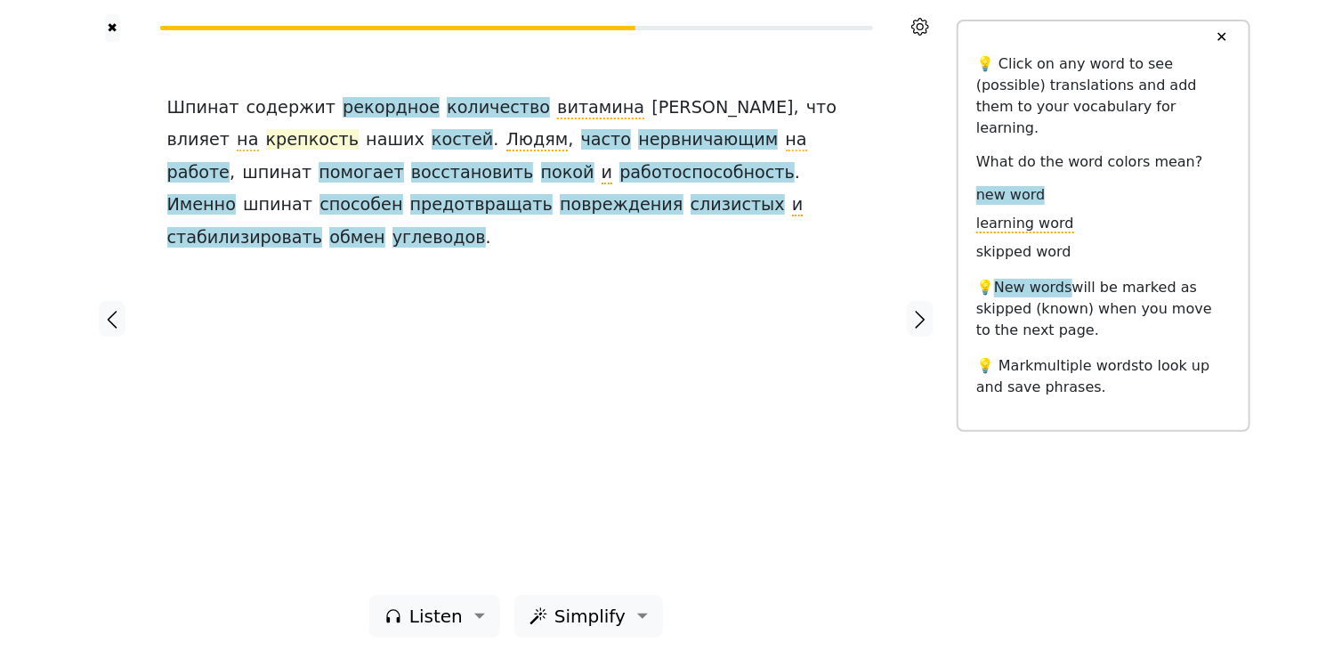
click at [359, 129] on span "крепкость" at bounding box center [312, 140] width 93 height 22
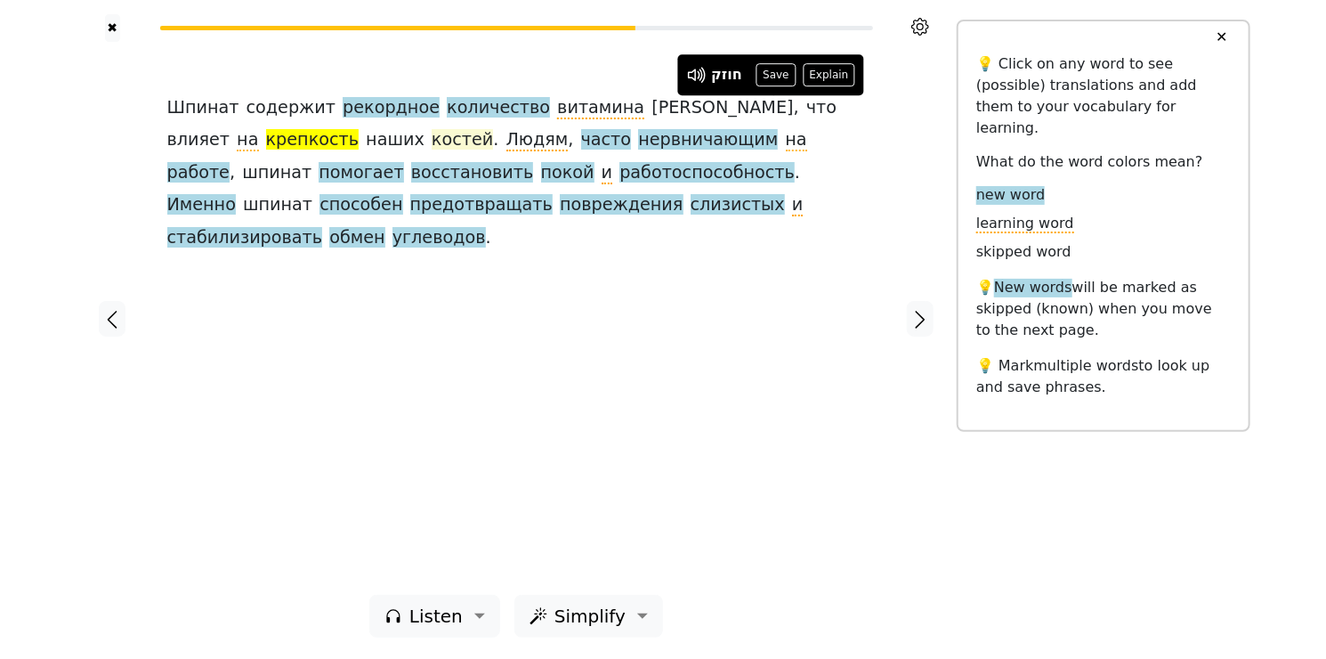
click at [432, 141] on span "костей" at bounding box center [462, 140] width 61 height 22
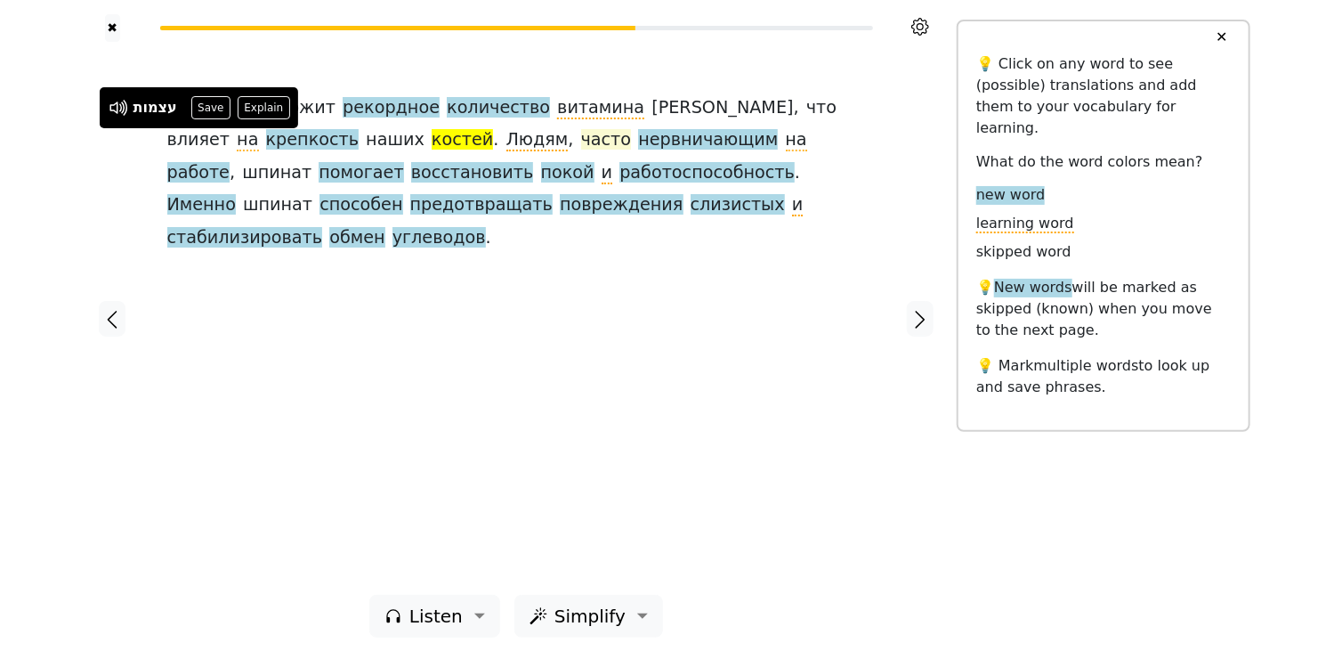
click at [581, 145] on span "часто" at bounding box center [606, 140] width 51 height 22
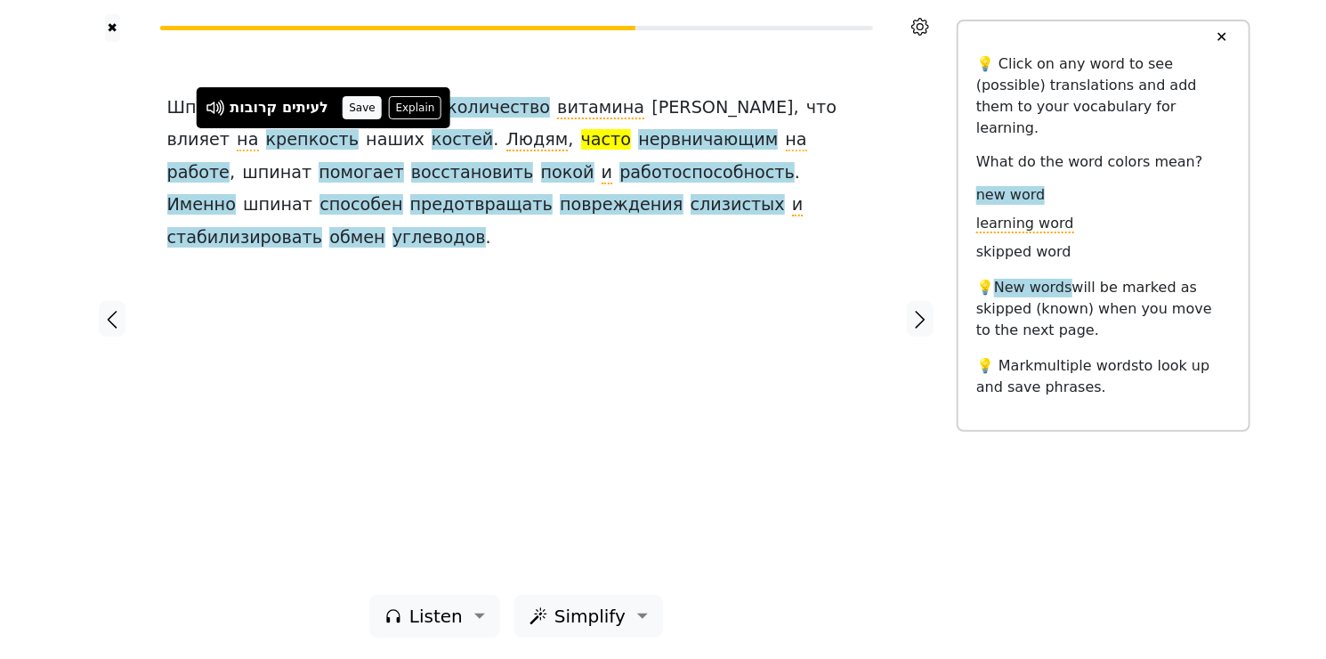
click at [358, 110] on button "Save" at bounding box center [362, 107] width 39 height 23
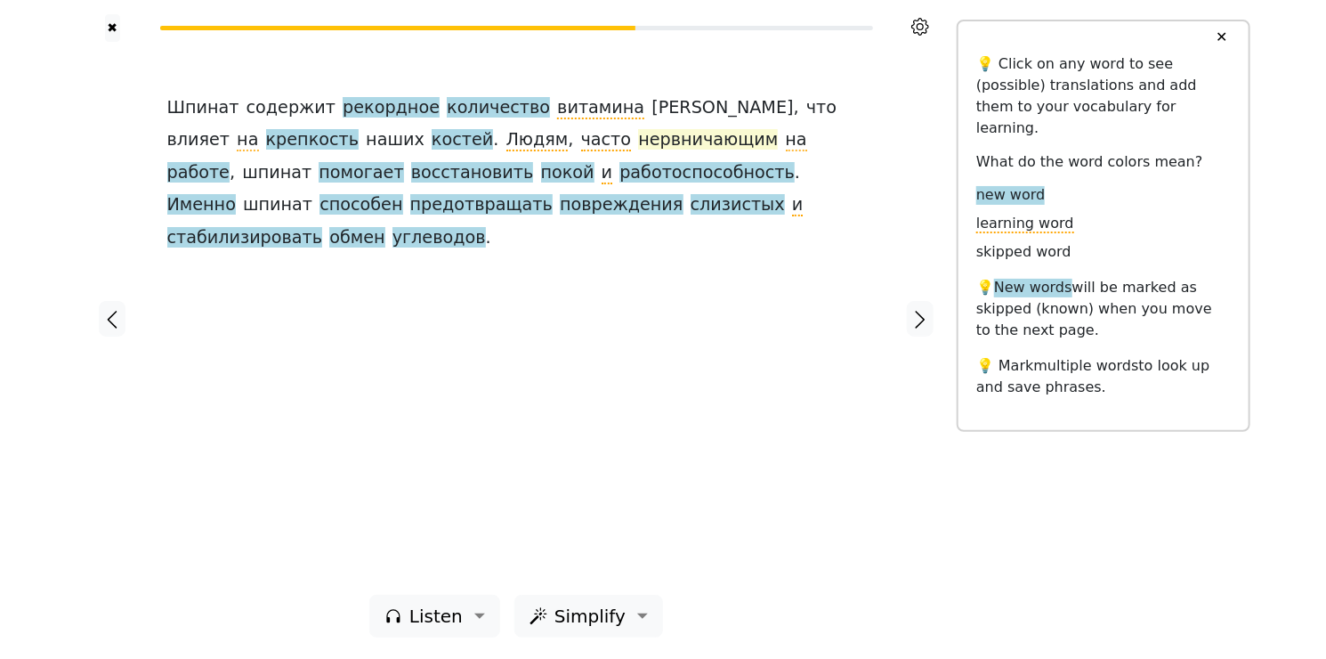
click at [638, 142] on span "нервничающим" at bounding box center [708, 140] width 140 height 22
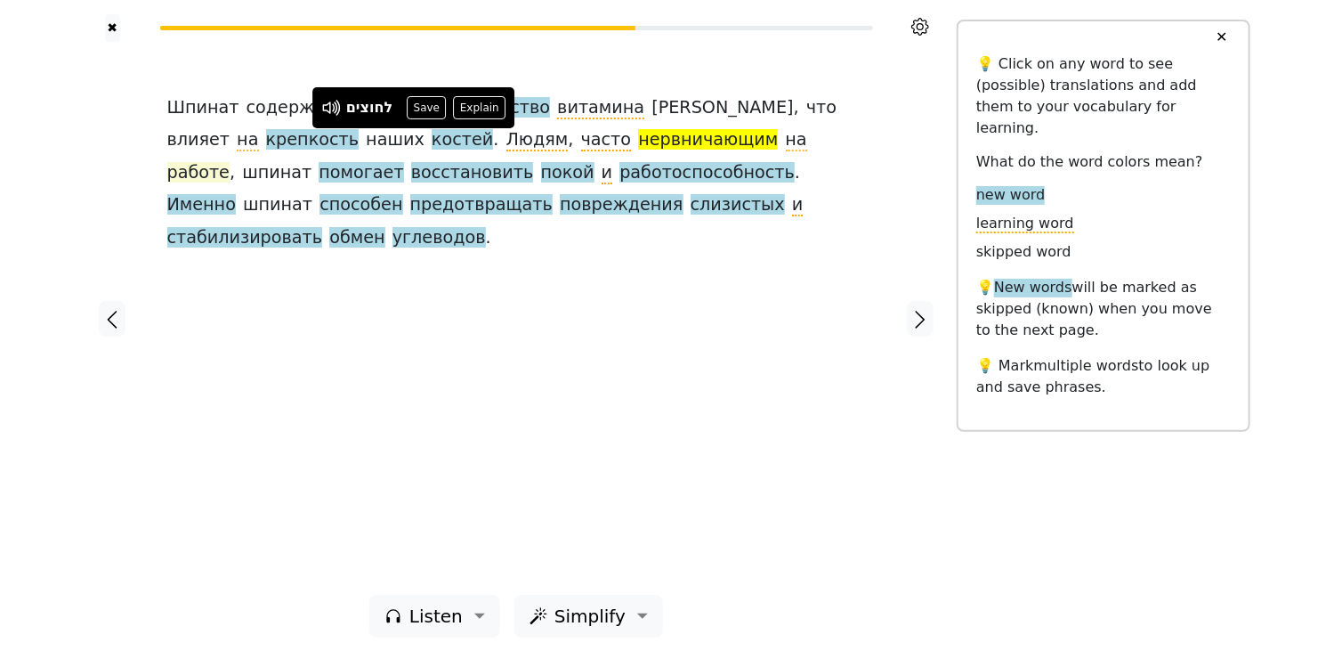
click at [231, 162] on span "работе" at bounding box center [198, 173] width 63 height 22
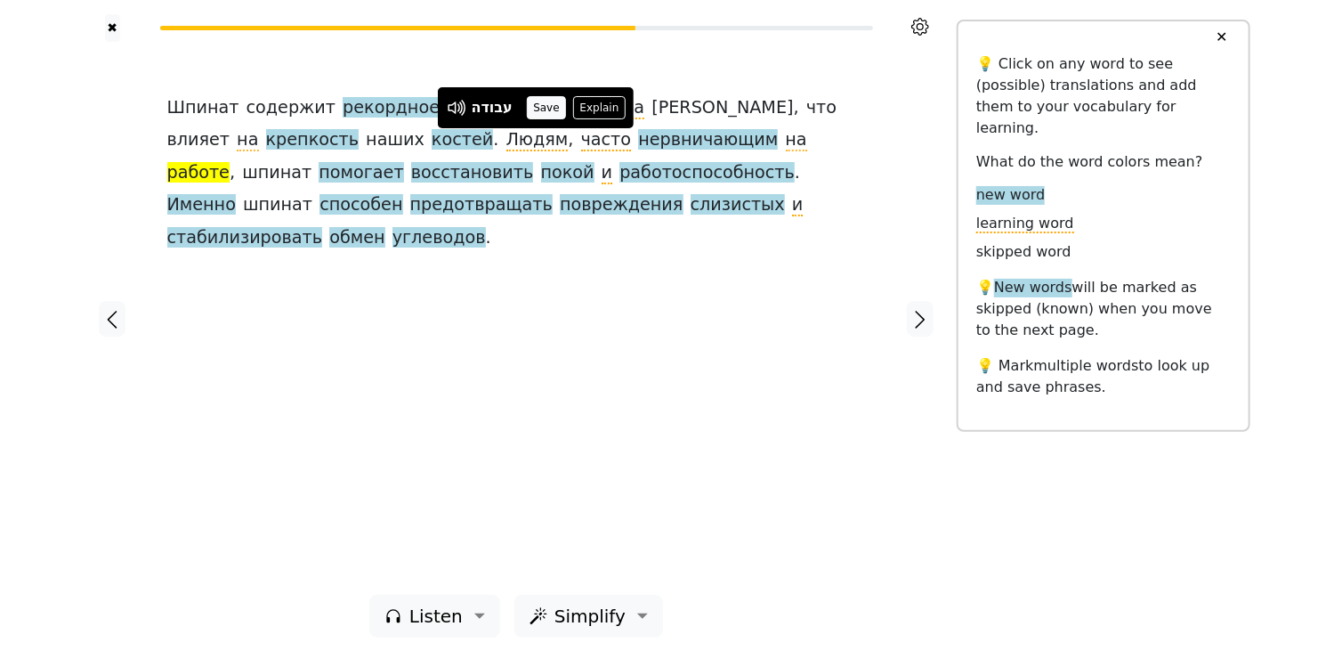
click at [543, 107] on button "Save" at bounding box center [546, 107] width 39 height 23
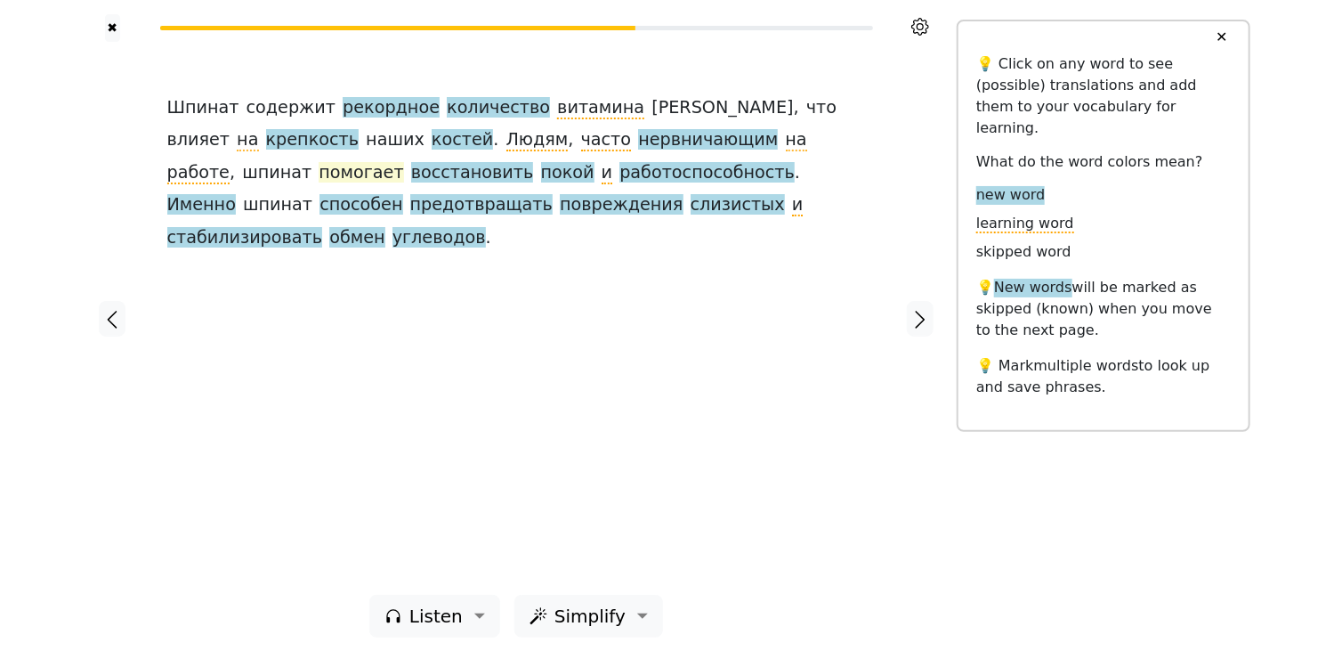
click at [403, 162] on span "помогает" at bounding box center [361, 173] width 85 height 22
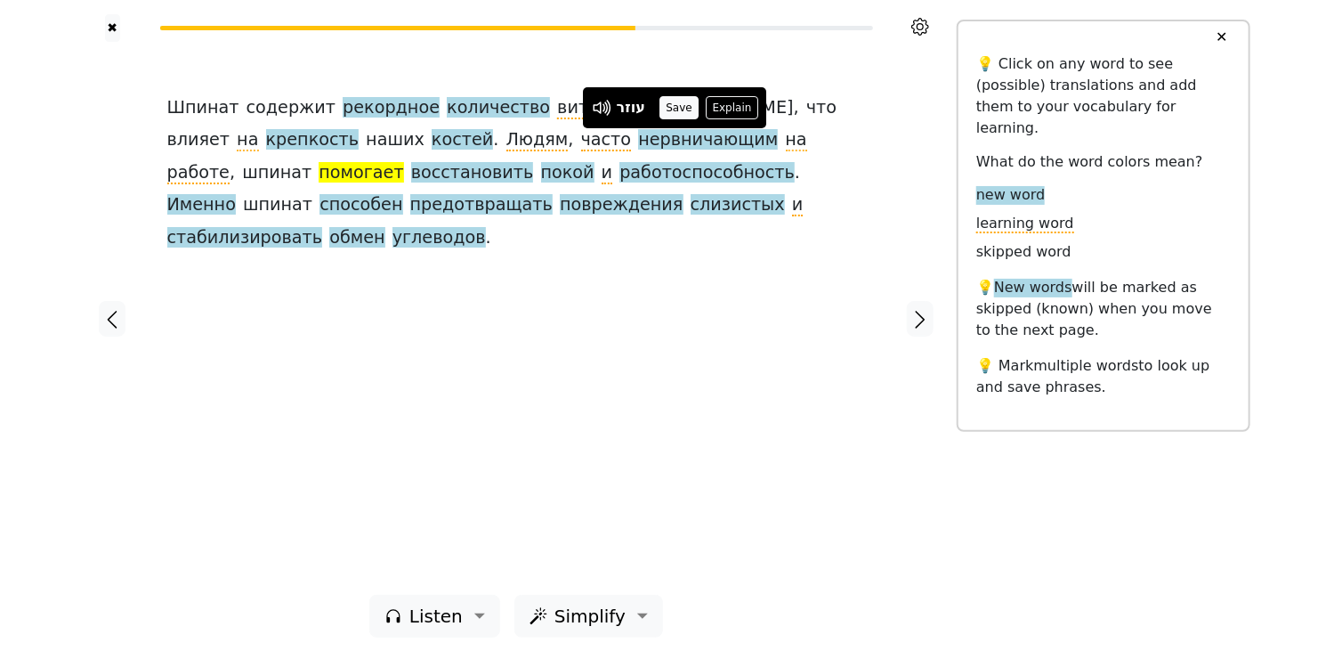
click at [676, 109] on button "Save" at bounding box center [678, 107] width 39 height 23
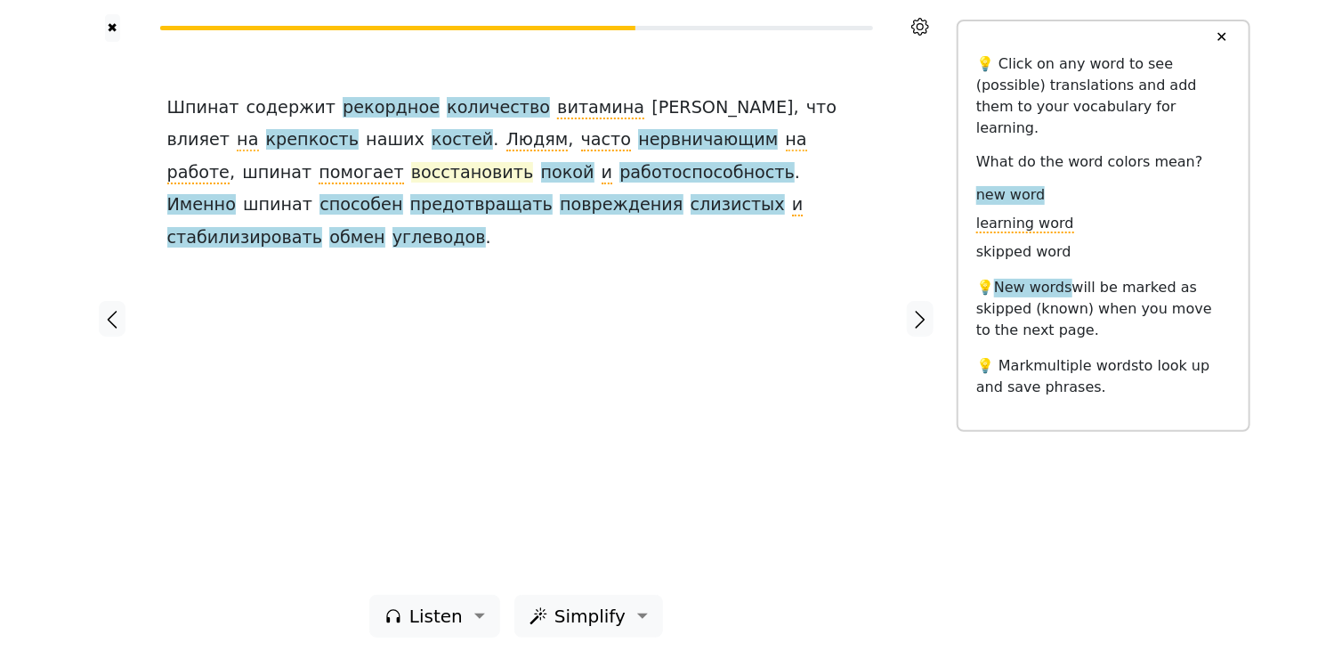
click at [534, 162] on span "восстановить" at bounding box center [472, 173] width 123 height 22
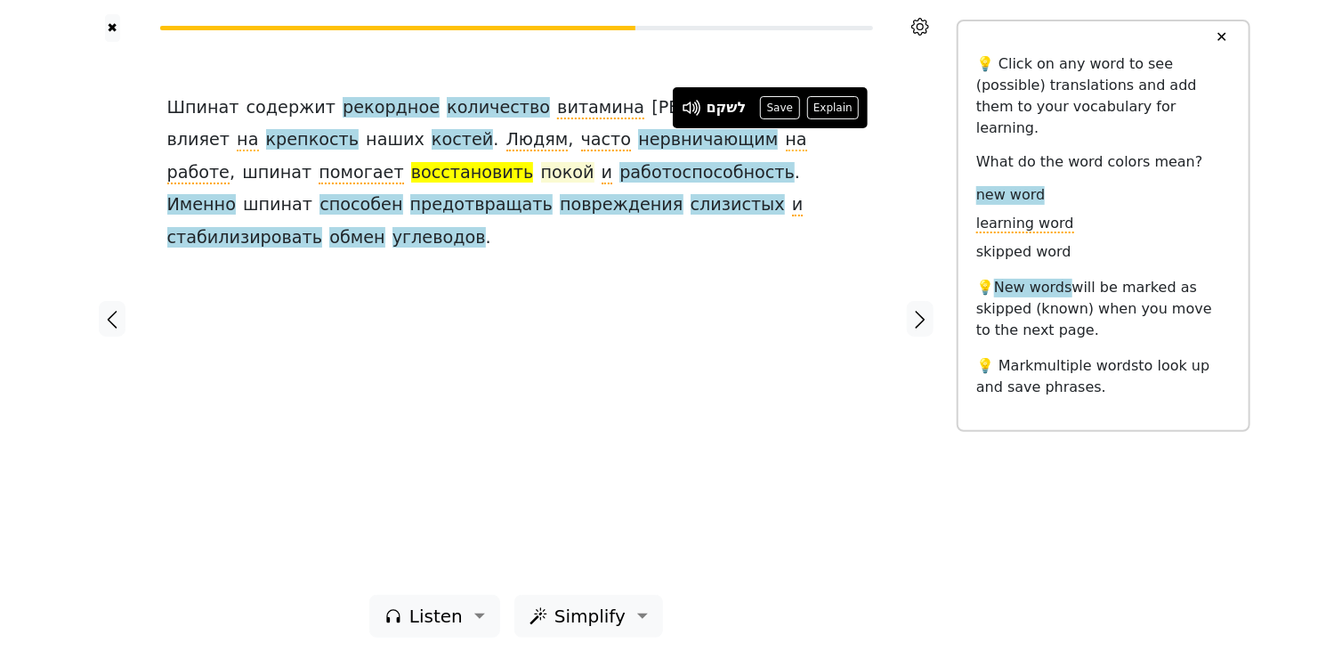
click at [541, 175] on span "покой" at bounding box center [567, 173] width 53 height 22
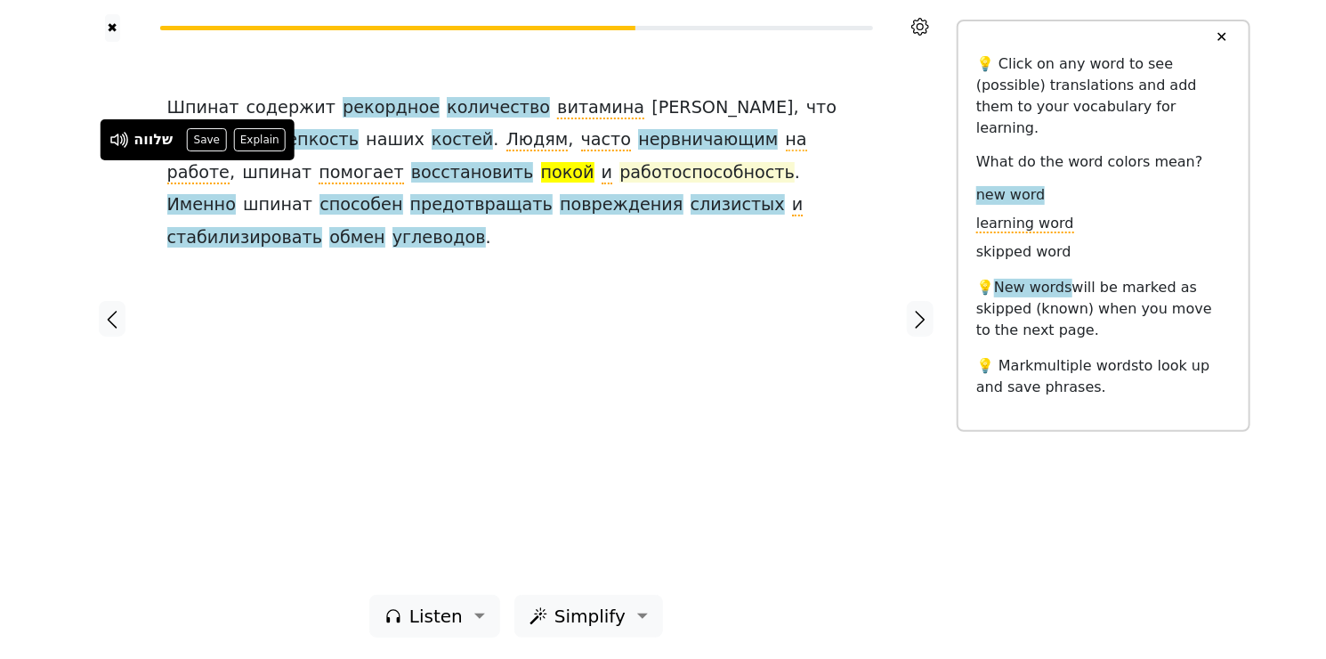
click at [619, 174] on span "работоспособность" at bounding box center [706, 173] width 175 height 22
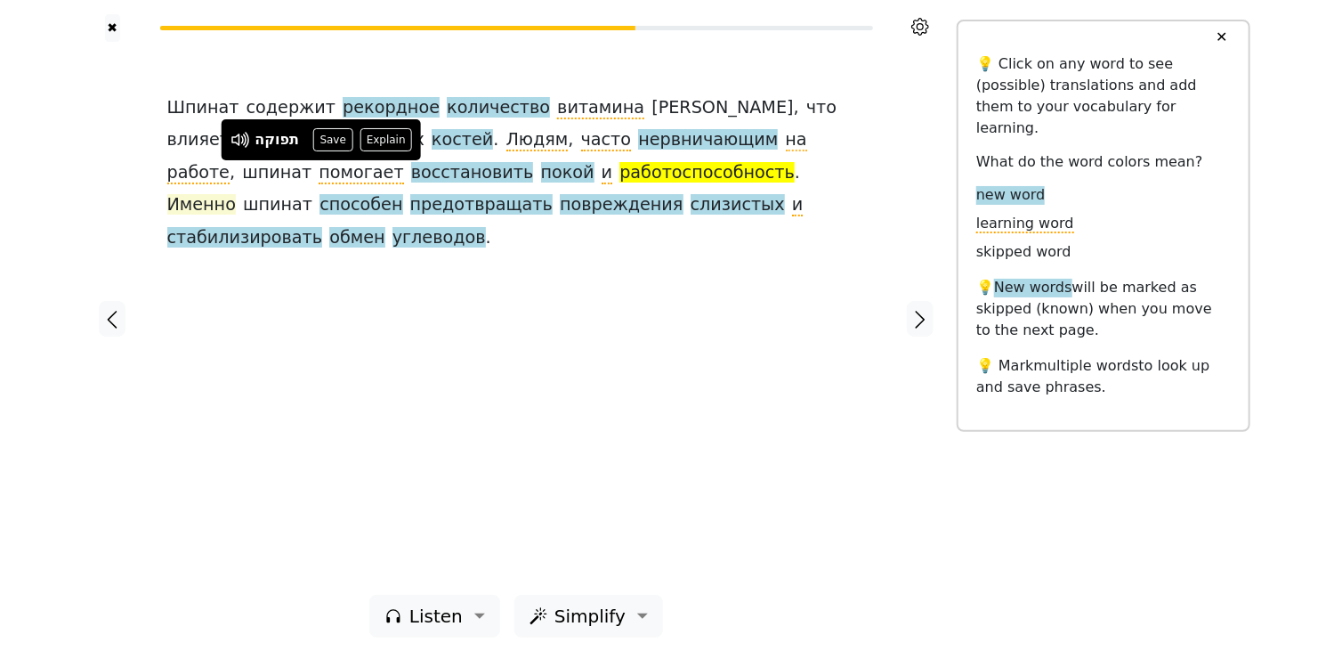
click at [236, 194] on span "Именно" at bounding box center [201, 205] width 69 height 22
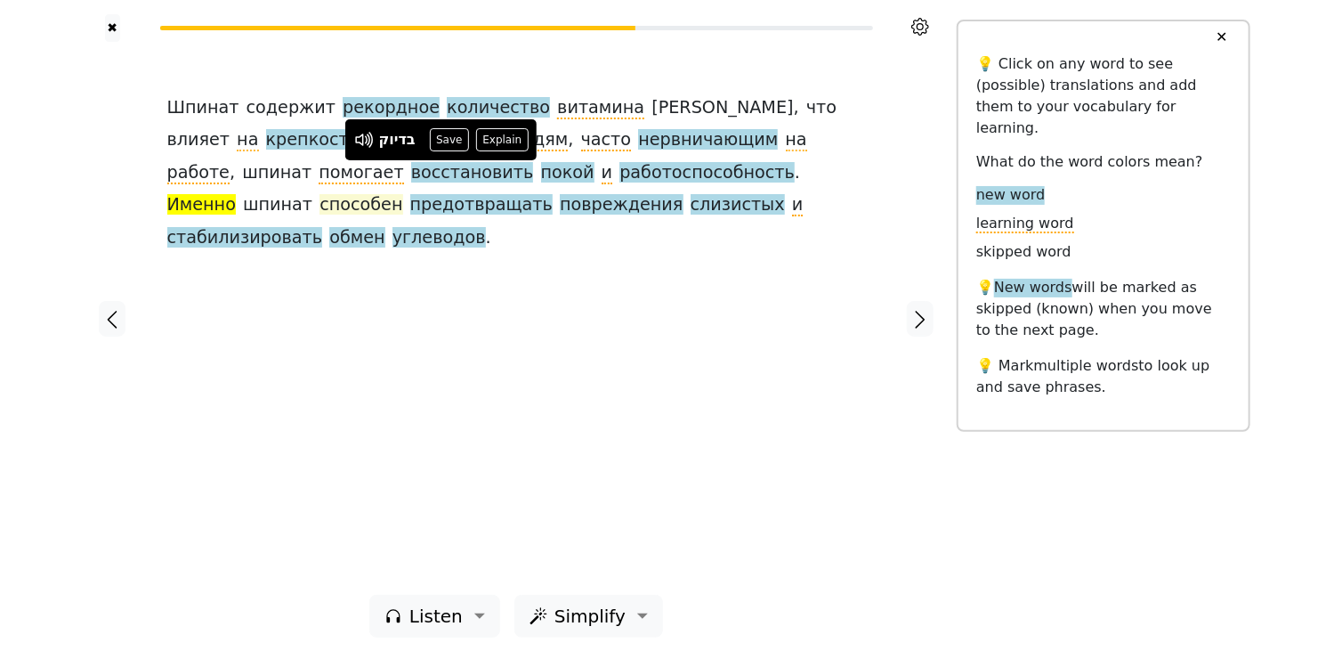
click at [402, 194] on span "способен" at bounding box center [361, 205] width 83 height 22
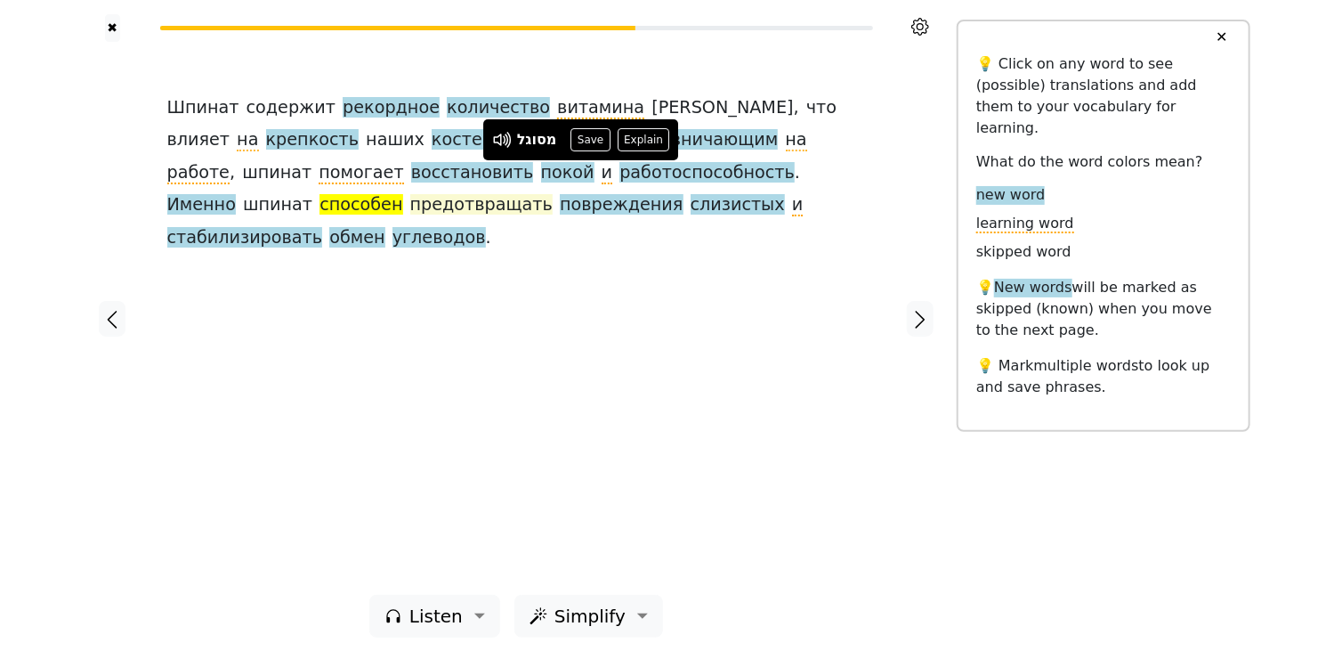
click at [553, 194] on span "предотвращать" at bounding box center [481, 205] width 142 height 22
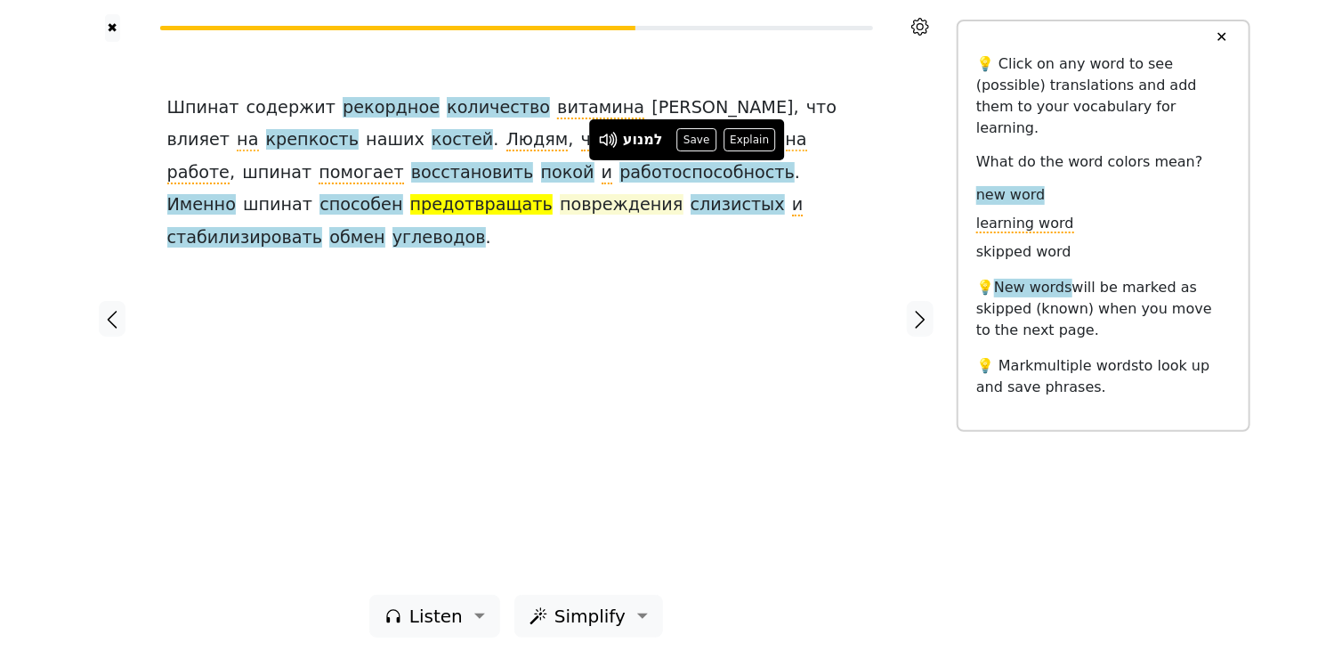
click at [684, 194] on span "повреждения" at bounding box center [622, 205] width 124 height 22
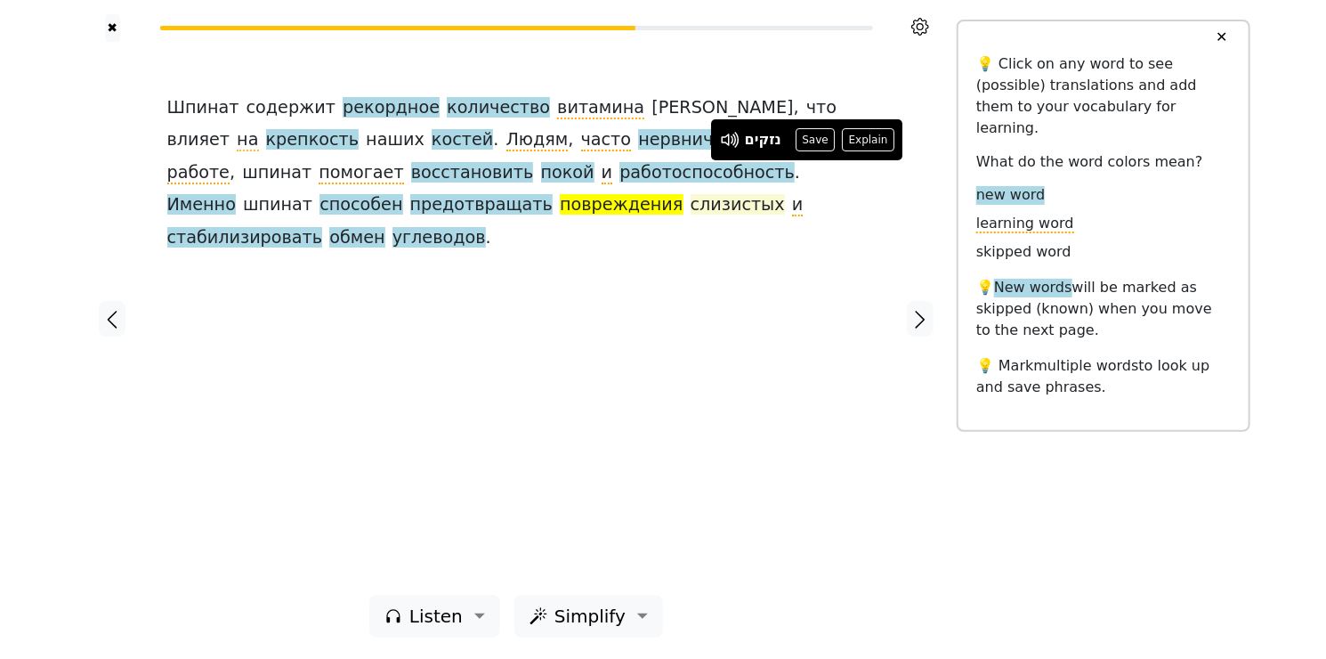
click at [691, 206] on span "слизистых" at bounding box center [738, 205] width 94 height 22
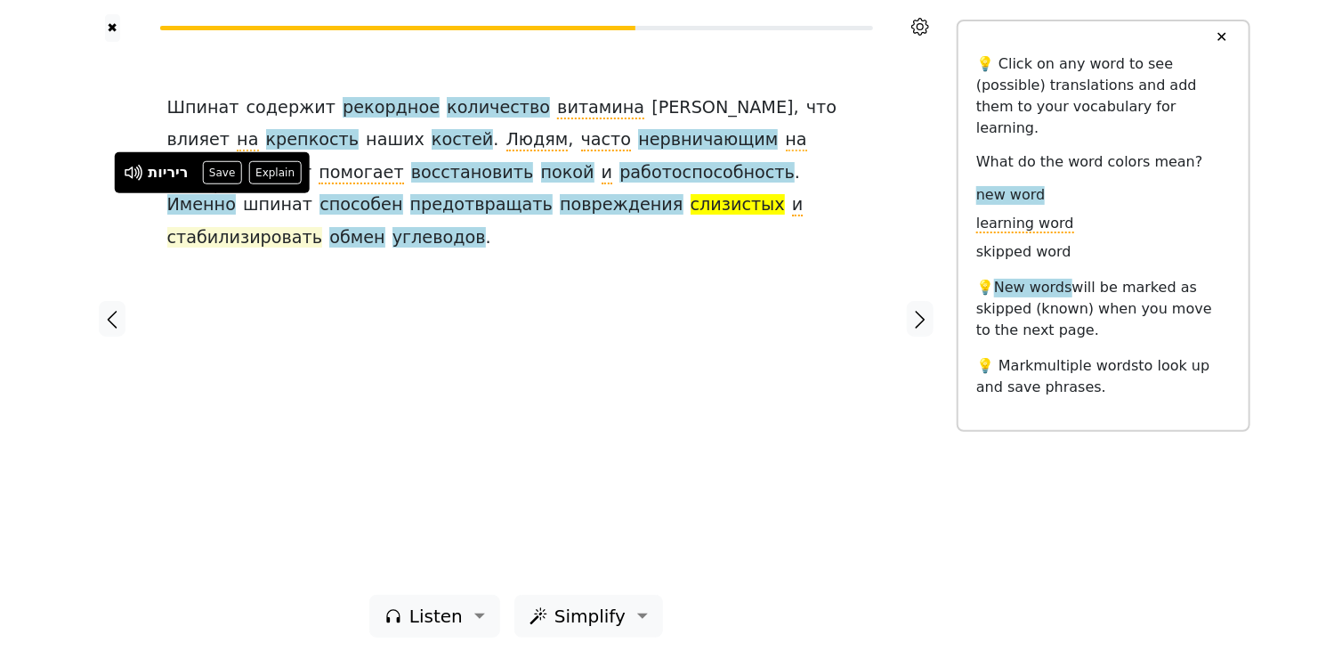
click at [295, 227] on span "стабилизировать" at bounding box center [245, 238] width 156 height 22
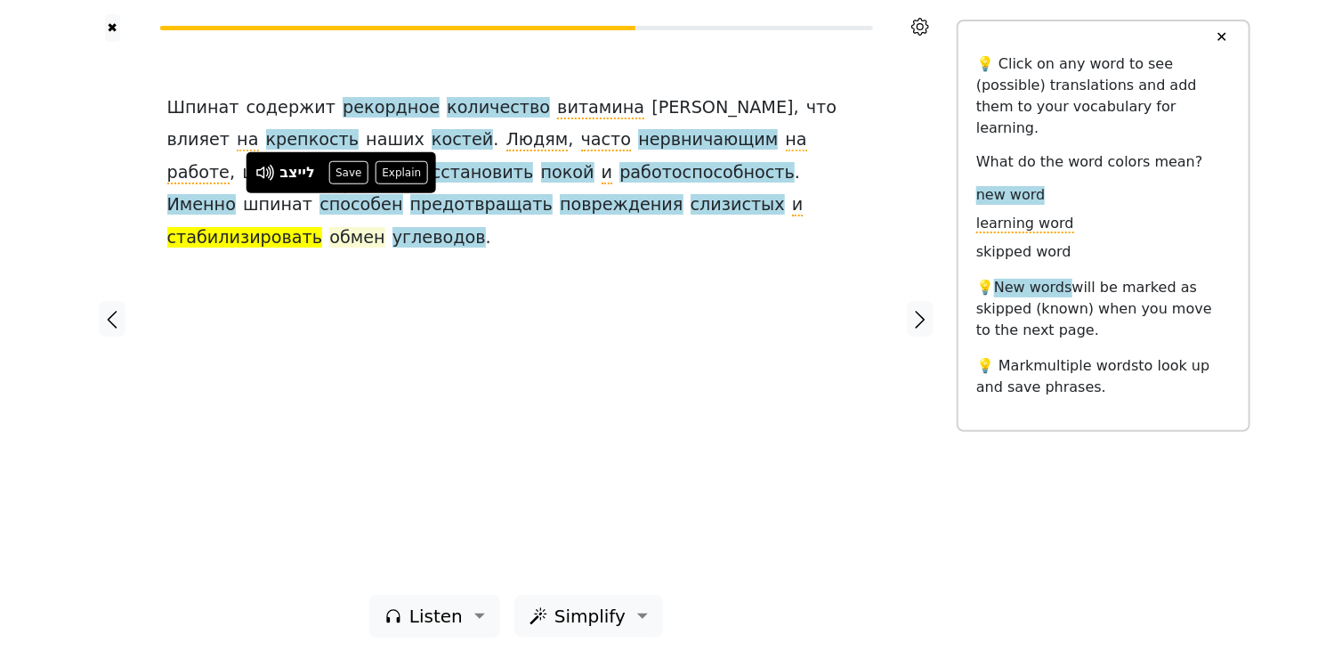
click at [384, 227] on span "обмен" at bounding box center [356, 238] width 55 height 22
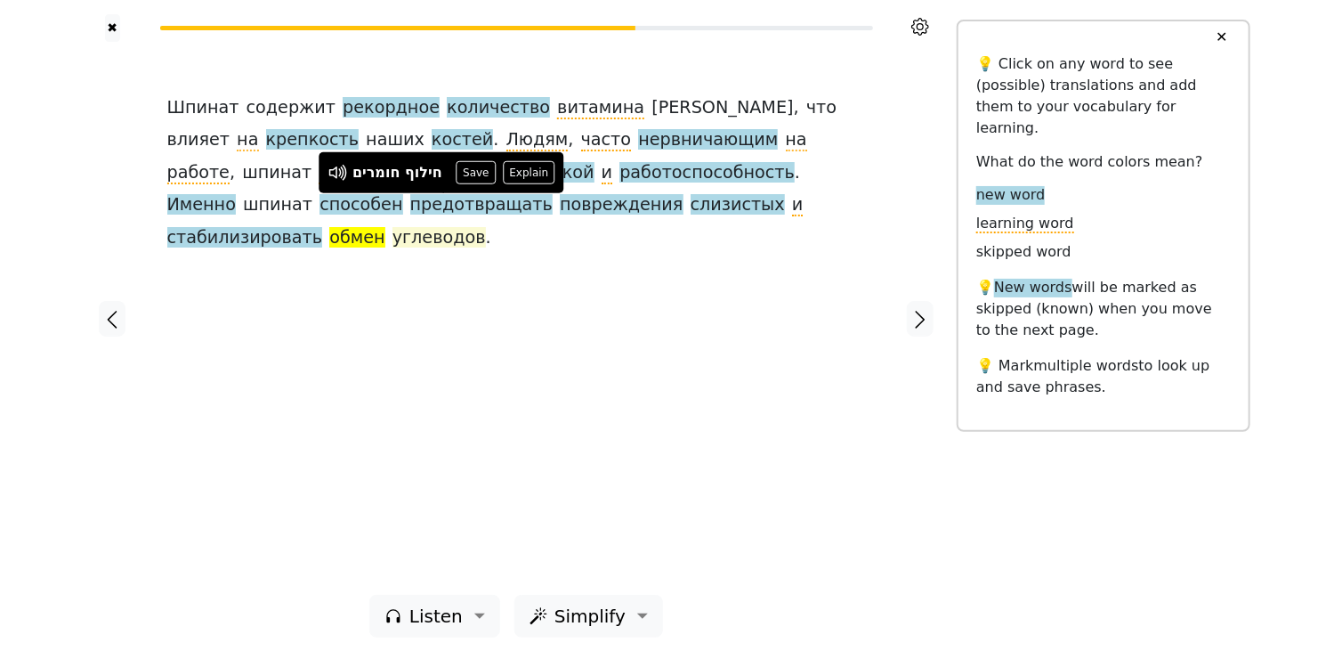
click at [486, 227] on span "углеводов" at bounding box center [438, 238] width 93 height 22
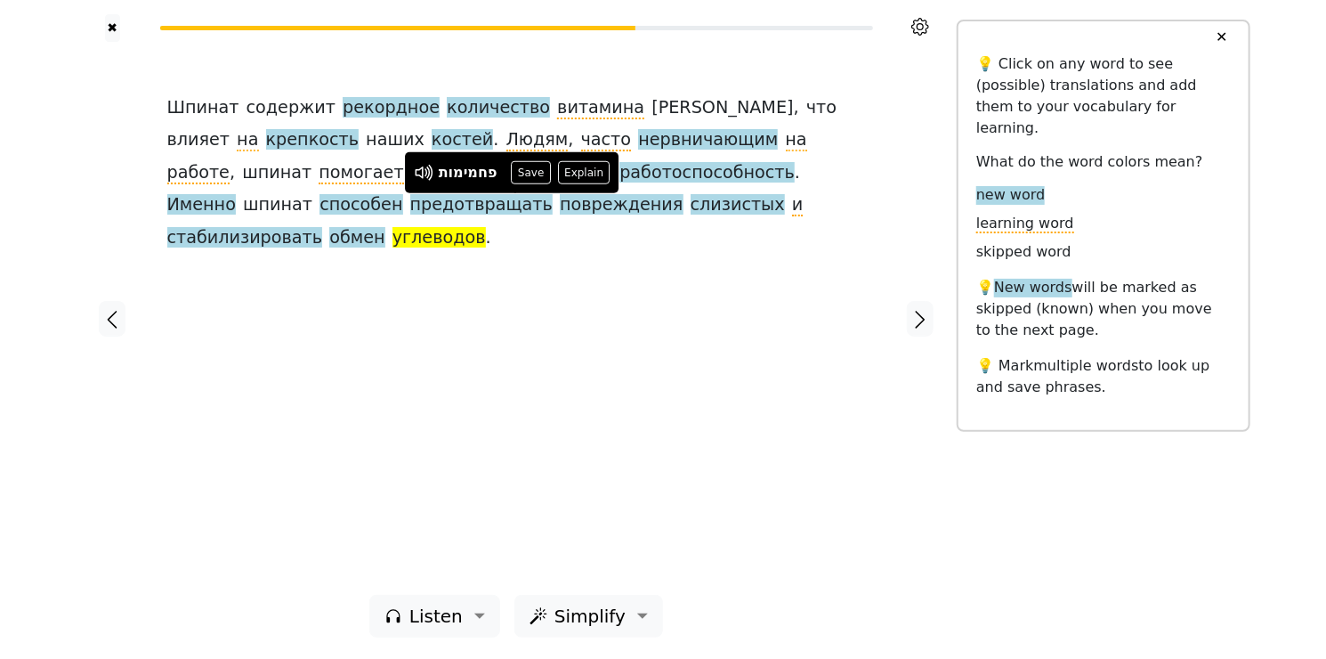
click at [675, 233] on div "Шпинат содержит рекордное количество витамина К , что влияет на крепкость наших…" at bounding box center [517, 318] width 734 height 553
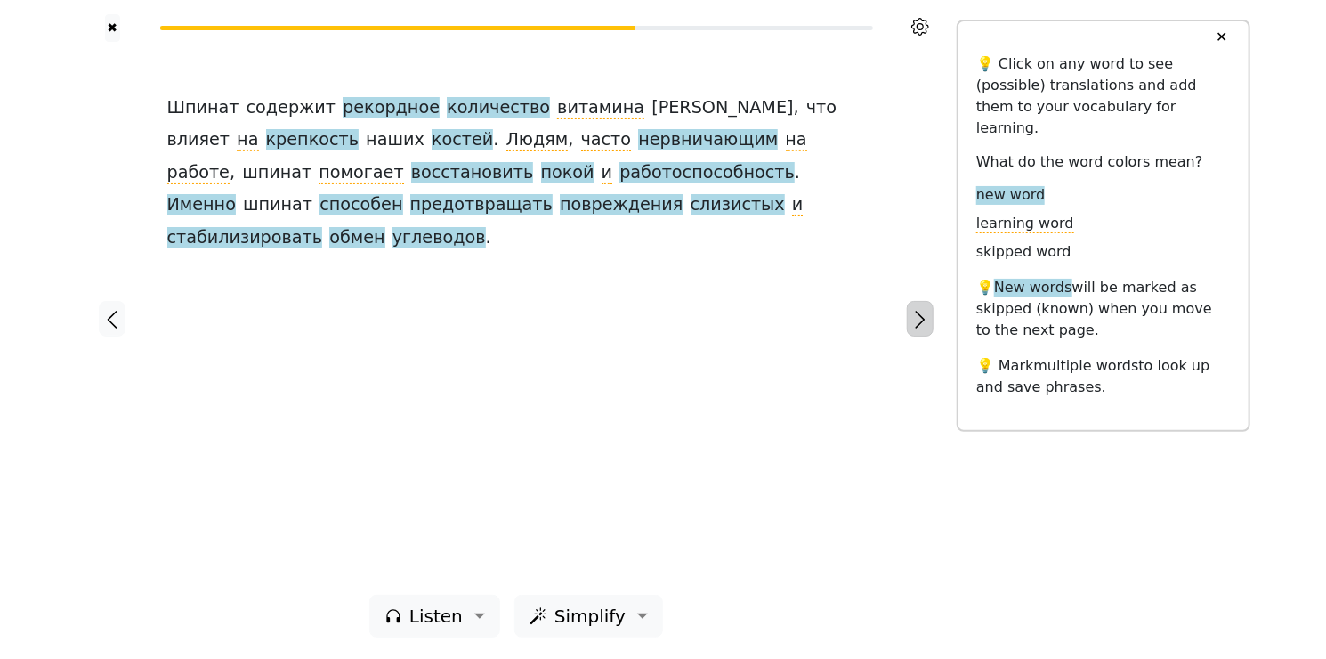
click at [918, 329] on icon "button" at bounding box center [920, 319] width 21 height 21
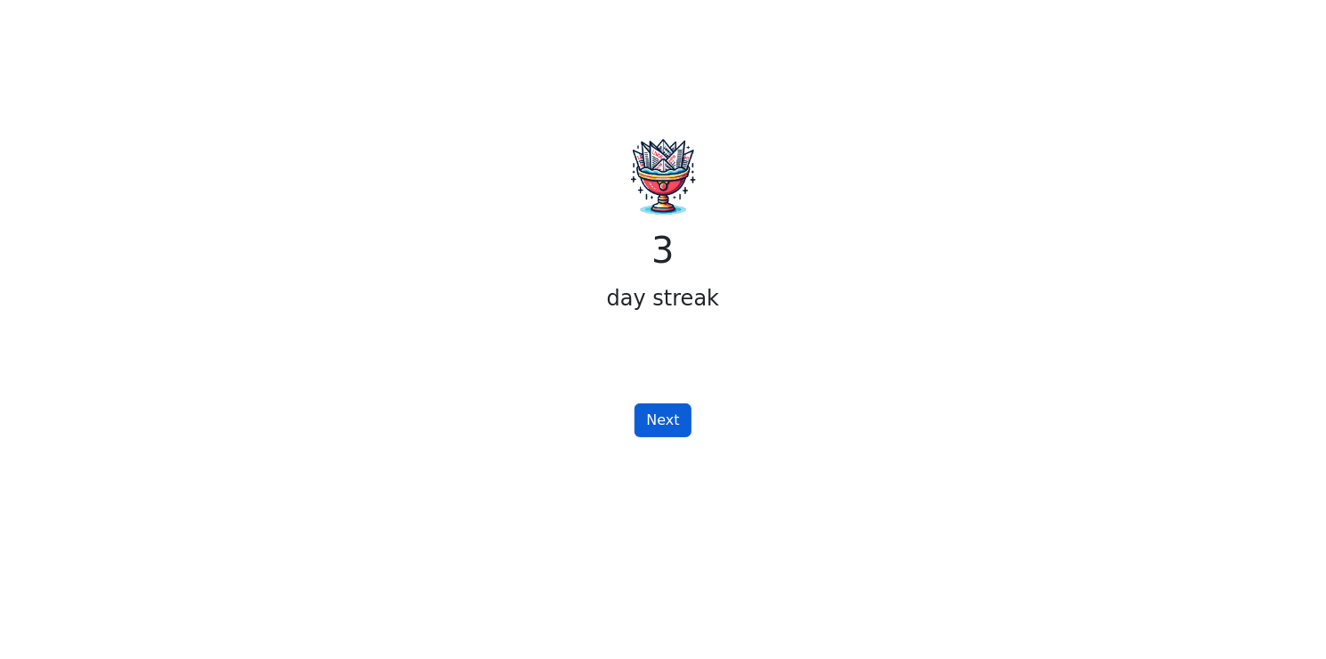
drag, startPoint x: 983, startPoint y: 108, endPoint x: 657, endPoint y: 417, distance: 449.5
click at [657, 417] on button "Next" at bounding box center [663, 420] width 56 height 34
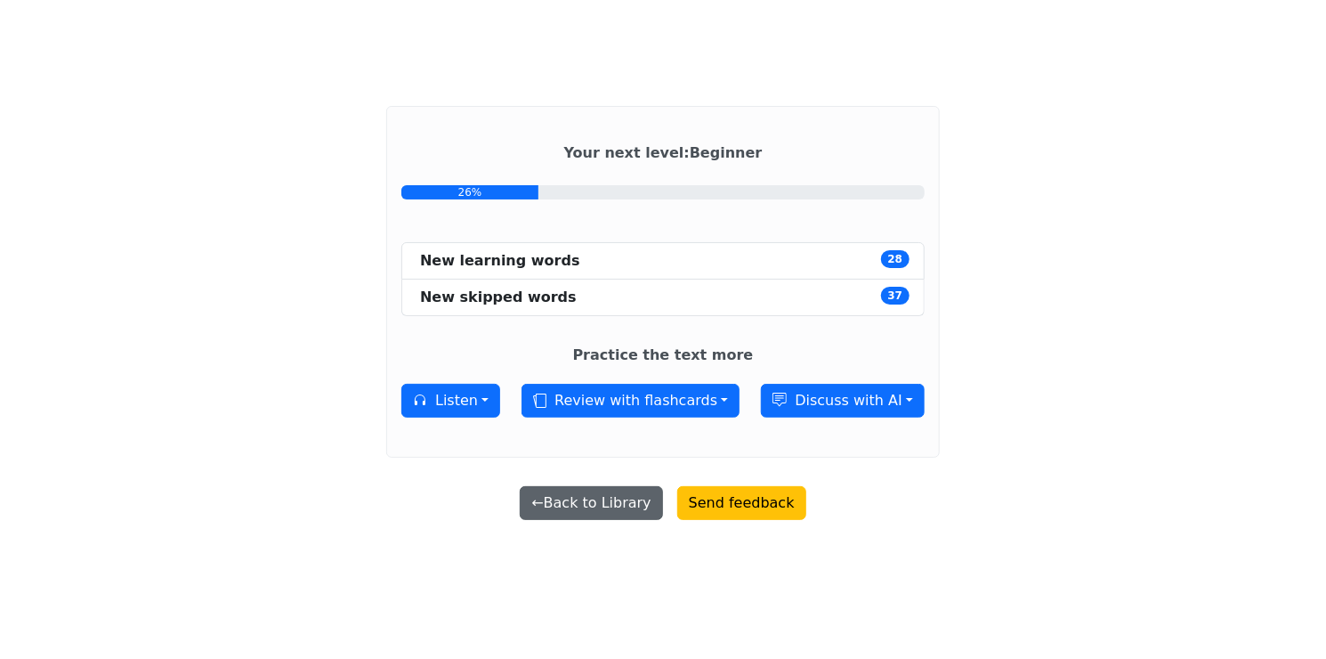
click at [620, 495] on button "← Back to Library" at bounding box center [591, 503] width 142 height 34
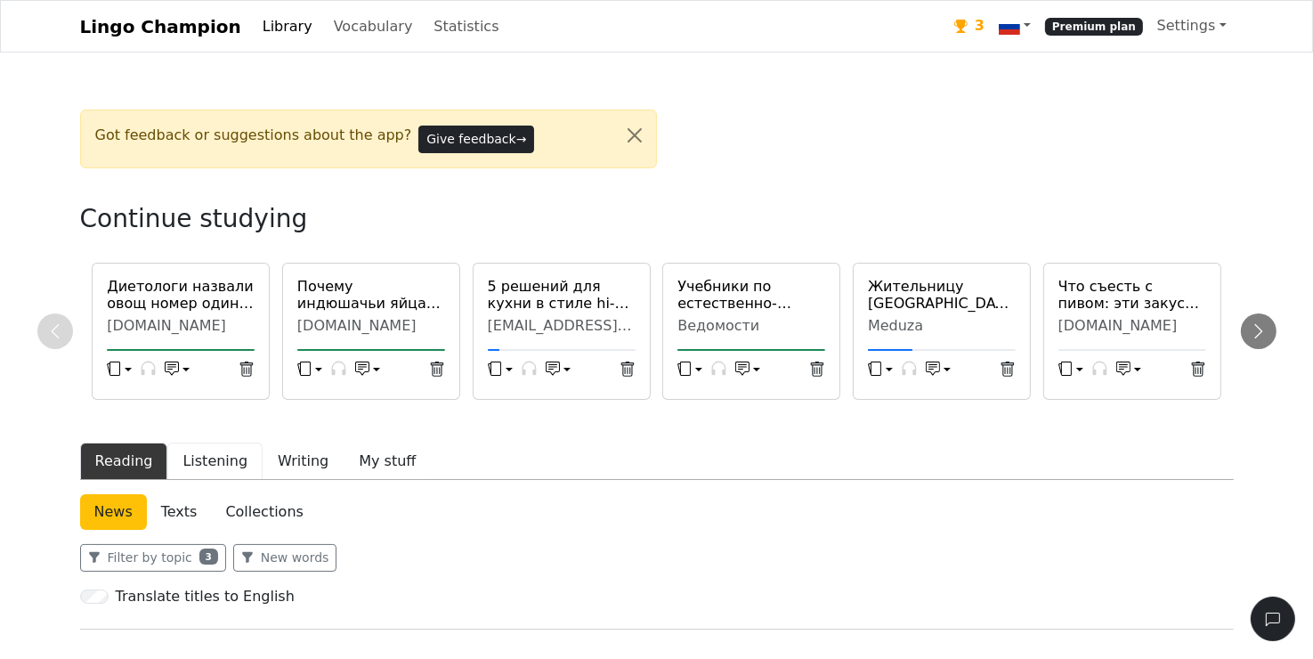
click at [204, 462] on button "Listening" at bounding box center [214, 460] width 95 height 37
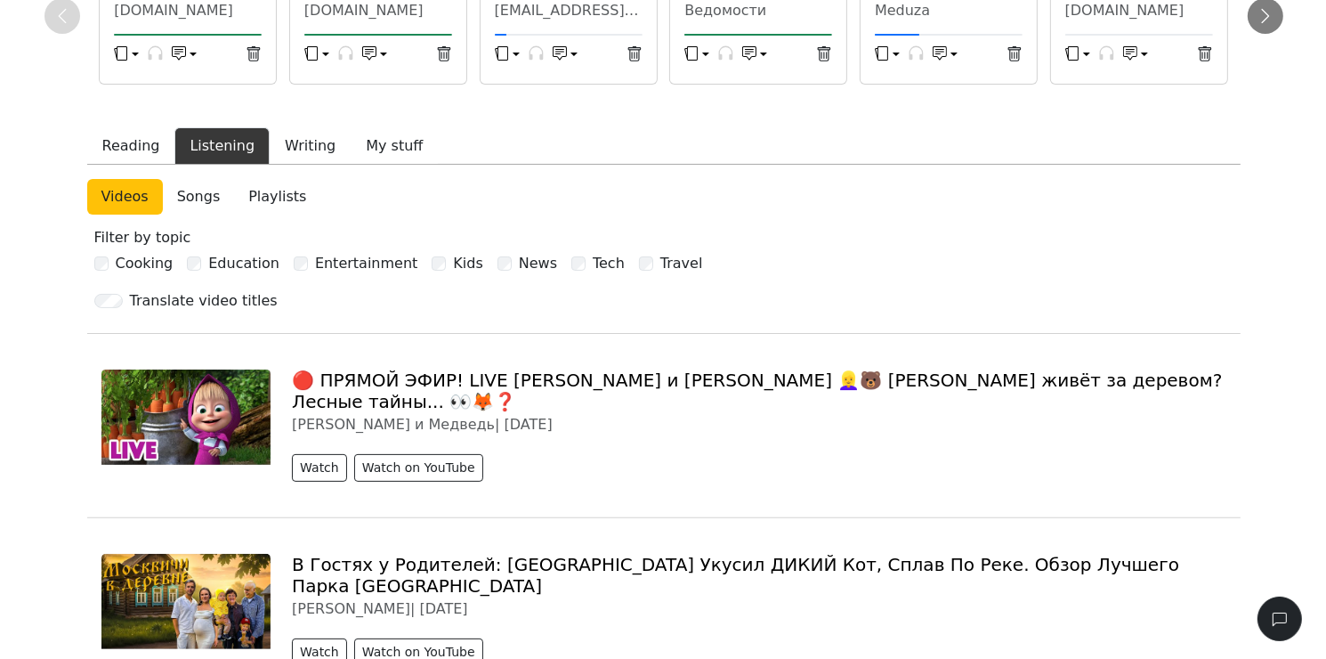
scroll to position [356, 0]
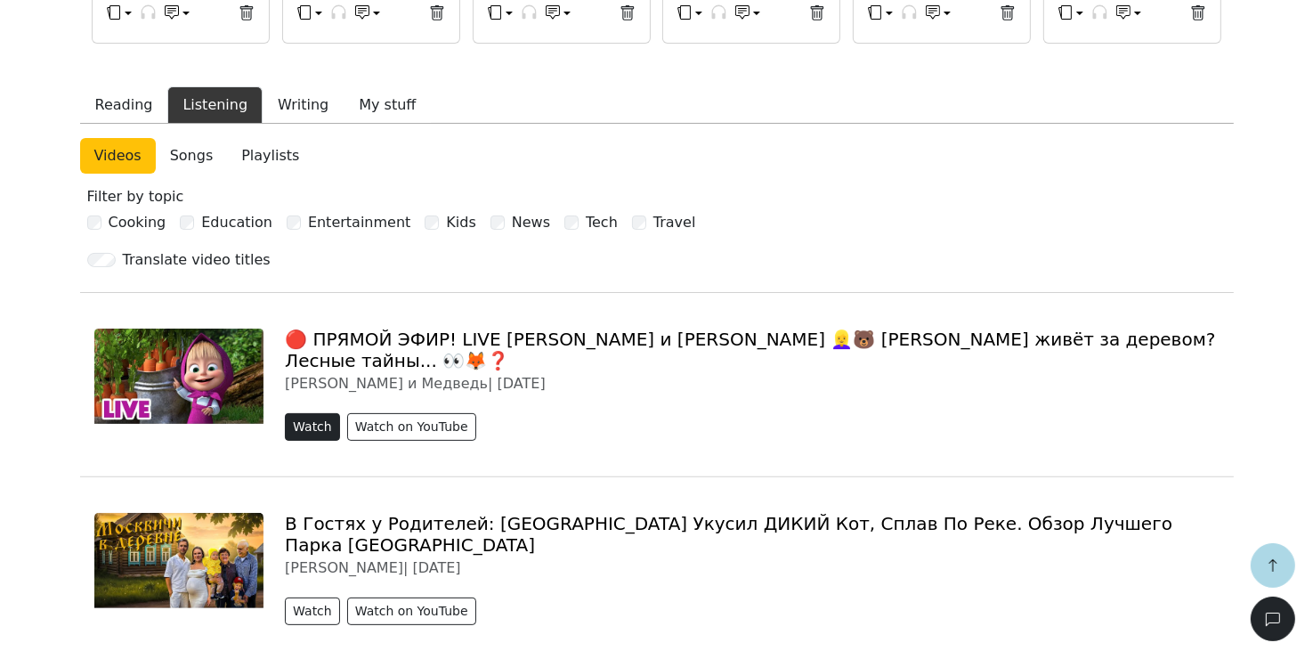
click at [308, 413] on button "Watch" at bounding box center [312, 427] width 55 height 28
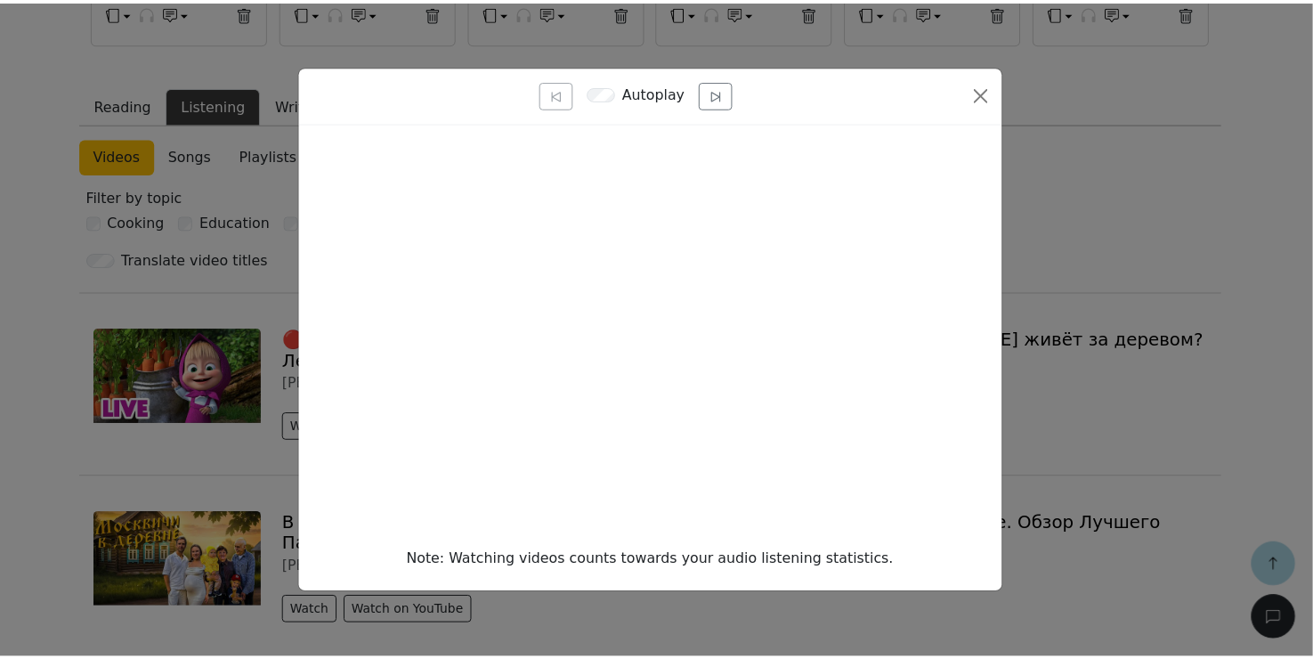
scroll to position [0, 0]
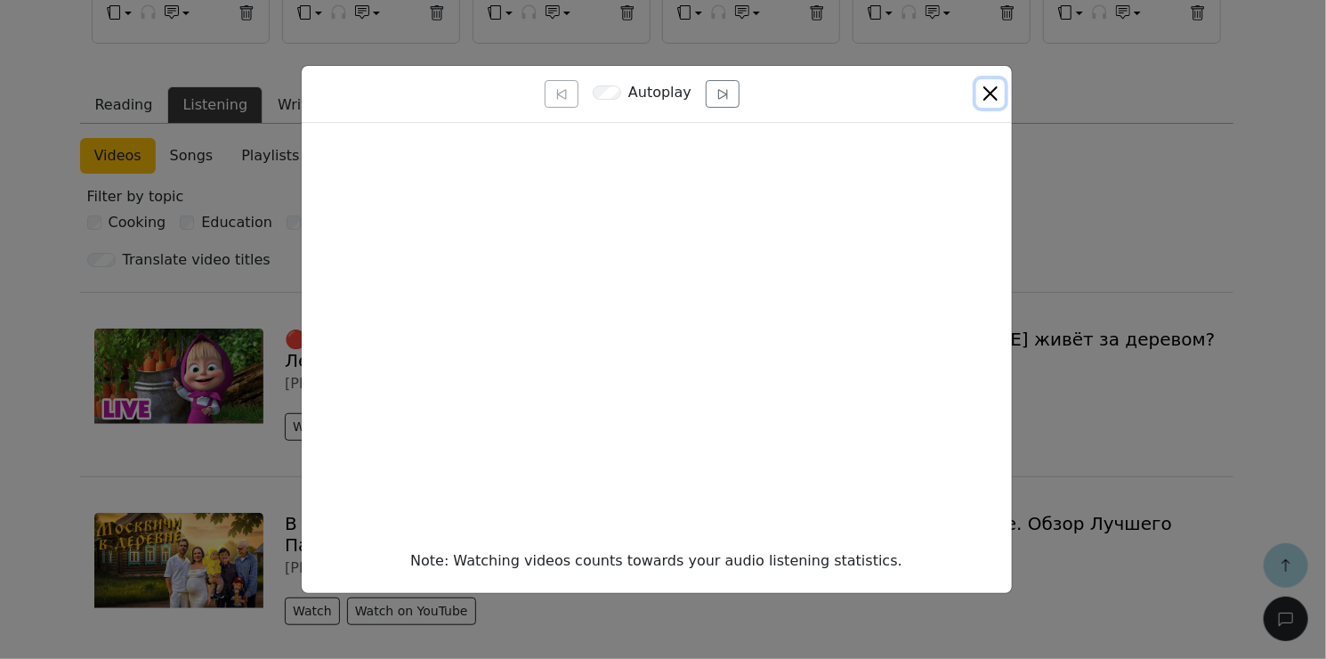
click at [989, 93] on button "Close" at bounding box center [990, 93] width 28 height 28
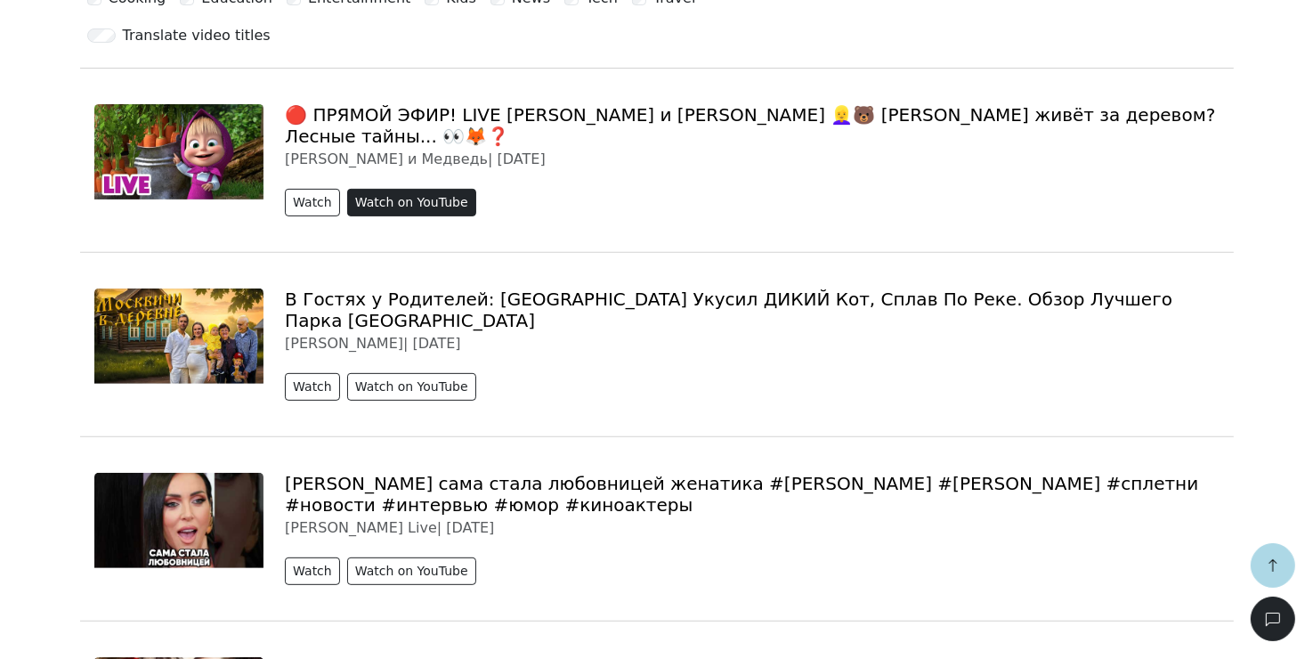
scroll to position [534, 0]
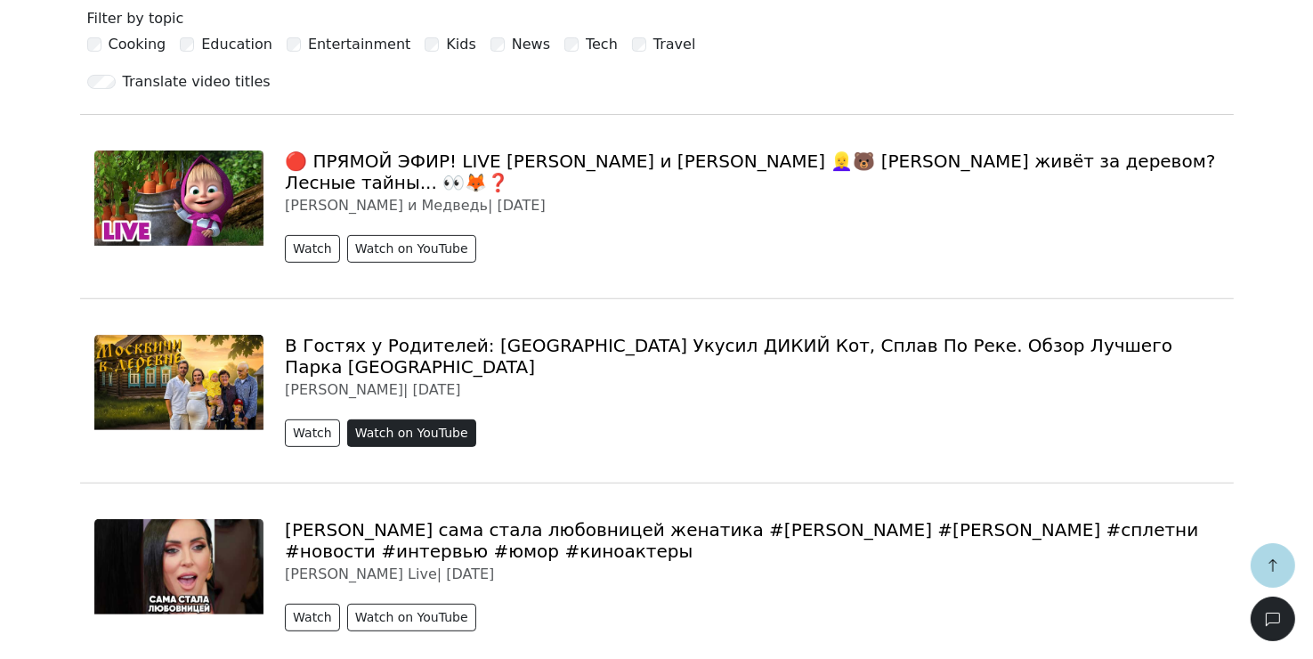
click at [411, 419] on button "Watch on YouTube" at bounding box center [411, 433] width 129 height 28
click at [441, 235] on button "Watch on YouTube" at bounding box center [411, 249] width 129 height 28
